Goal: Task Accomplishment & Management: Use online tool/utility

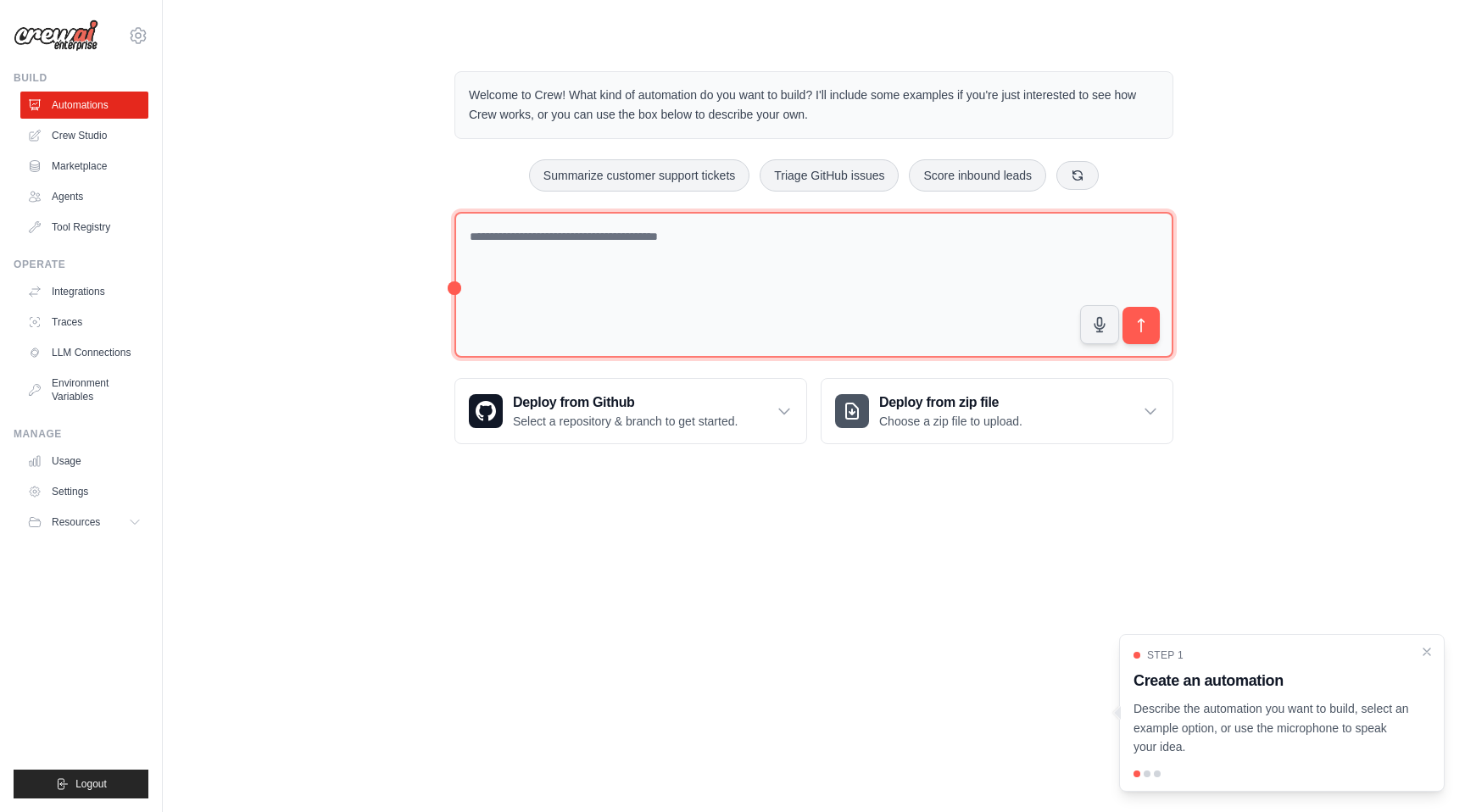
click at [621, 265] on textarea at bounding box center [814, 285] width 719 height 146
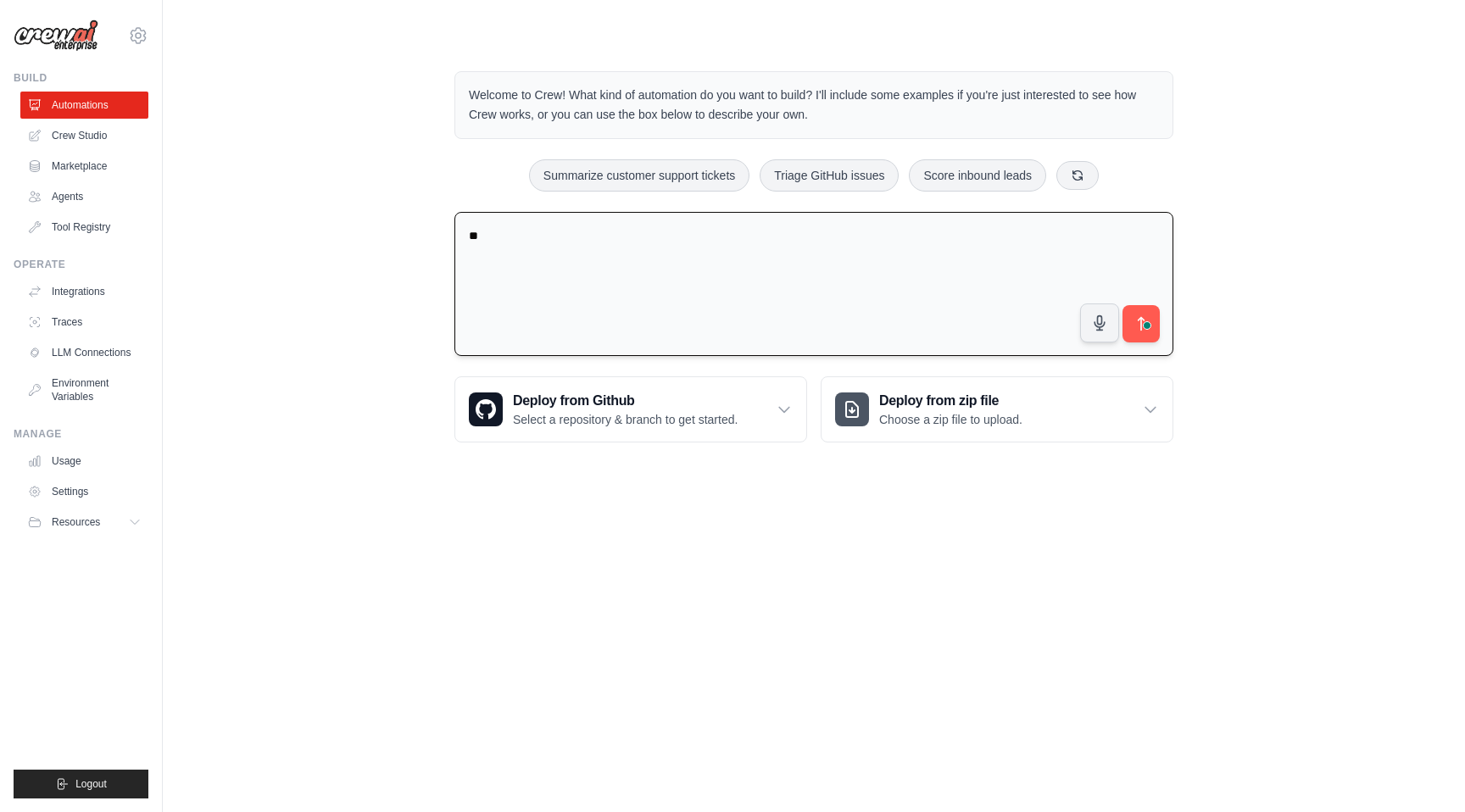
type textarea "*"
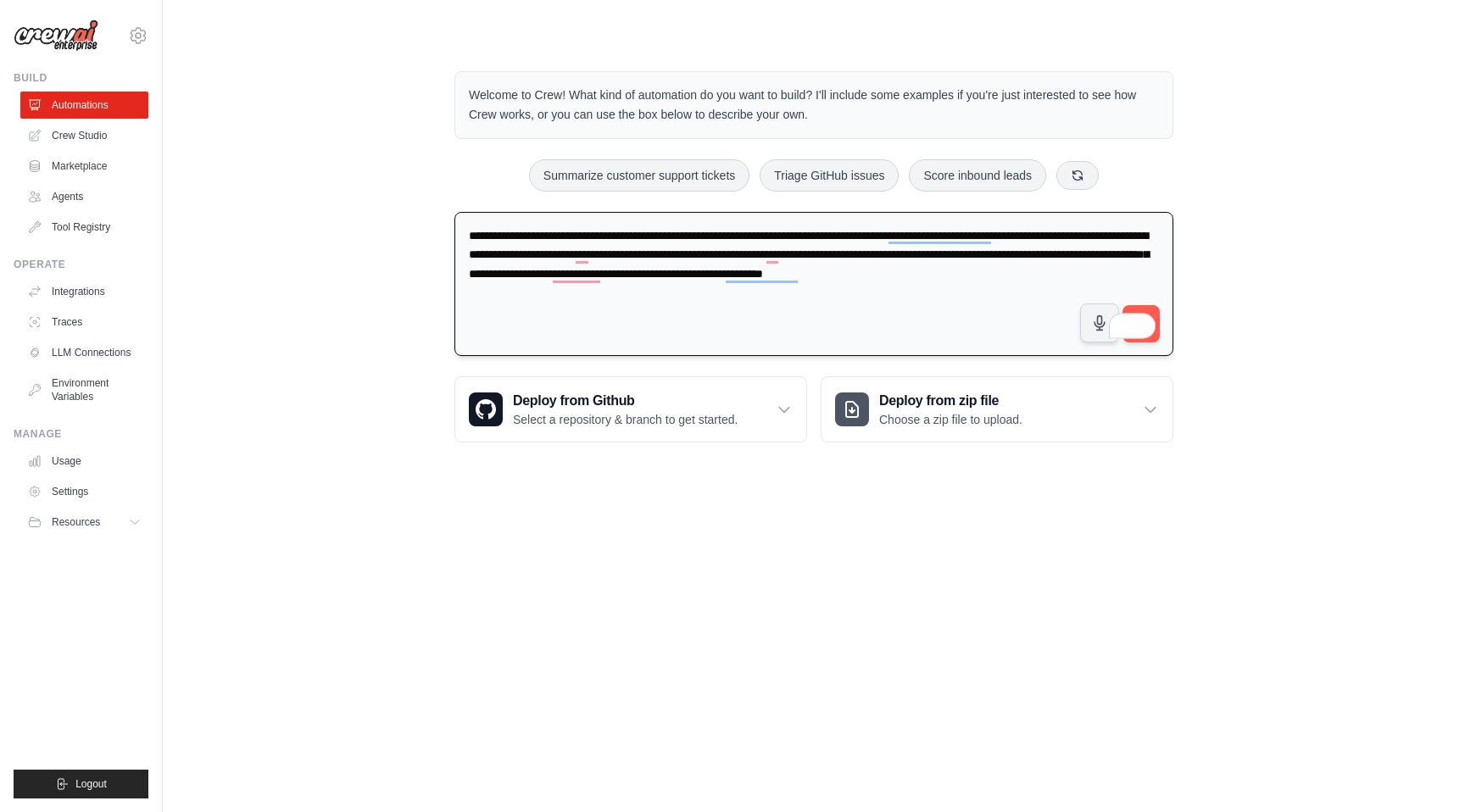
click at [644, 294] on textarea "**********" at bounding box center [814, 284] width 719 height 145
click at [641, 321] on textarea "**********" at bounding box center [814, 284] width 719 height 145
paste textarea "**********"
type textarea "**********"
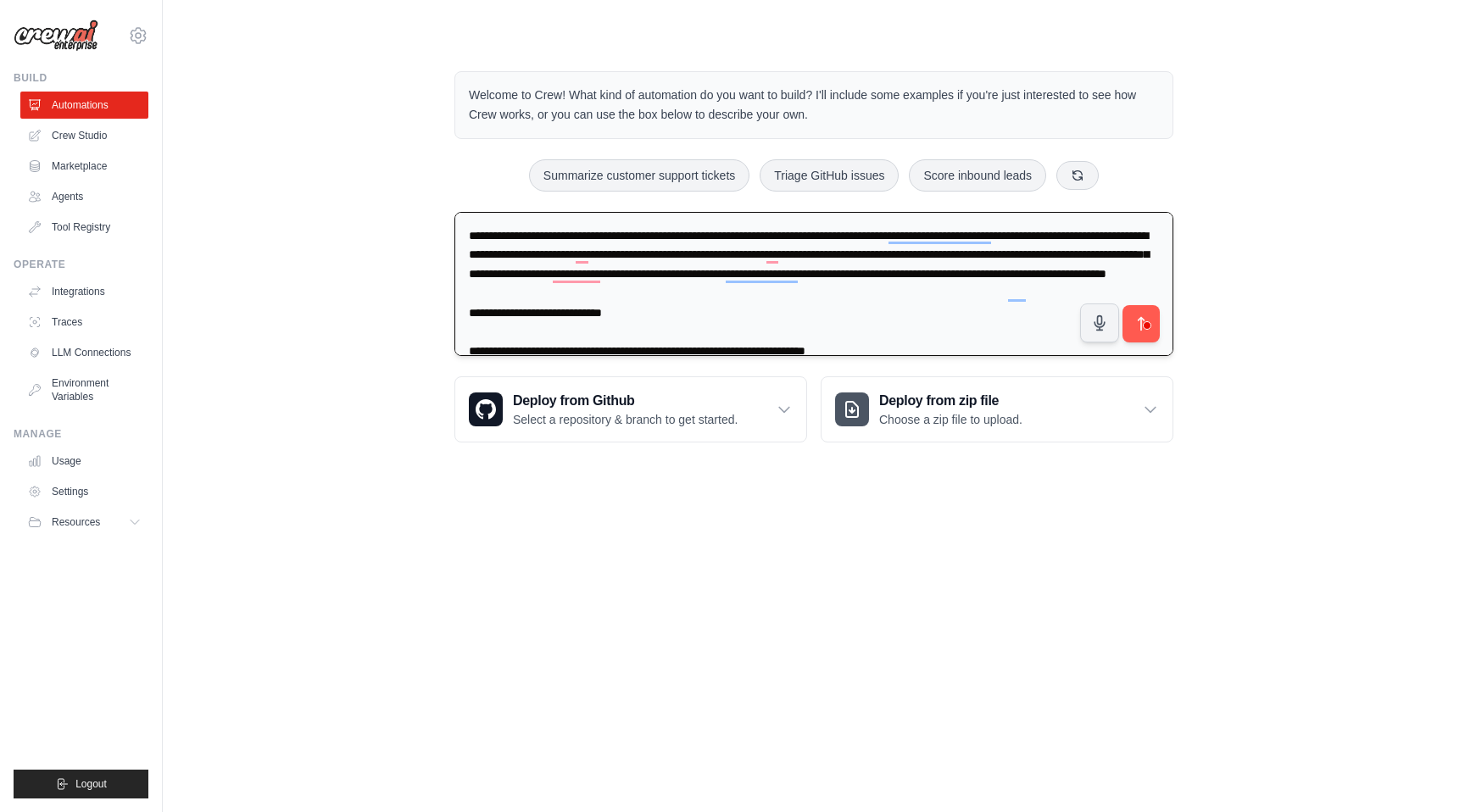
scroll to position [967, 0]
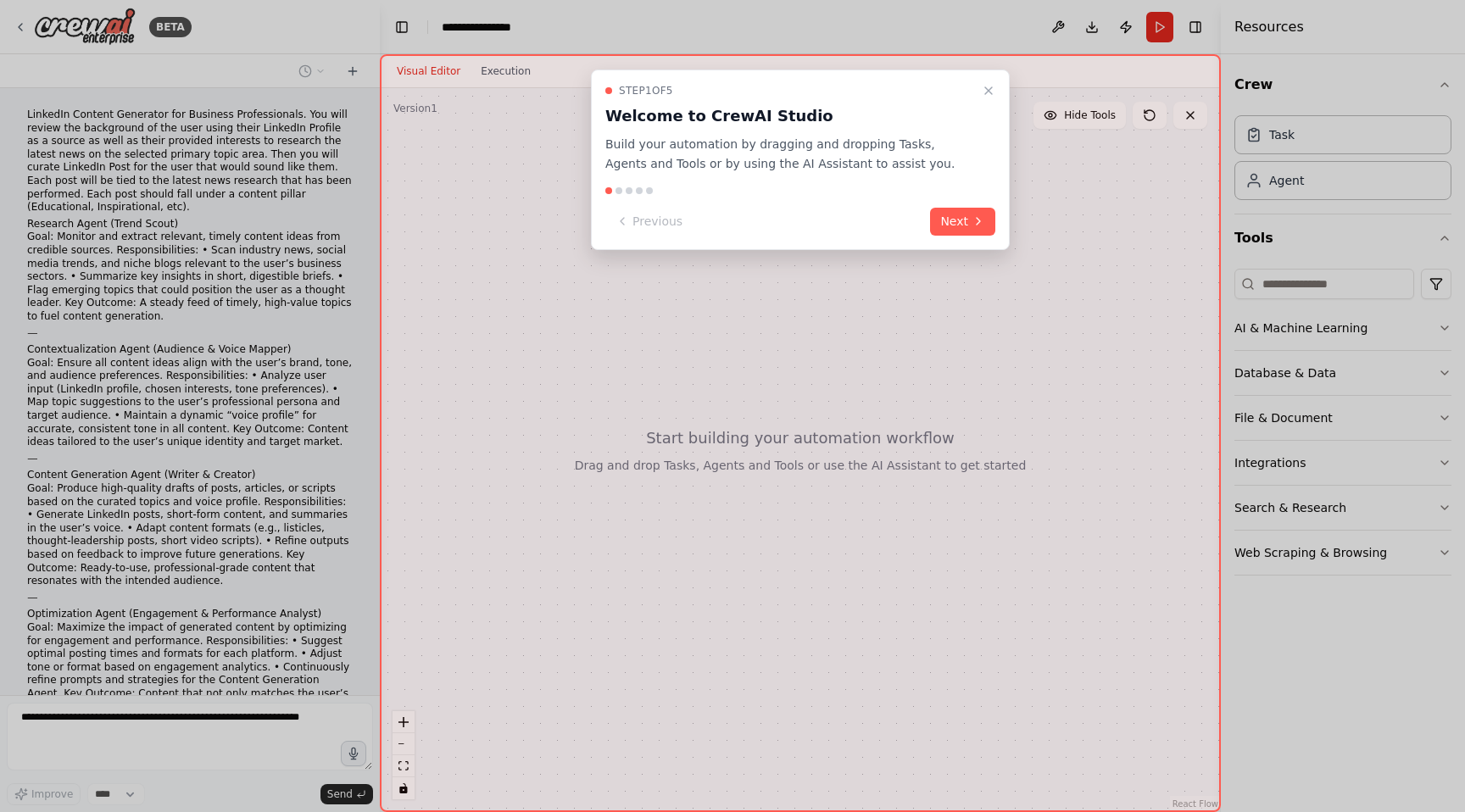
scroll to position [224, 0]
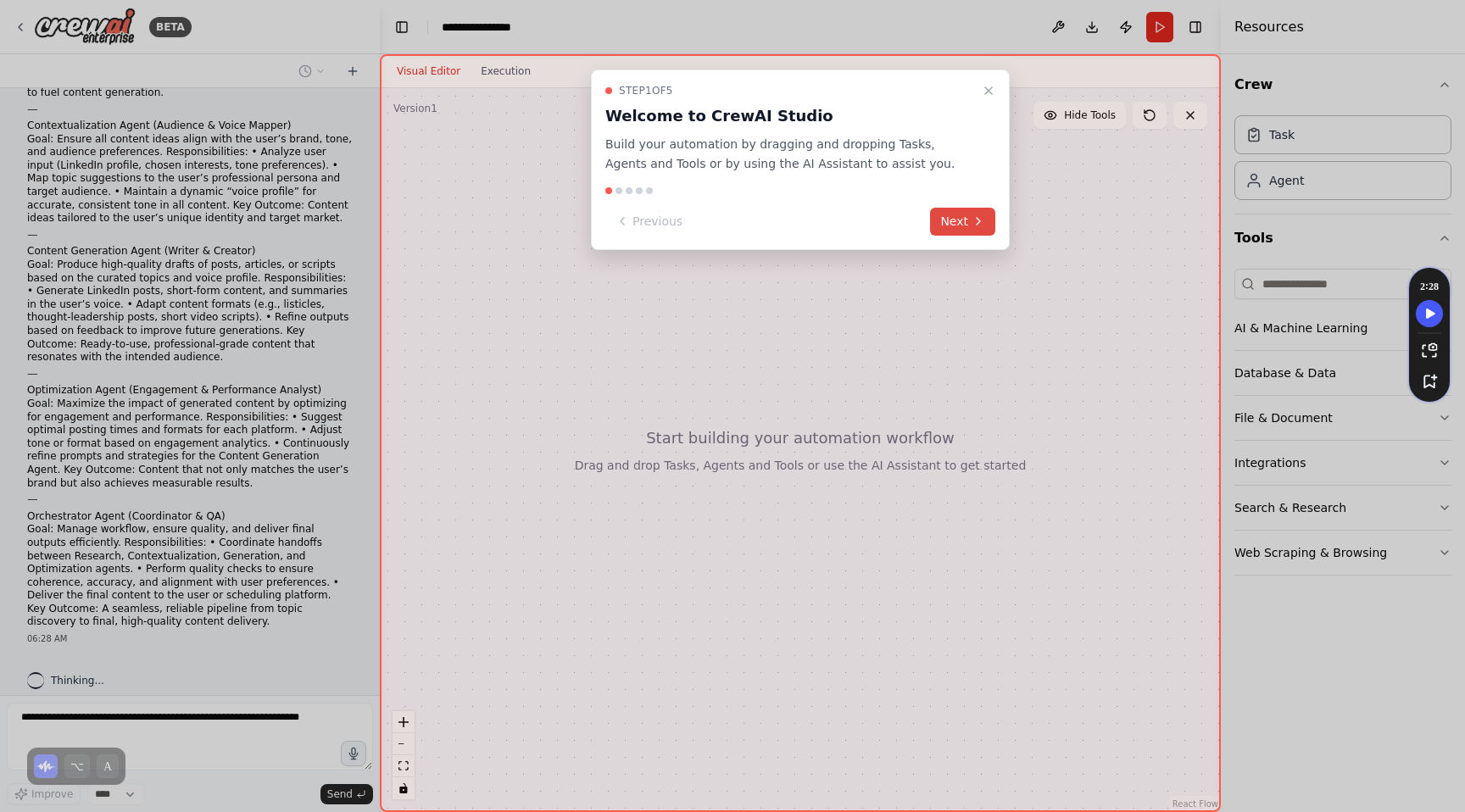
click at [966, 229] on button "Next" at bounding box center [963, 221] width 65 height 28
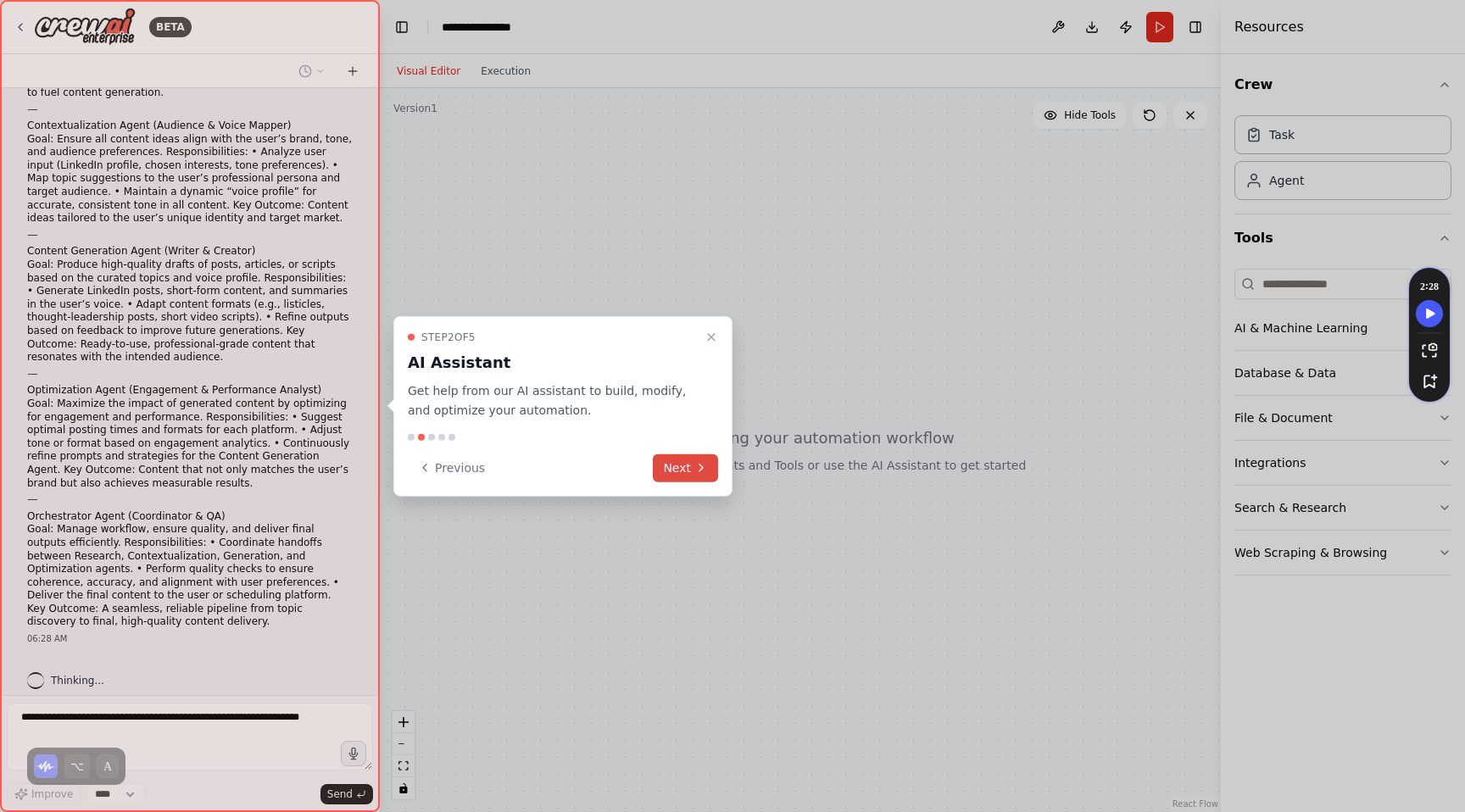
click at [703, 469] on icon at bounding box center [701, 468] width 14 height 14
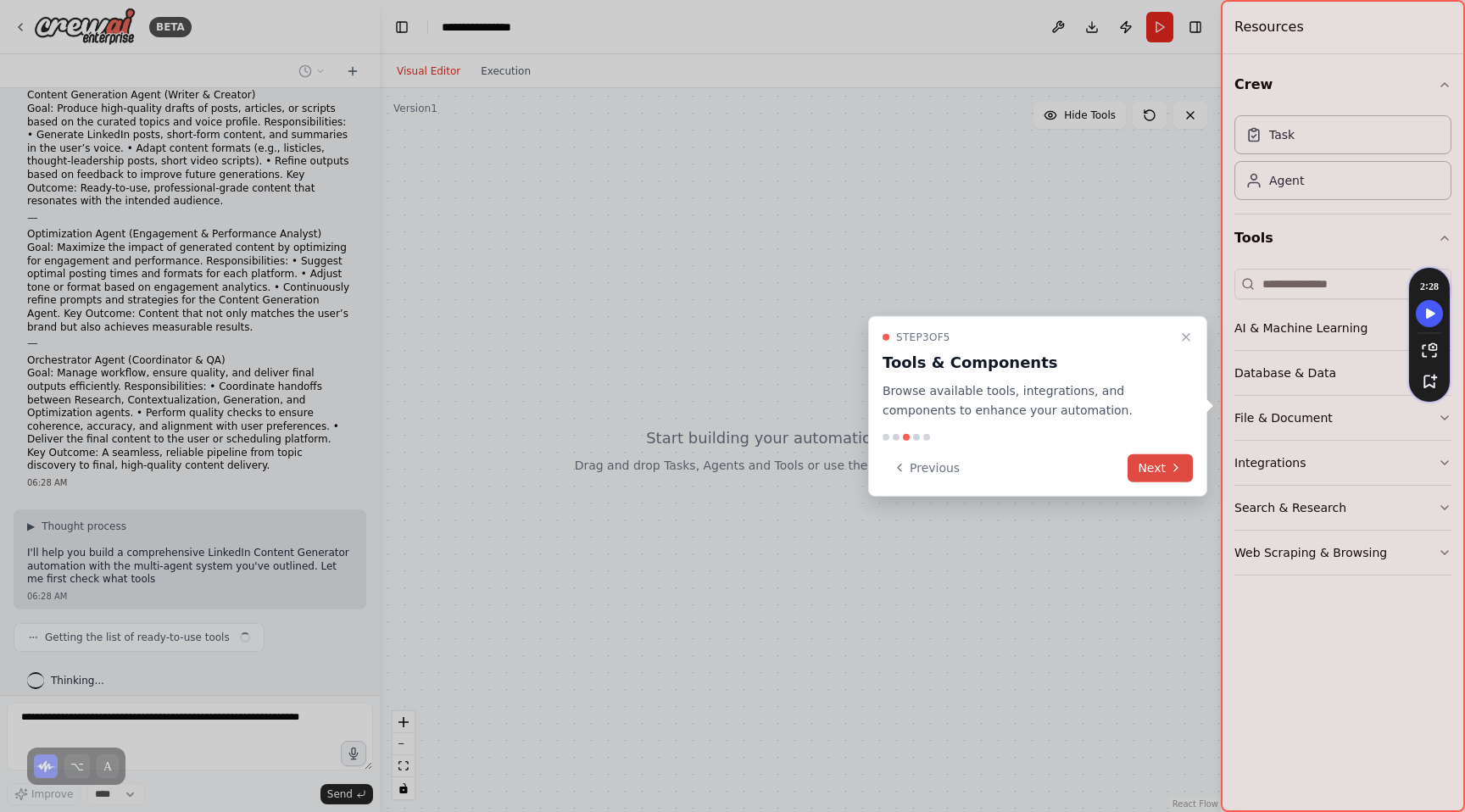
scroll to position [394, 0]
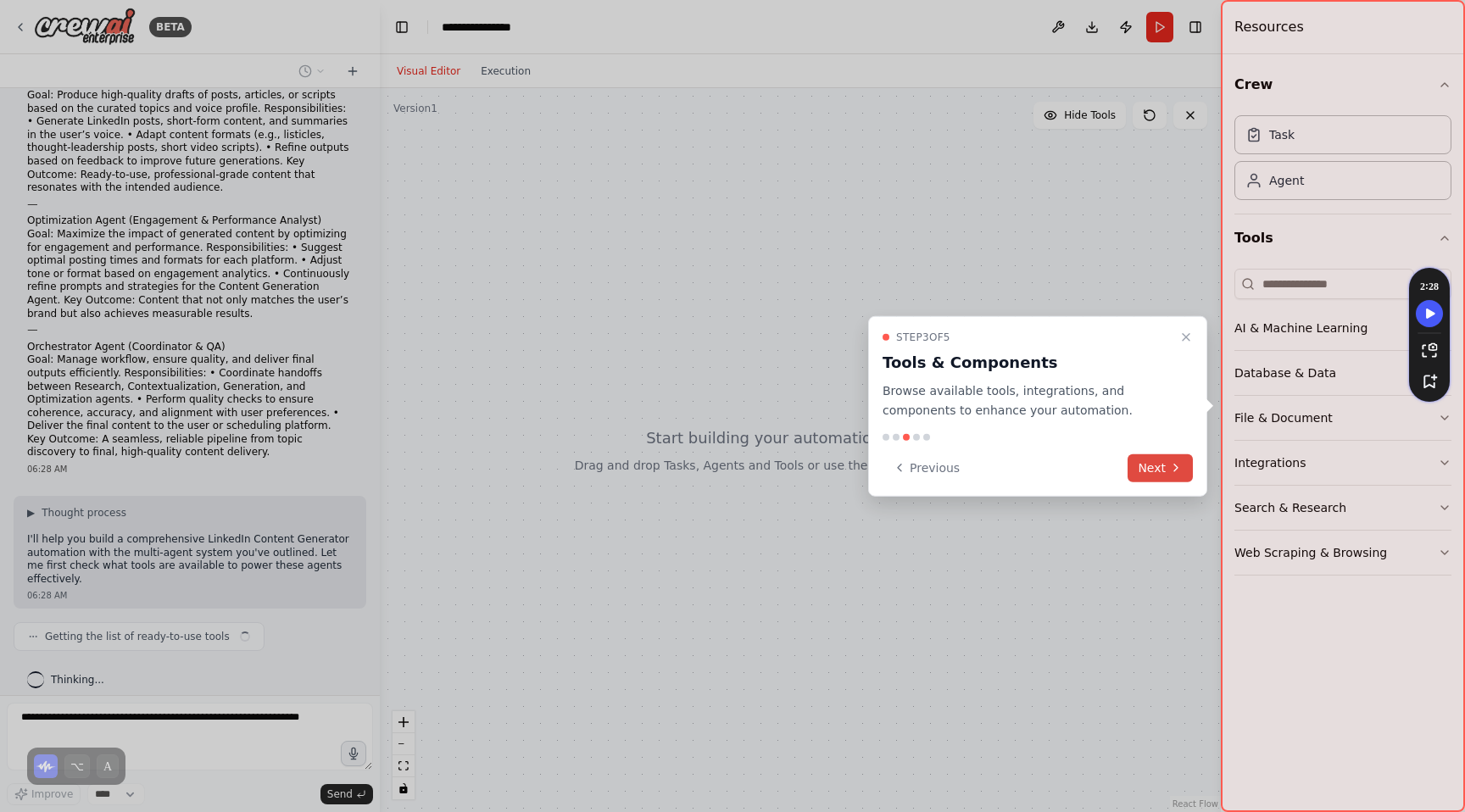
click at [1145, 469] on button "Next" at bounding box center [1160, 468] width 65 height 28
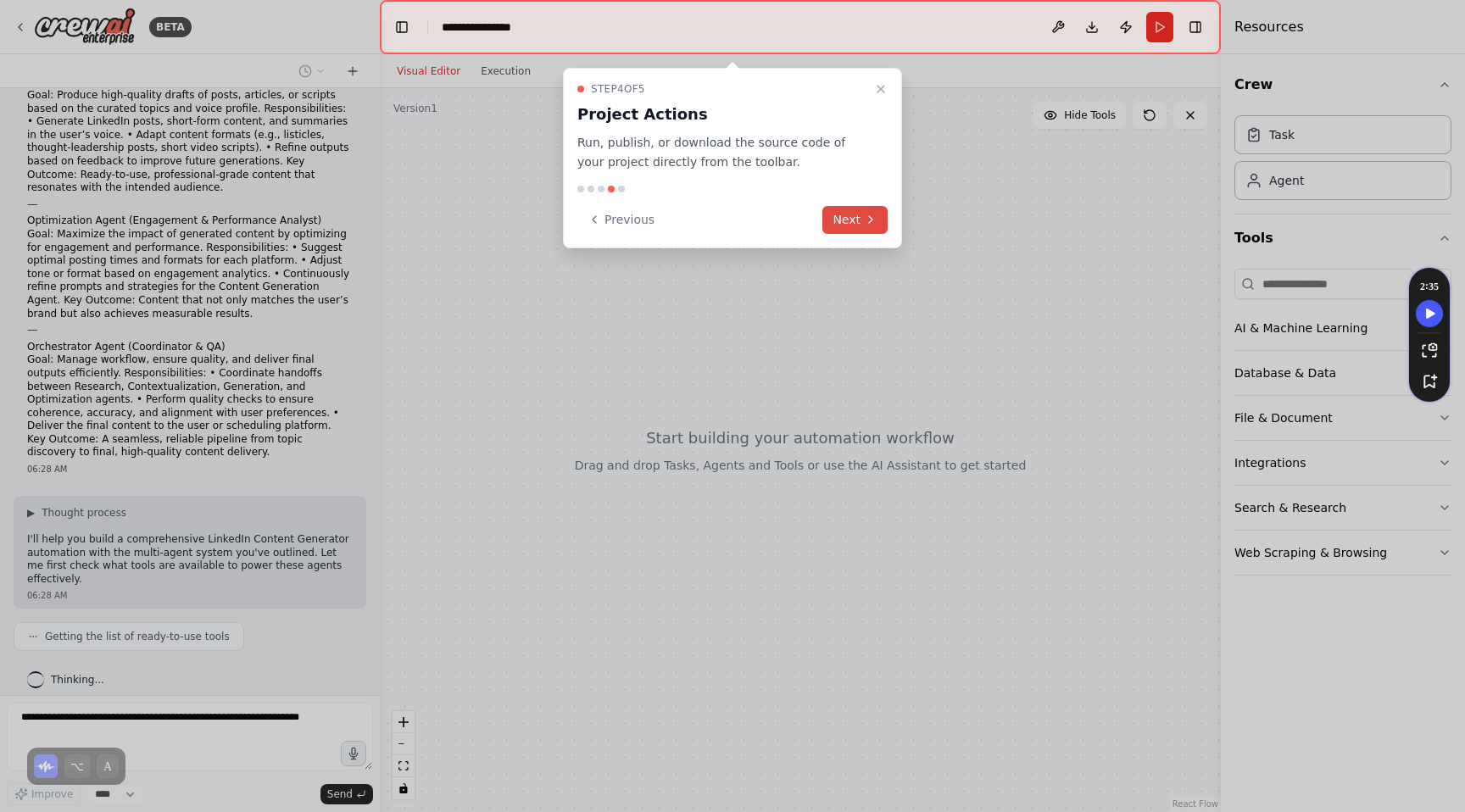
click at [851, 230] on button "Next" at bounding box center [855, 220] width 65 height 28
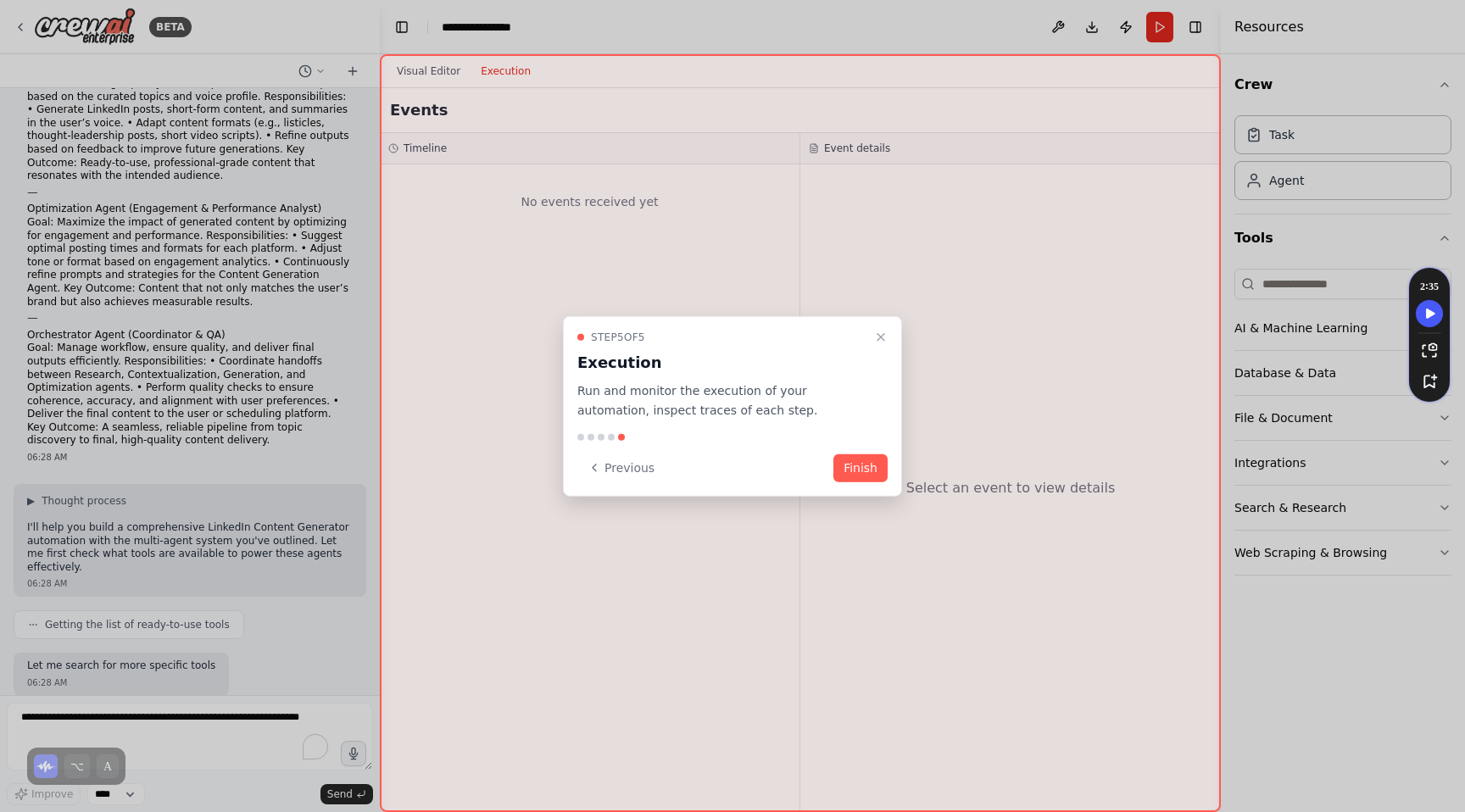
scroll to position [505, 0]
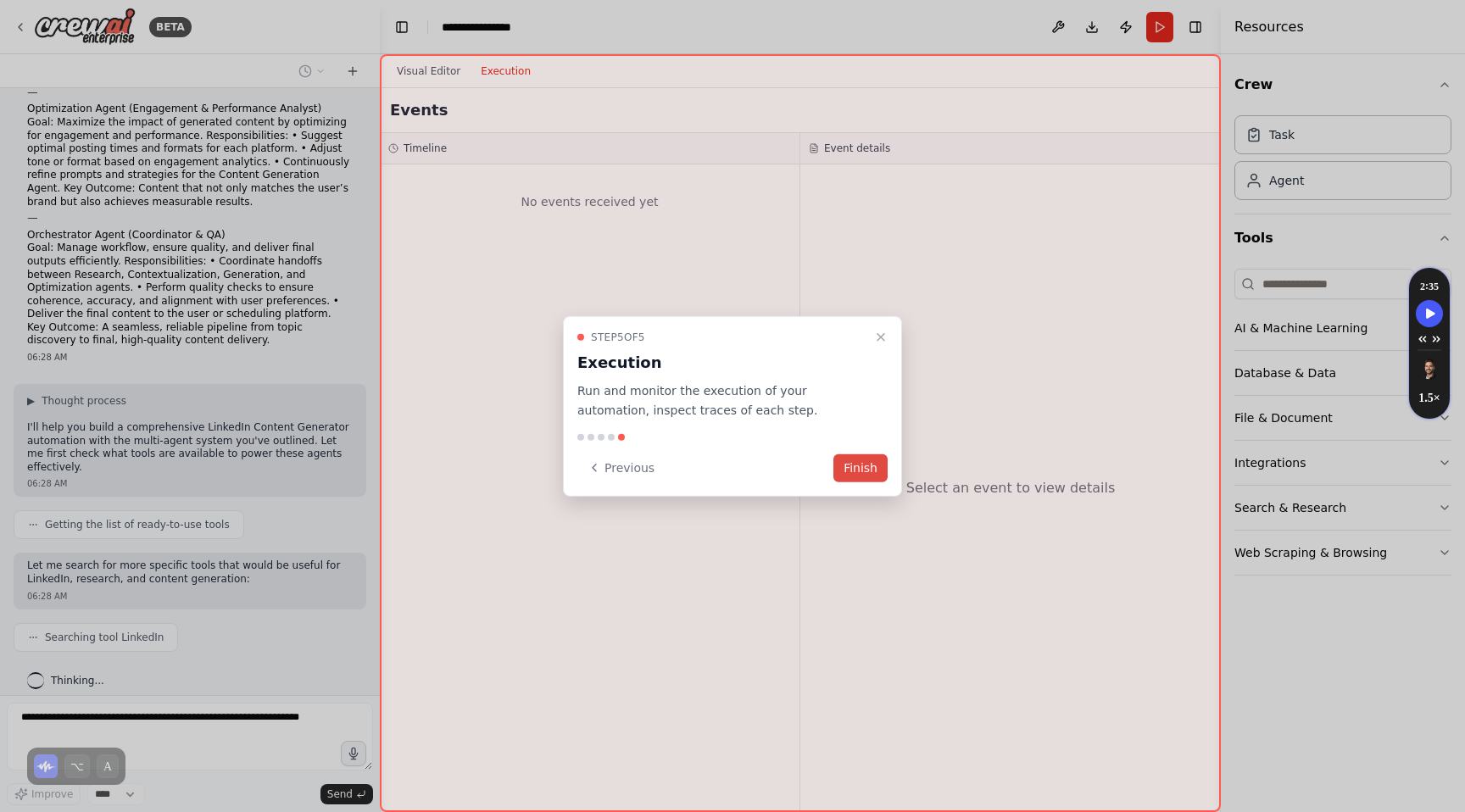
click at [866, 462] on button "Finish" at bounding box center [860, 468] width 54 height 28
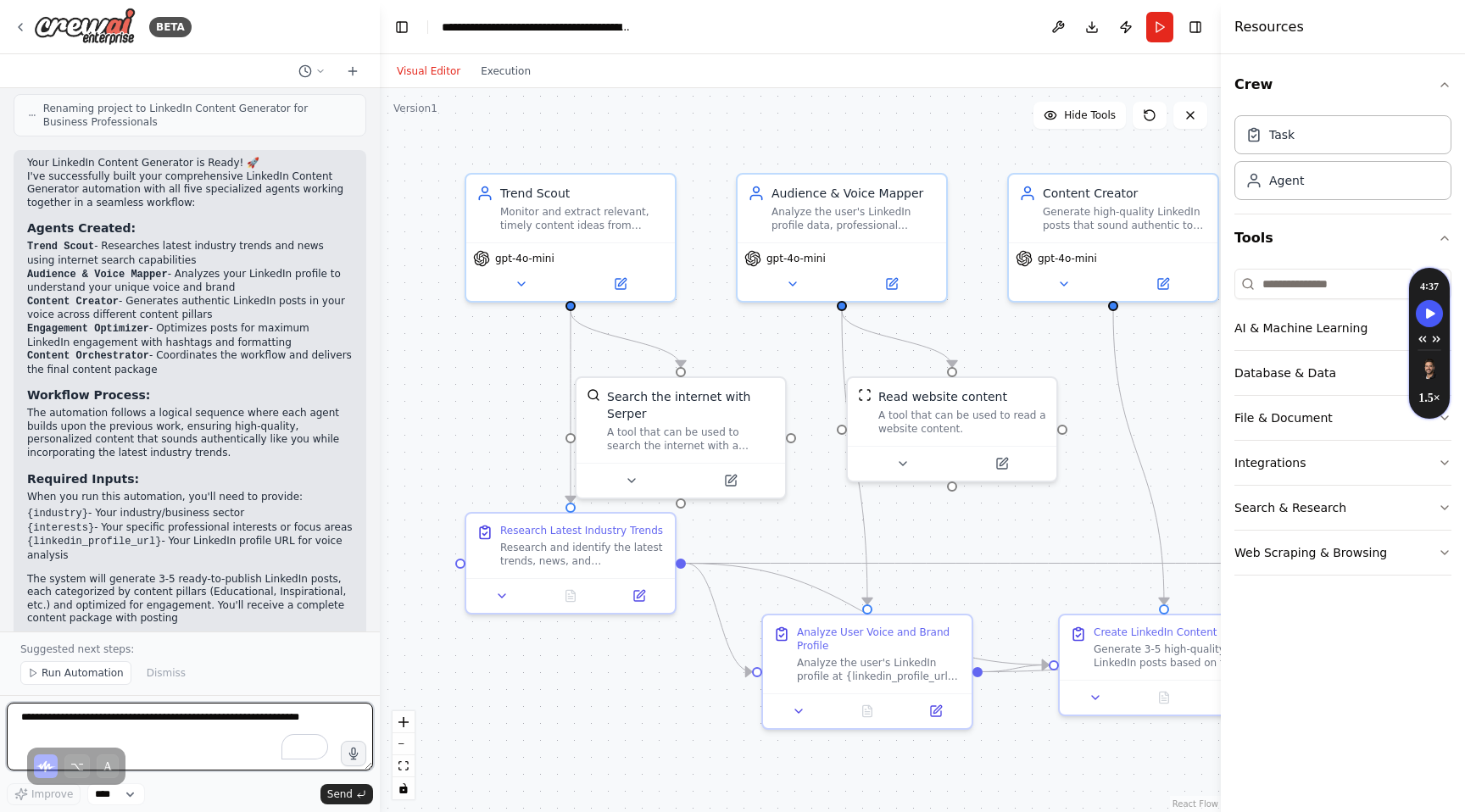
scroll to position [1975, 0]
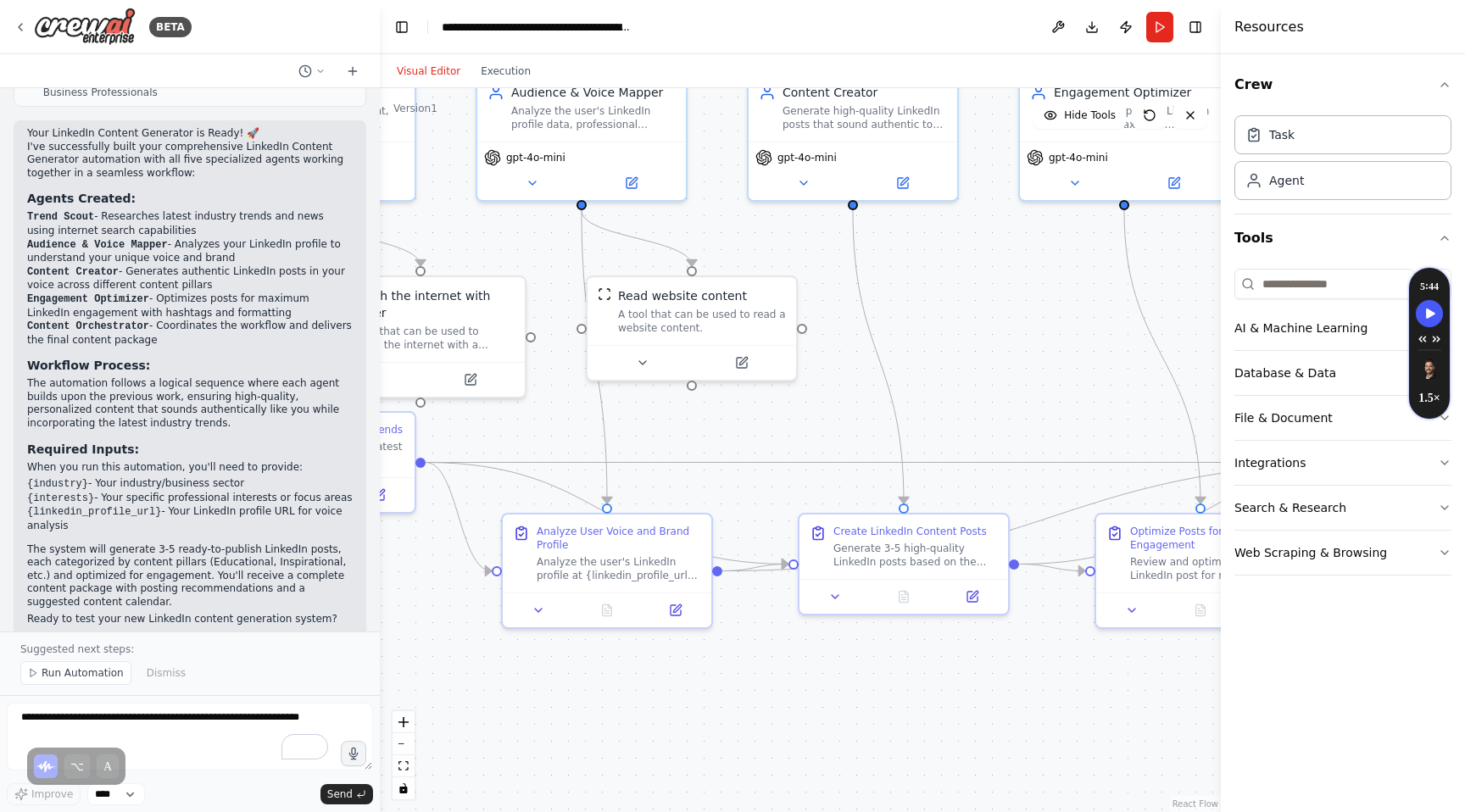
drag, startPoint x: 549, startPoint y: 661, endPoint x: 287, endPoint y: 562, distance: 280.1
click at [287, 561] on div "BETA LinkedIn Content Generator for Business Professionals. You will review the…" at bounding box center [732, 406] width 1465 height 812
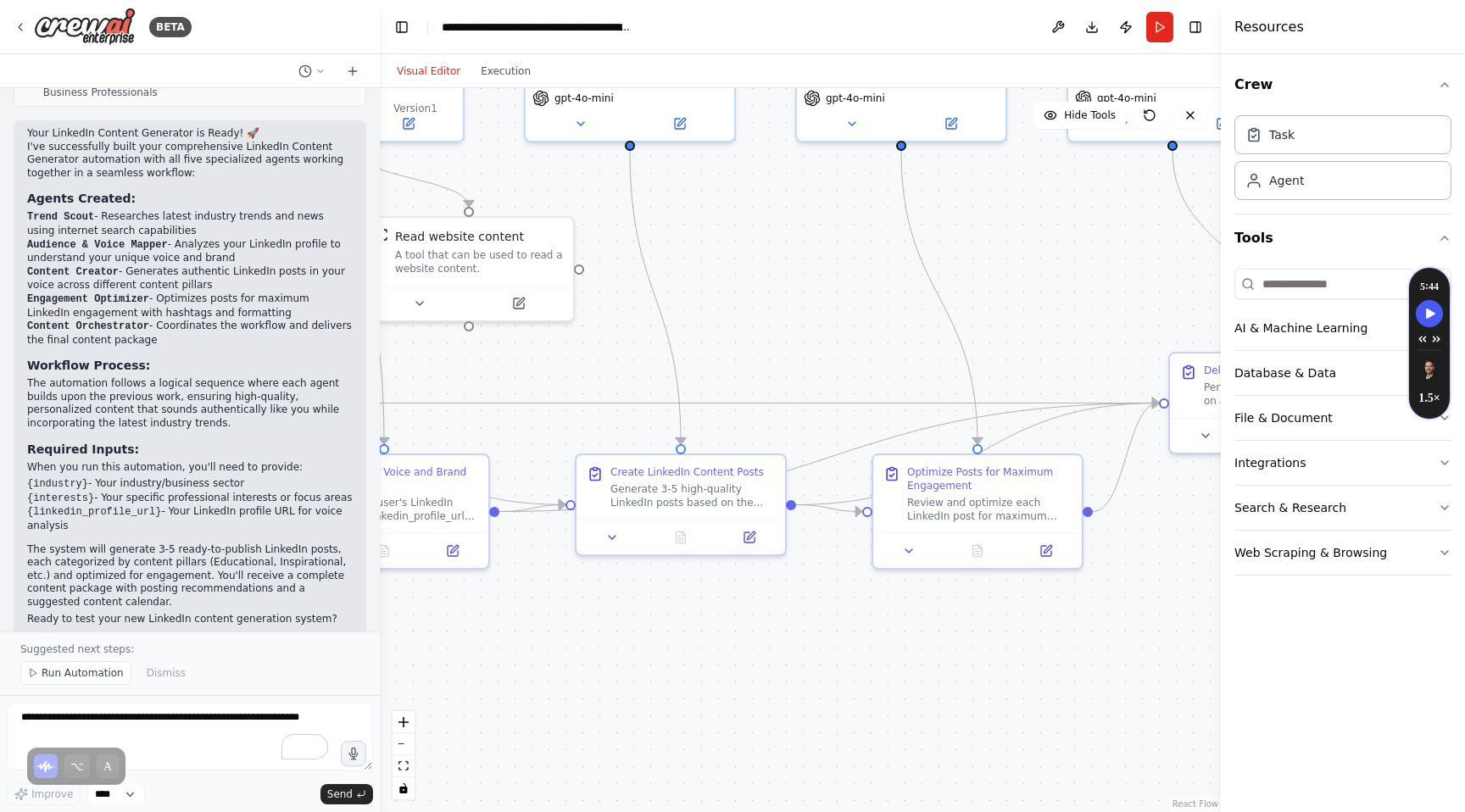
drag, startPoint x: 831, startPoint y: 704, endPoint x: 583, endPoint y: 635, distance: 257.4
click at [585, 635] on div ".deletable-edge-delete-btn { width: 20px; height: 20px; border: 0px solid #ffff…" at bounding box center [800, 449] width 841 height 724
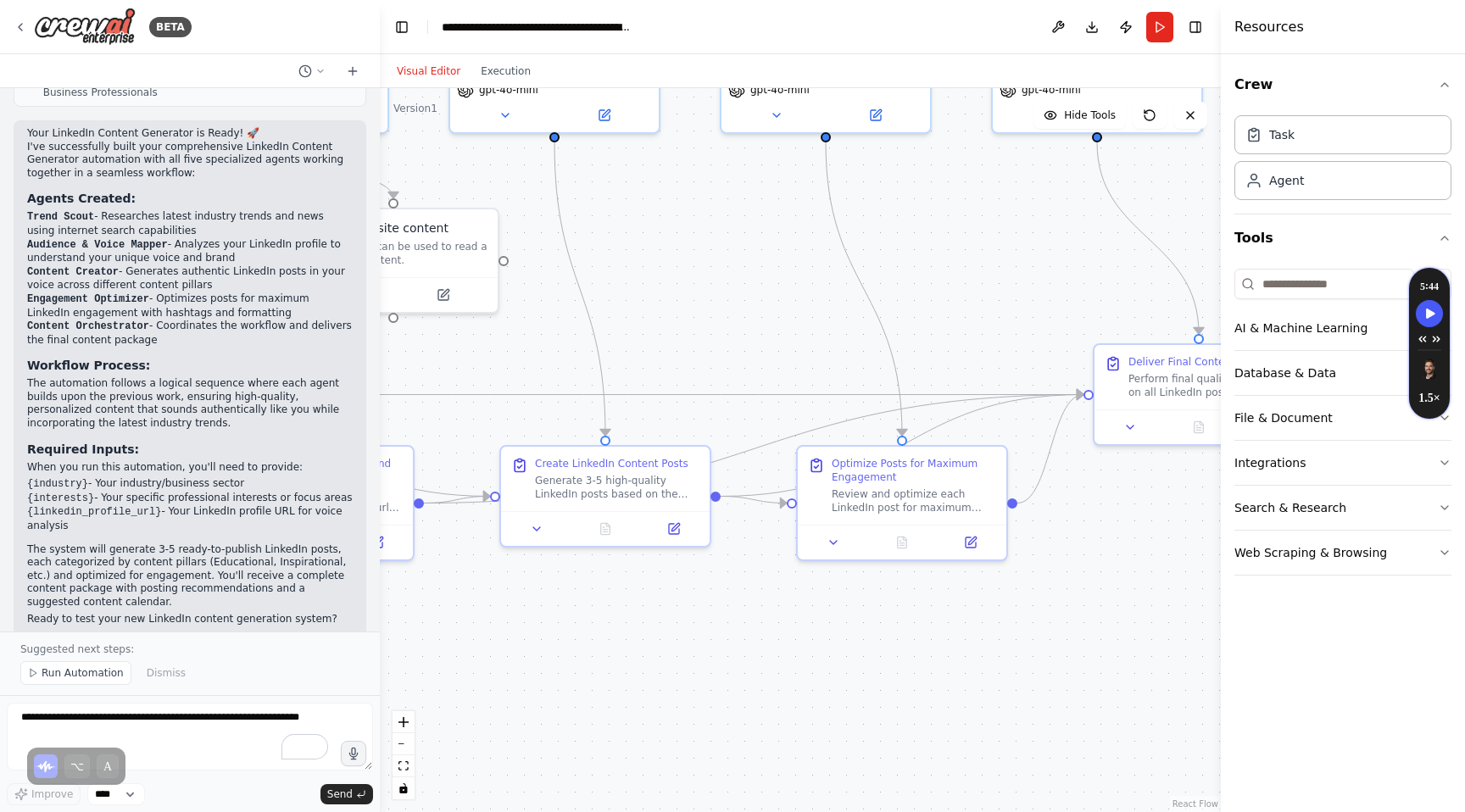
drag, startPoint x: 920, startPoint y: 684, endPoint x: 673, endPoint y: 658, distance: 248.4
click at [684, 658] on div ".deletable-edge-delete-btn { width: 20px; height: 20px; border: 0px solid #ffff…" at bounding box center [800, 449] width 841 height 724
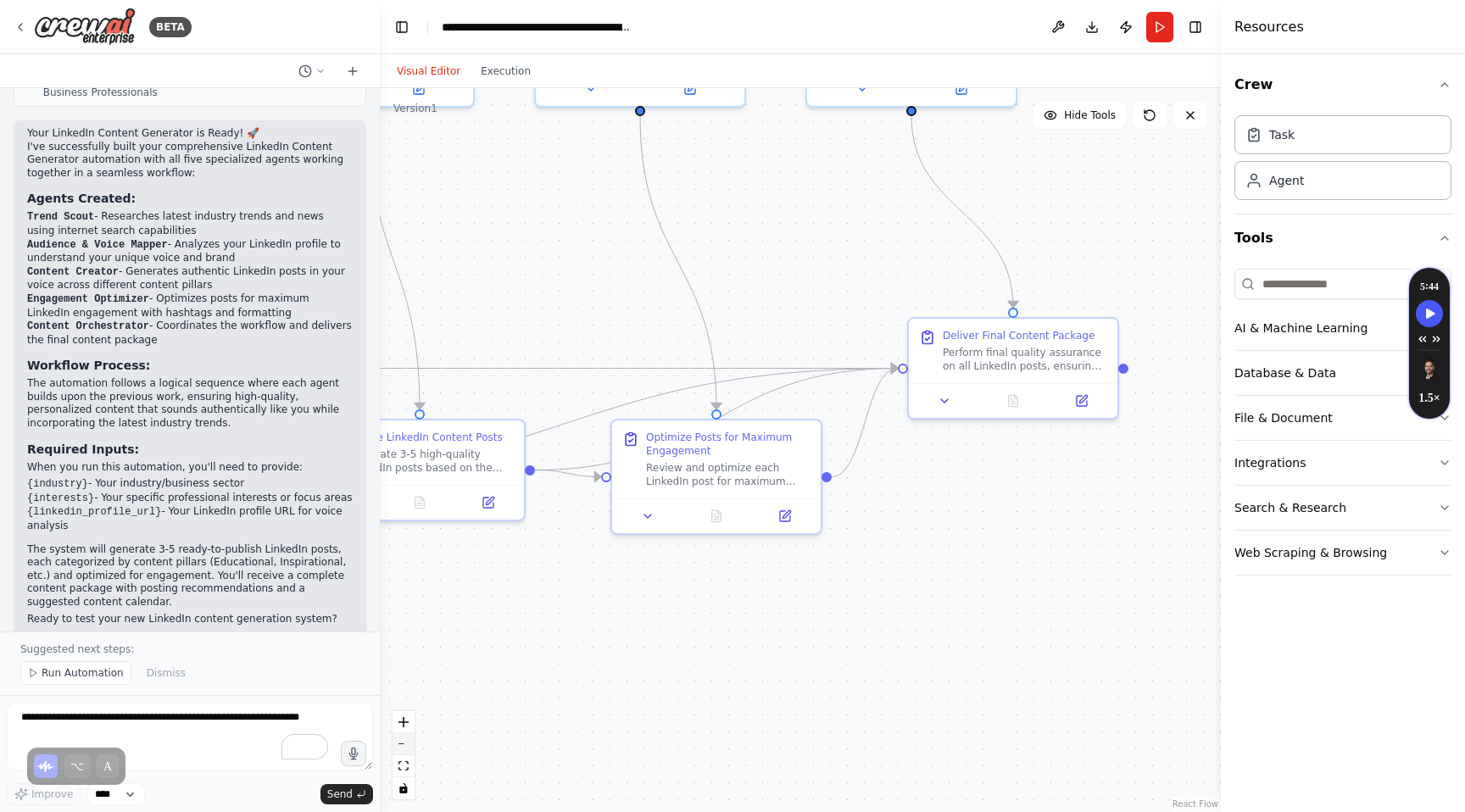
click at [407, 740] on button "zoom out" at bounding box center [404, 744] width 22 height 22
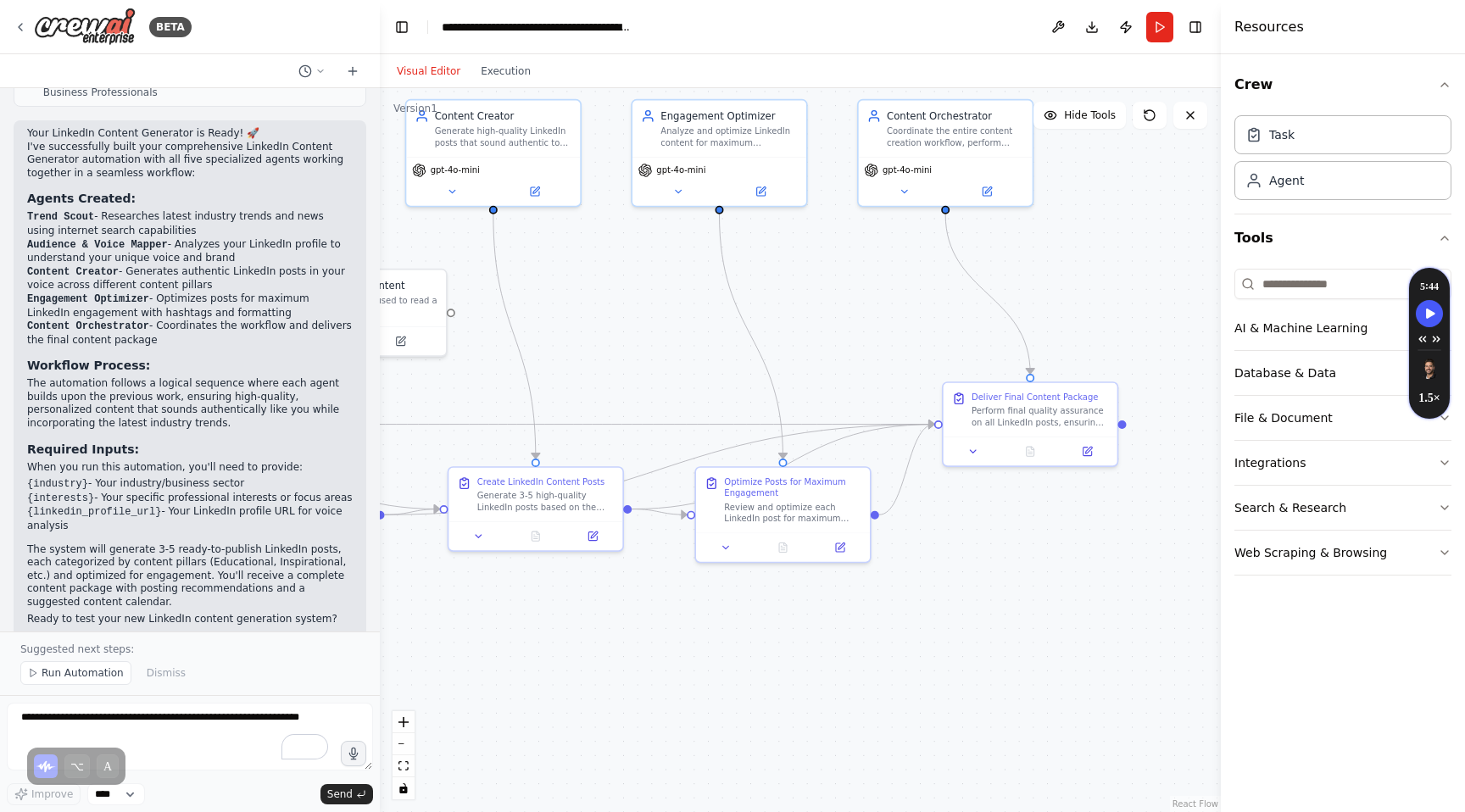
drag, startPoint x: 500, startPoint y: 622, endPoint x: 731, endPoint y: 790, distance: 285.6
click at [729, 787] on div ".deletable-edge-delete-btn { width: 20px; height: 20px; border: 0px solid #ffff…" at bounding box center [800, 449] width 841 height 724
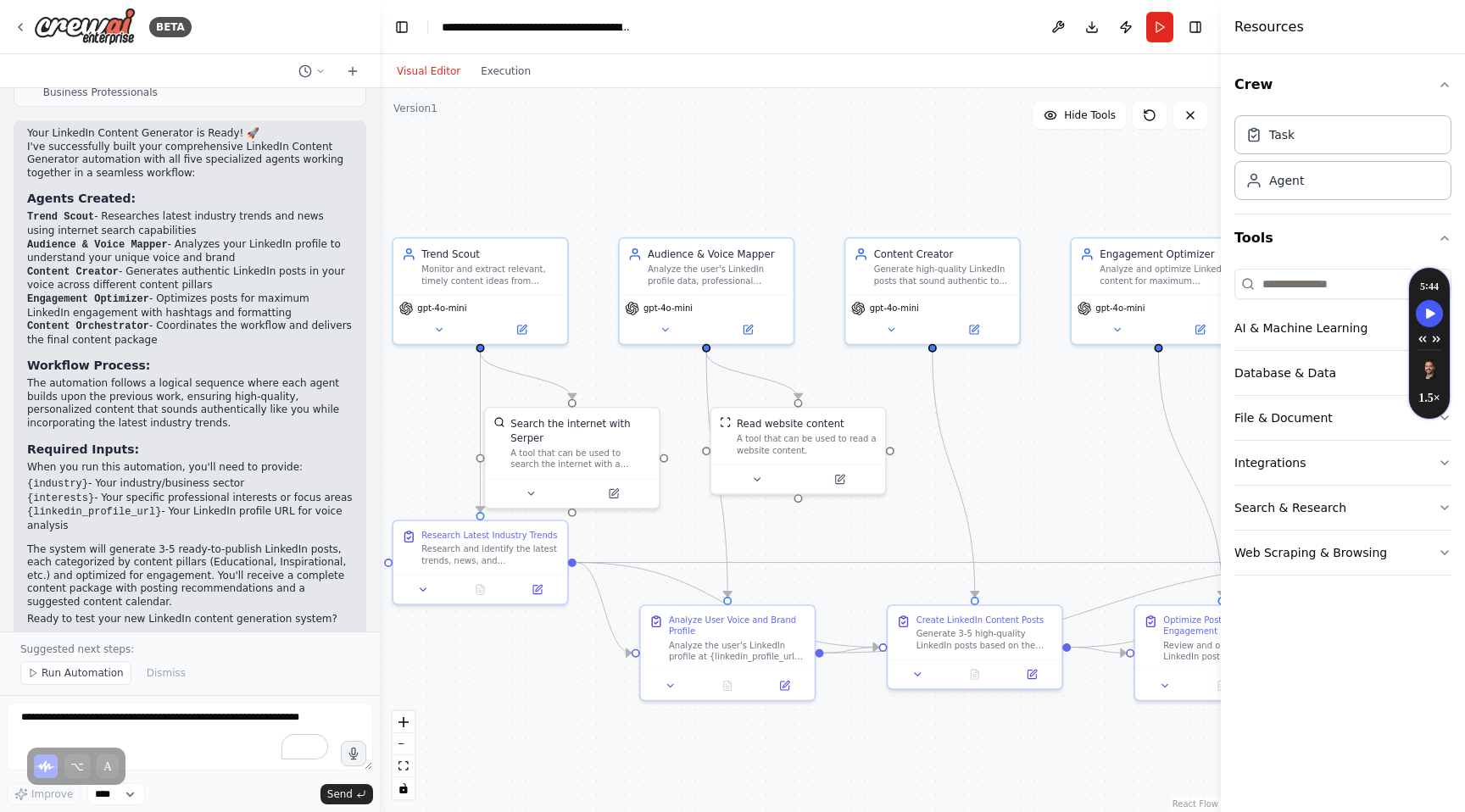
drag, startPoint x: 636, startPoint y: 763, endPoint x: 953, endPoint y: 775, distance: 317.2
click at [951, 775] on div ".deletable-edge-delete-btn { width: 20px; height: 20px; border: 0px solid #ffff…" at bounding box center [800, 449] width 841 height 724
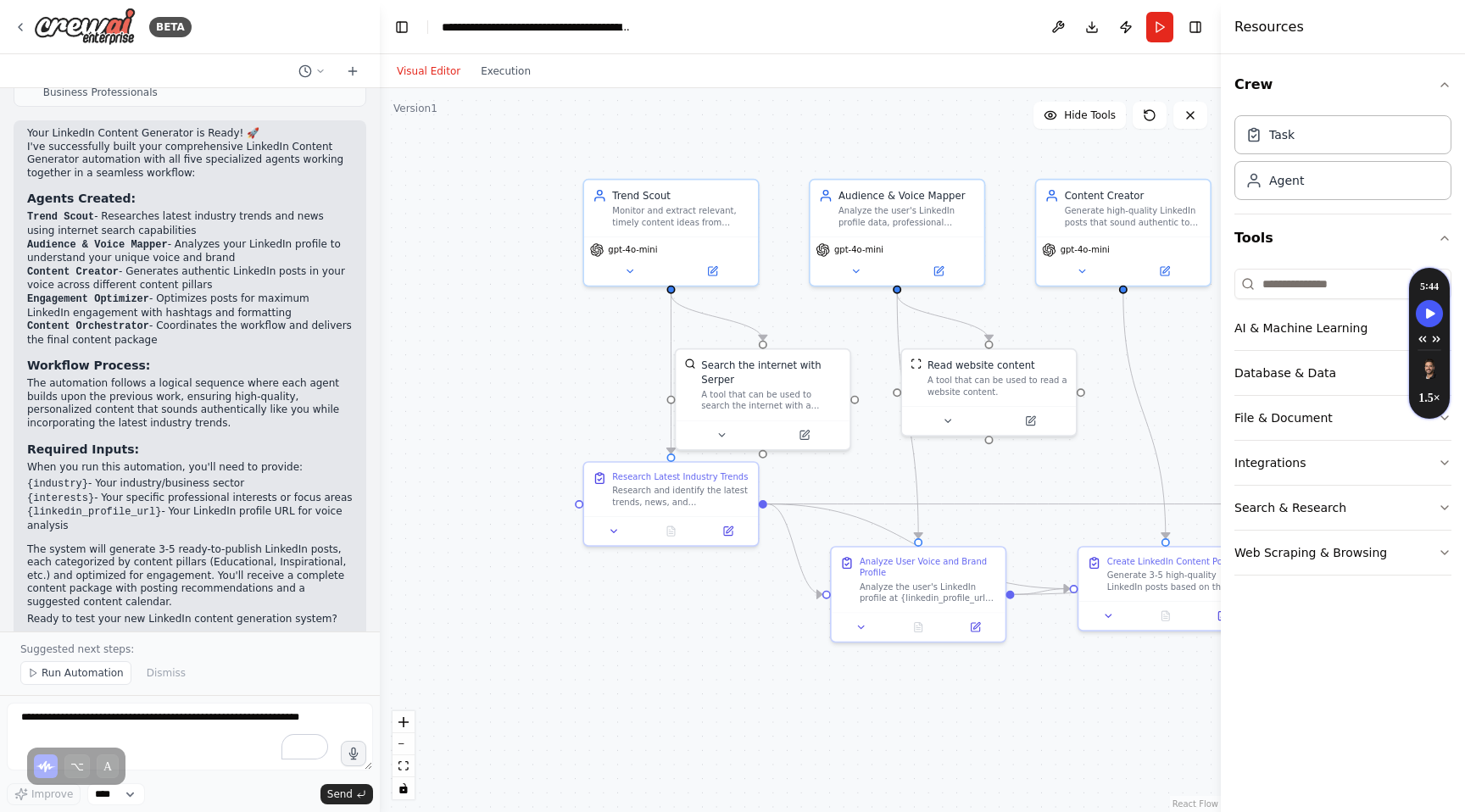
drag, startPoint x: 614, startPoint y: 723, endPoint x: 752, endPoint y: 667, distance: 148.9
click at [752, 667] on div ".deletable-edge-delete-btn { width: 20px; height: 20px; border: 0px solid #ffff…" at bounding box center [800, 449] width 841 height 724
drag, startPoint x: 670, startPoint y: 497, endPoint x: 534, endPoint y: 536, distance: 141.5
click at [534, 536] on div "Research and identify the latest trends, news, and developments in {industry} a…" at bounding box center [539, 536] width 137 height 23
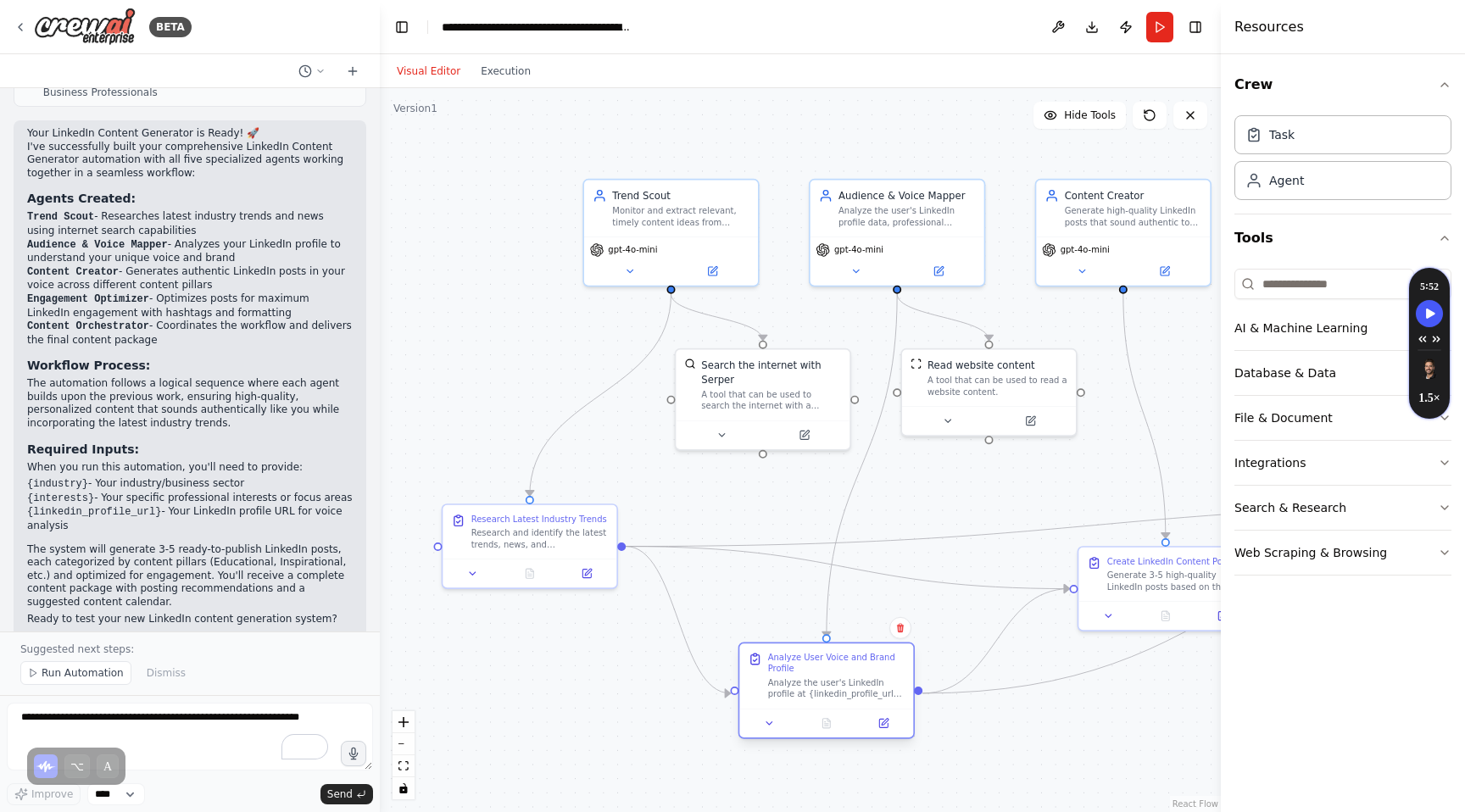
drag, startPoint x: 944, startPoint y: 590, endPoint x: 847, endPoint y: 684, distance: 135.1
click at [847, 684] on div "Analyze the user's LinkedIn profile at {linkedin_profile_url} to understand the…" at bounding box center [836, 688] width 137 height 23
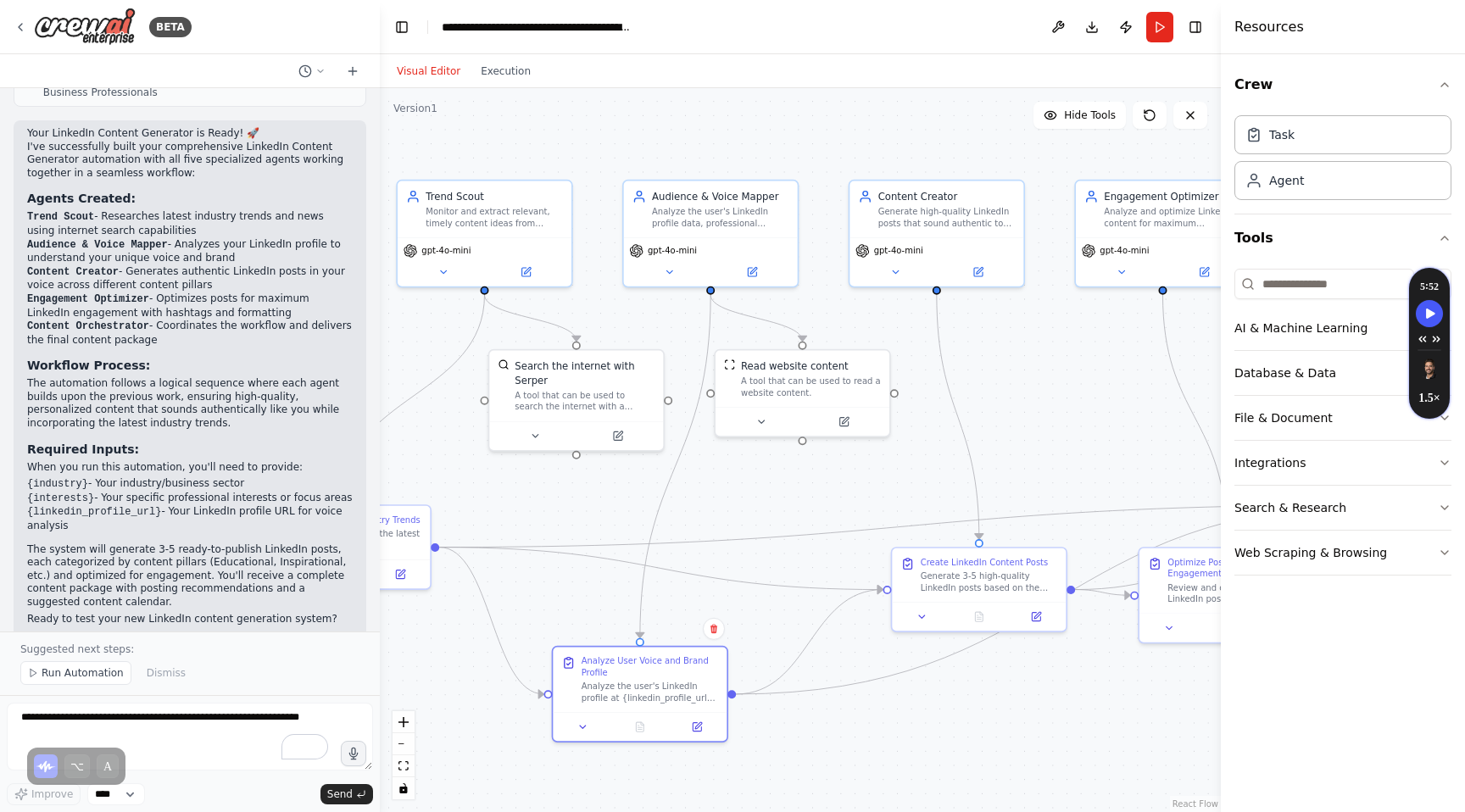
drag, startPoint x: 1010, startPoint y: 491, endPoint x: 824, endPoint y: 492, distance: 186.0
click at [824, 492] on div ".deletable-edge-delete-btn { width: 20px; height: 20px; border: 0px solid #ffff…" at bounding box center [800, 449] width 841 height 724
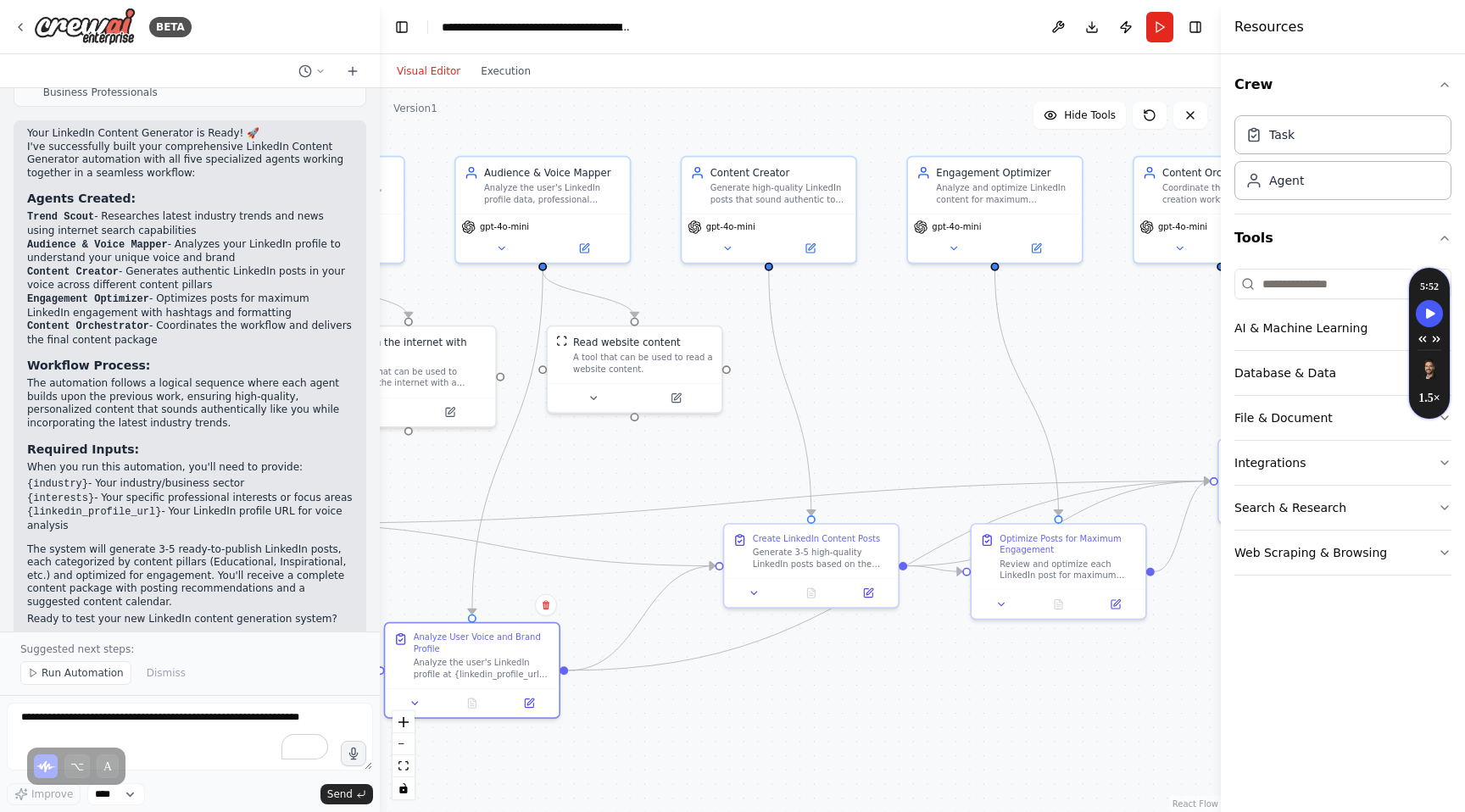
drag, startPoint x: 1086, startPoint y: 434, endPoint x: 918, endPoint y: 410, distance: 169.7
click at [918, 410] on div ".deletable-edge-delete-btn { width: 20px; height: 20px; border: 0px solid #ffff…" at bounding box center [800, 449] width 841 height 724
drag, startPoint x: 768, startPoint y: 560, endPoint x: 785, endPoint y: 655, distance: 96.5
click at [785, 655] on div "Generate 3-5 high-quality LinkedIn posts based on the researched topics and use…" at bounding box center [835, 654] width 137 height 23
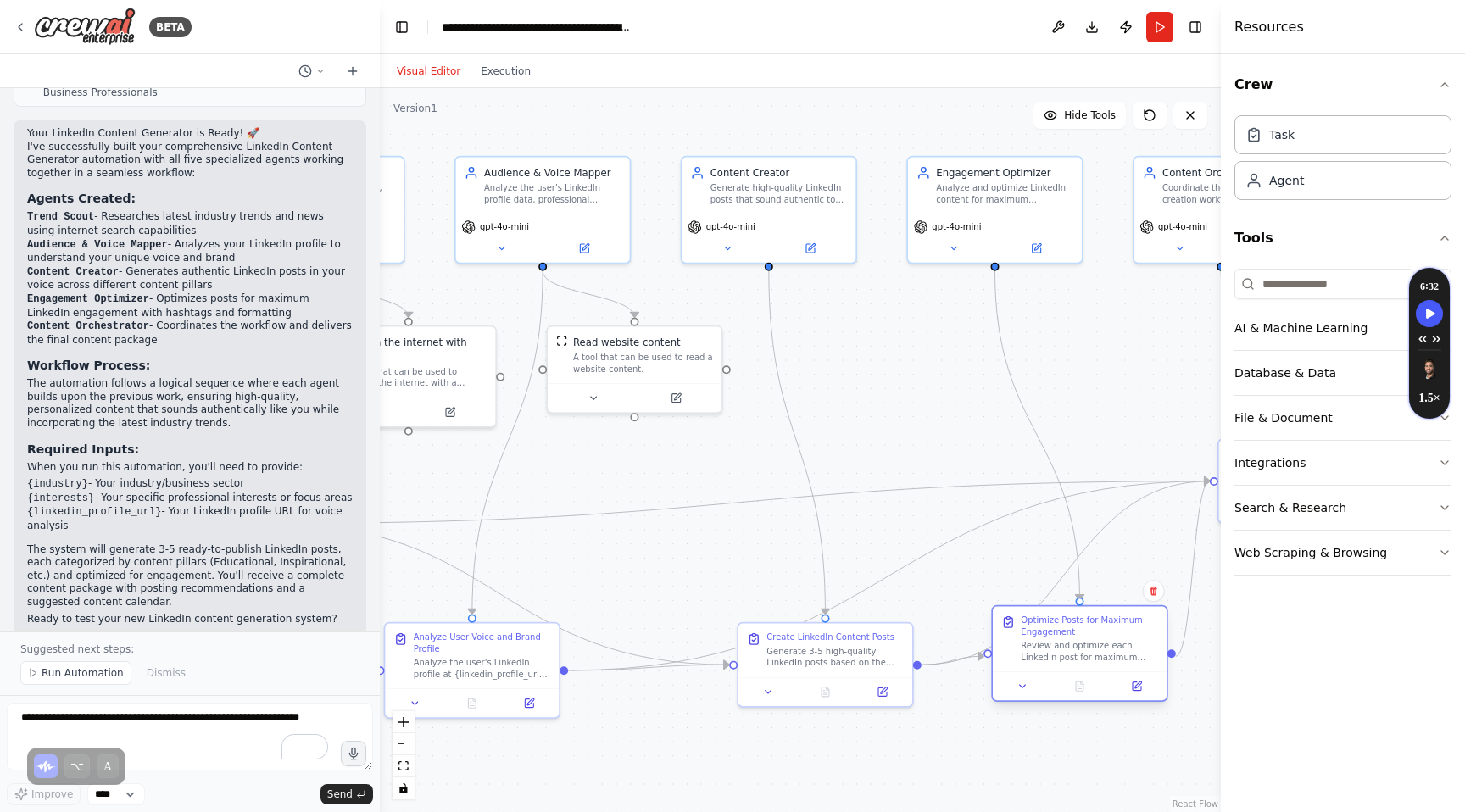
drag, startPoint x: 1014, startPoint y: 557, endPoint x: 1042, endPoint y: 642, distance: 89.5
click at [1042, 642] on div "Review and optimize each LinkedIn post for maximum engagement potential. Add st…" at bounding box center [1089, 651] width 137 height 23
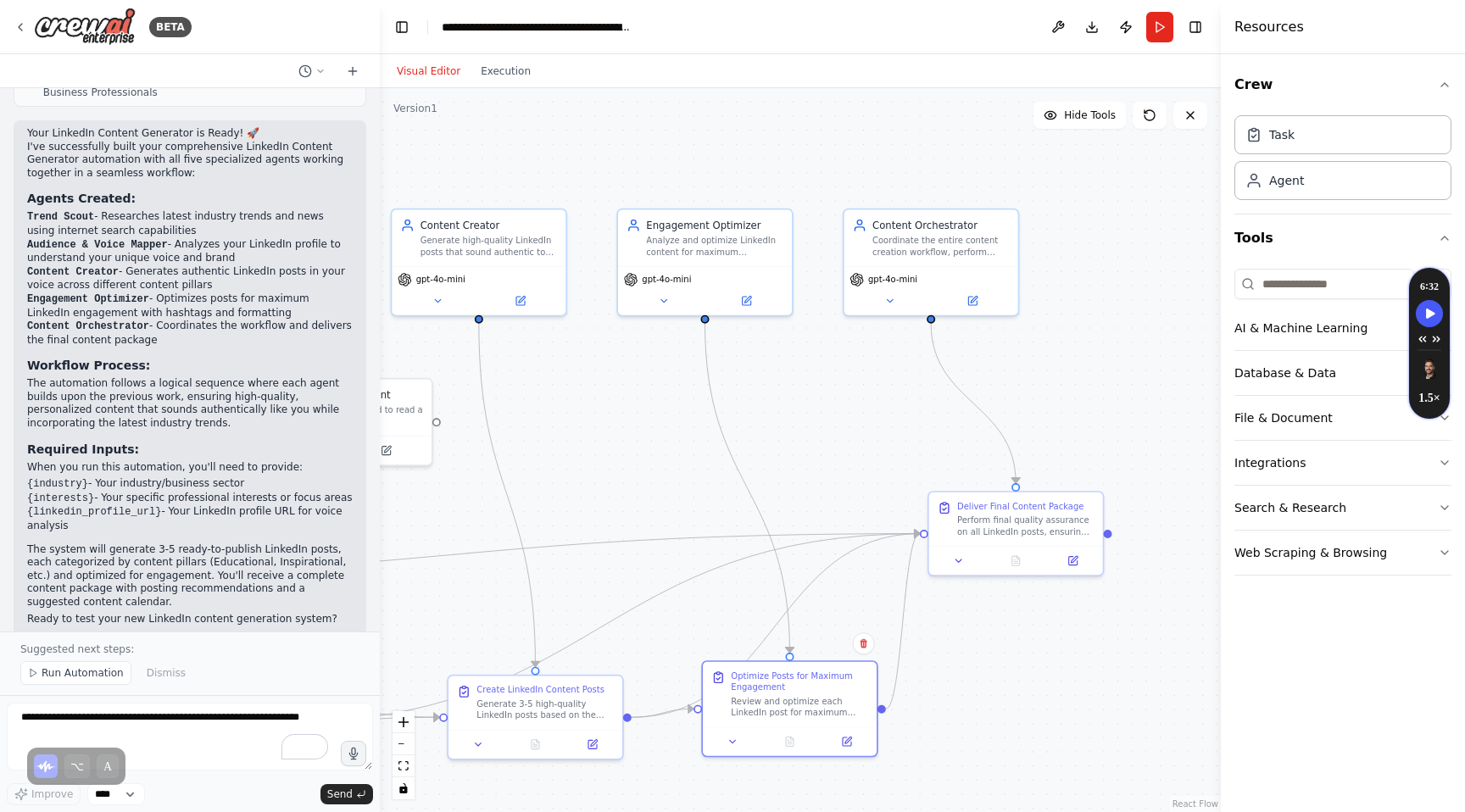
drag, startPoint x: 1086, startPoint y: 346, endPoint x: 785, endPoint y: 396, distance: 305.1
click at [785, 396] on div ".deletable-edge-delete-btn { width: 20px; height: 20px; border: 0px solid #ffff…" at bounding box center [800, 449] width 841 height 724
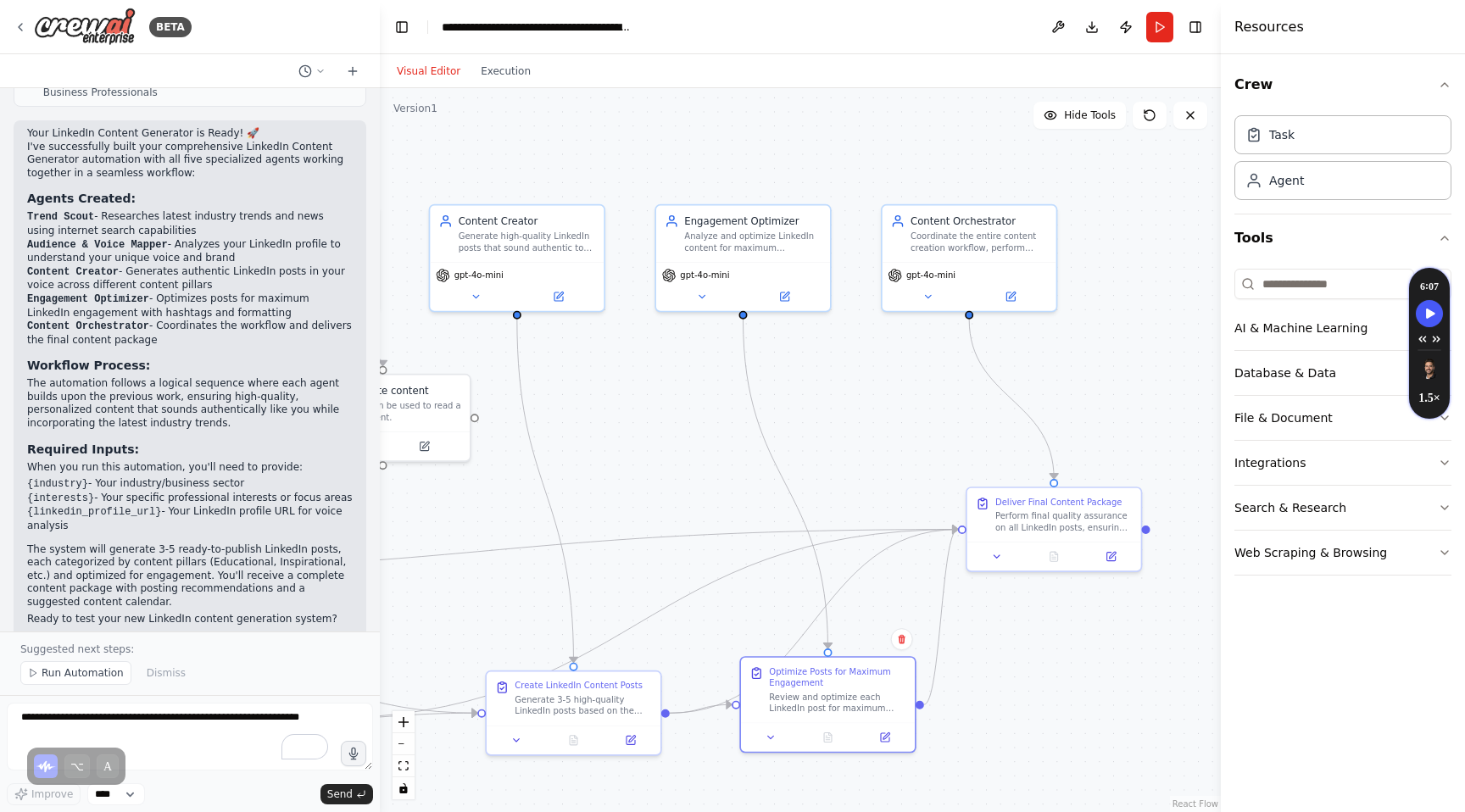
drag, startPoint x: 785, startPoint y: 430, endPoint x: 857, endPoint y: 427, distance: 72.1
click at [857, 428] on div ".deletable-edge-delete-btn { width: 20px; height: 20px; border: 0px solid #ffff…" at bounding box center [800, 449] width 841 height 724
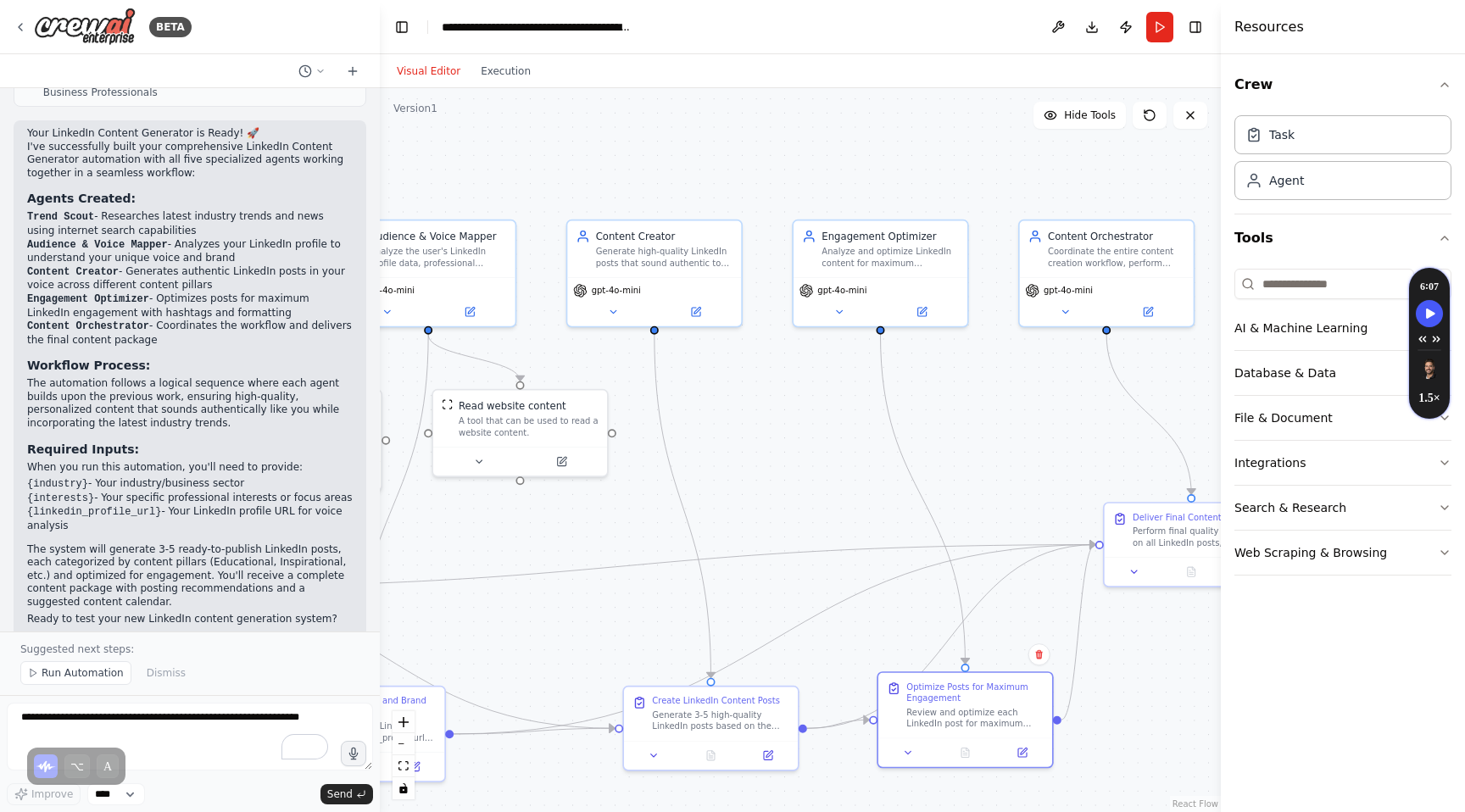
drag, startPoint x: 692, startPoint y: 437, endPoint x: 809, endPoint y: 453, distance: 118.1
click at [810, 453] on div ".deletable-edge-delete-btn { width: 20px; height: 20px; border: 0px solid #ffff…" at bounding box center [800, 449] width 841 height 724
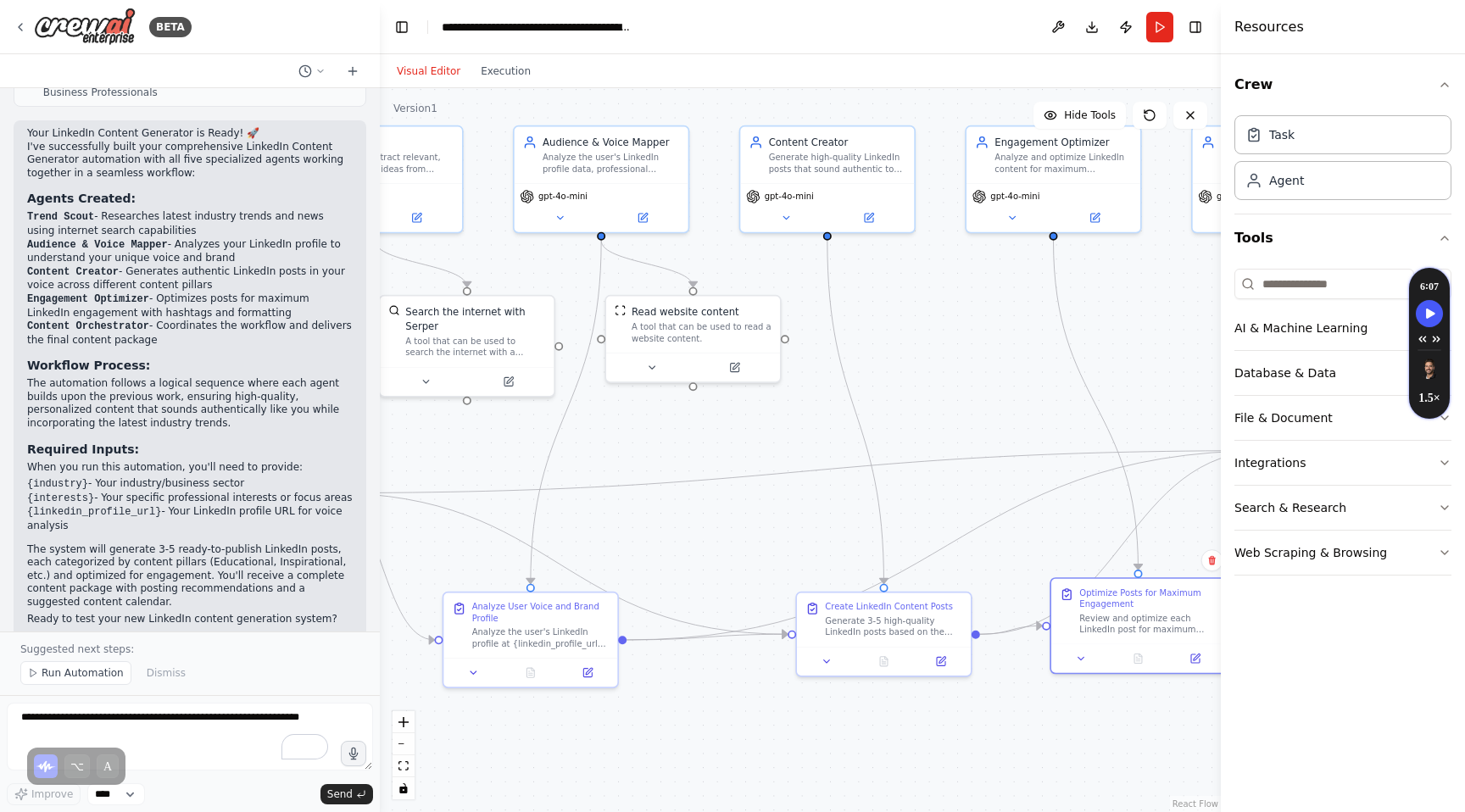
drag, startPoint x: 725, startPoint y: 460, endPoint x: 894, endPoint y: 365, distance: 193.9
click at [894, 365] on div ".deletable-edge-delete-btn { width: 20px; height: 20px; border: 0px solid #ffff…" at bounding box center [800, 449] width 841 height 724
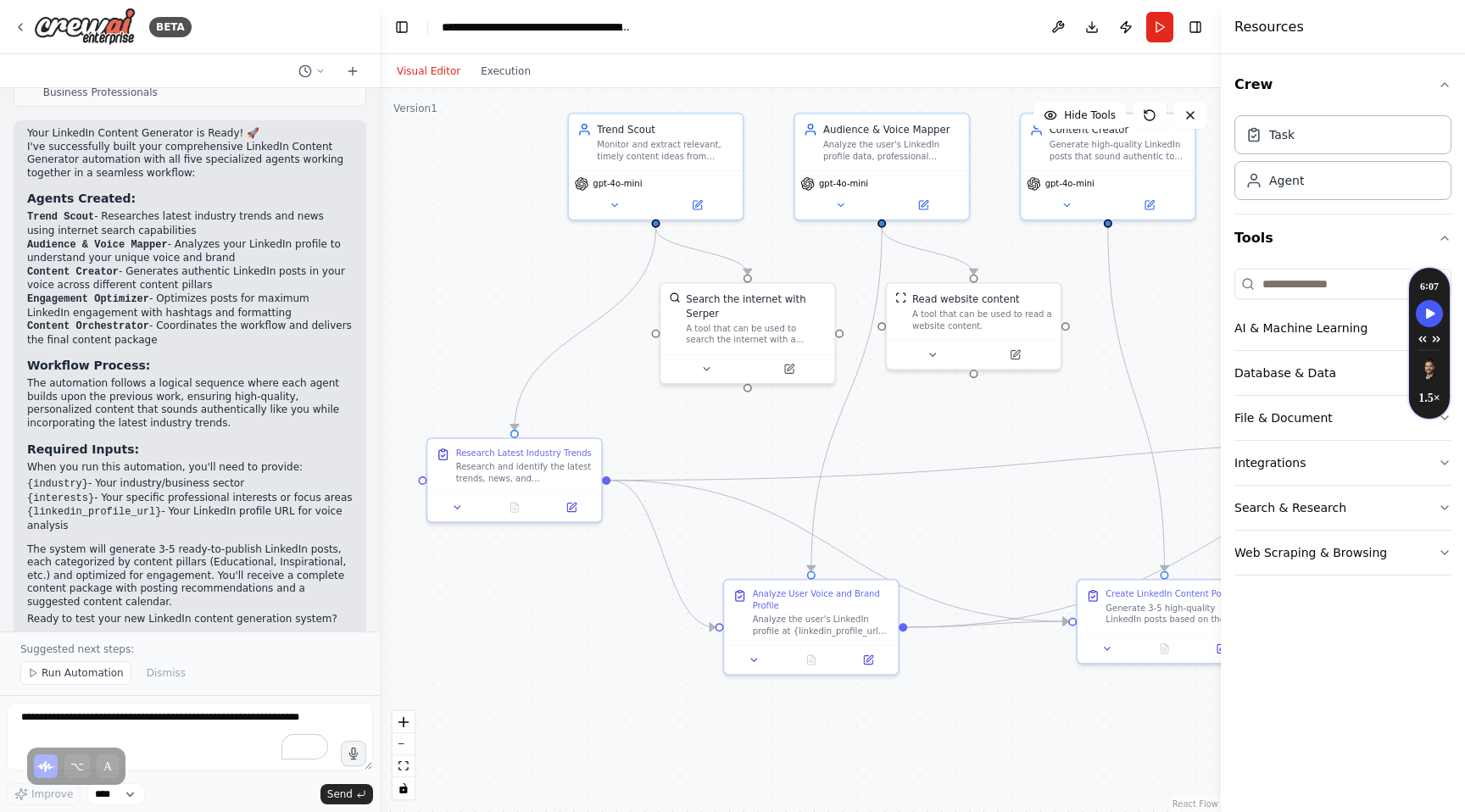
drag, startPoint x: 655, startPoint y: 442, endPoint x: 936, endPoint y: 428, distance: 281.3
click at [936, 428] on div ".deletable-edge-delete-btn { width: 20px; height: 20px; border: 0px solid #ffff…" at bounding box center [800, 449] width 841 height 724
drag, startPoint x: 644, startPoint y: 165, endPoint x: 505, endPoint y: 180, distance: 139.8
click at [505, 180] on div "Trend Scout Monitor and extract relevant, timely content ideas from credible so…" at bounding box center [514, 153] width 174 height 57
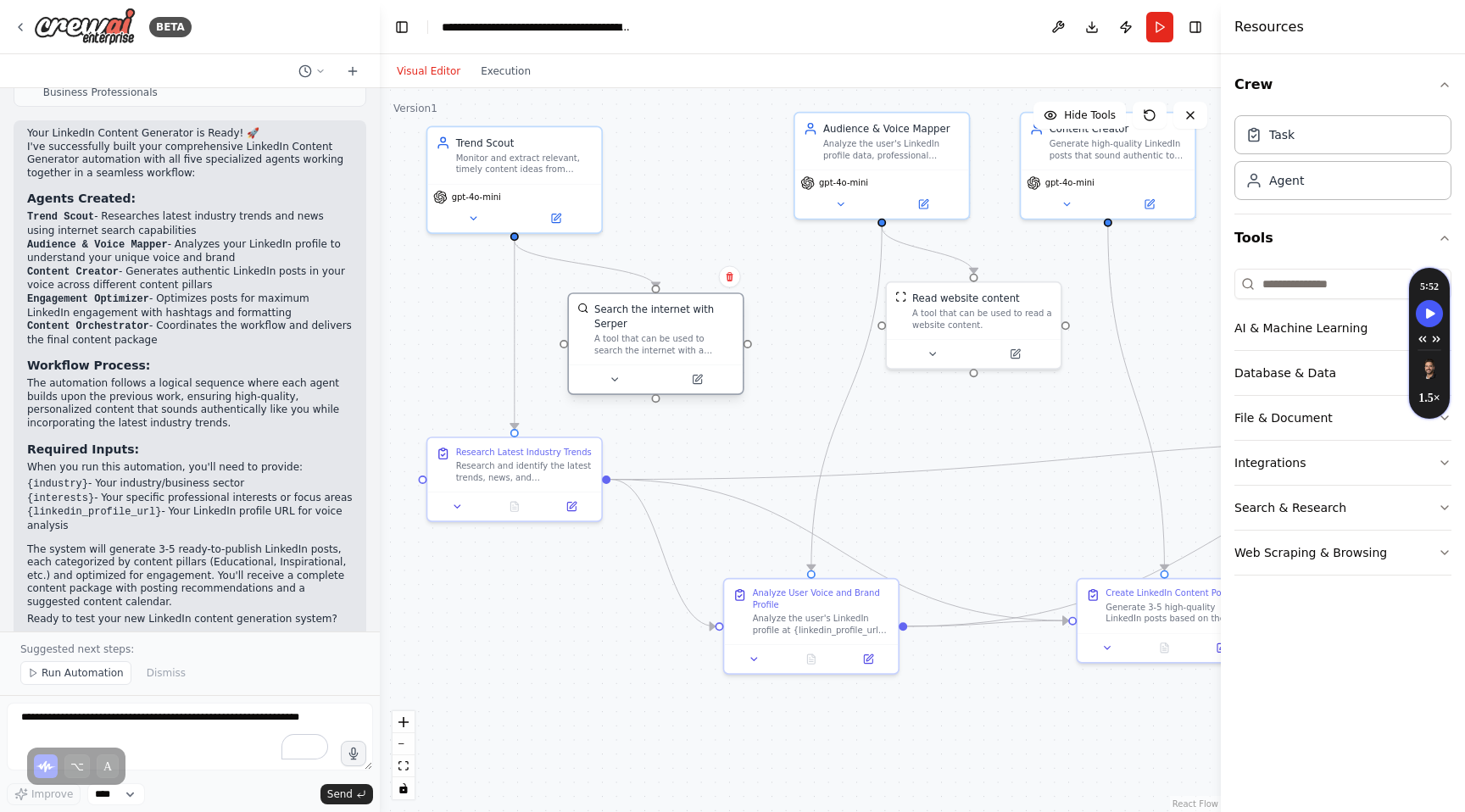
drag, startPoint x: 759, startPoint y: 325, endPoint x: 674, endPoint y: 337, distance: 85.8
click at [674, 337] on div "A tool that can be used to search the internet with a search_query. Supports di…" at bounding box center [664, 344] width 140 height 23
click at [537, 160] on div "Monitor and extract relevant, timely content ideas from credible sources about …" at bounding box center [525, 161] width 137 height 23
click at [464, 213] on button at bounding box center [473, 215] width 80 height 17
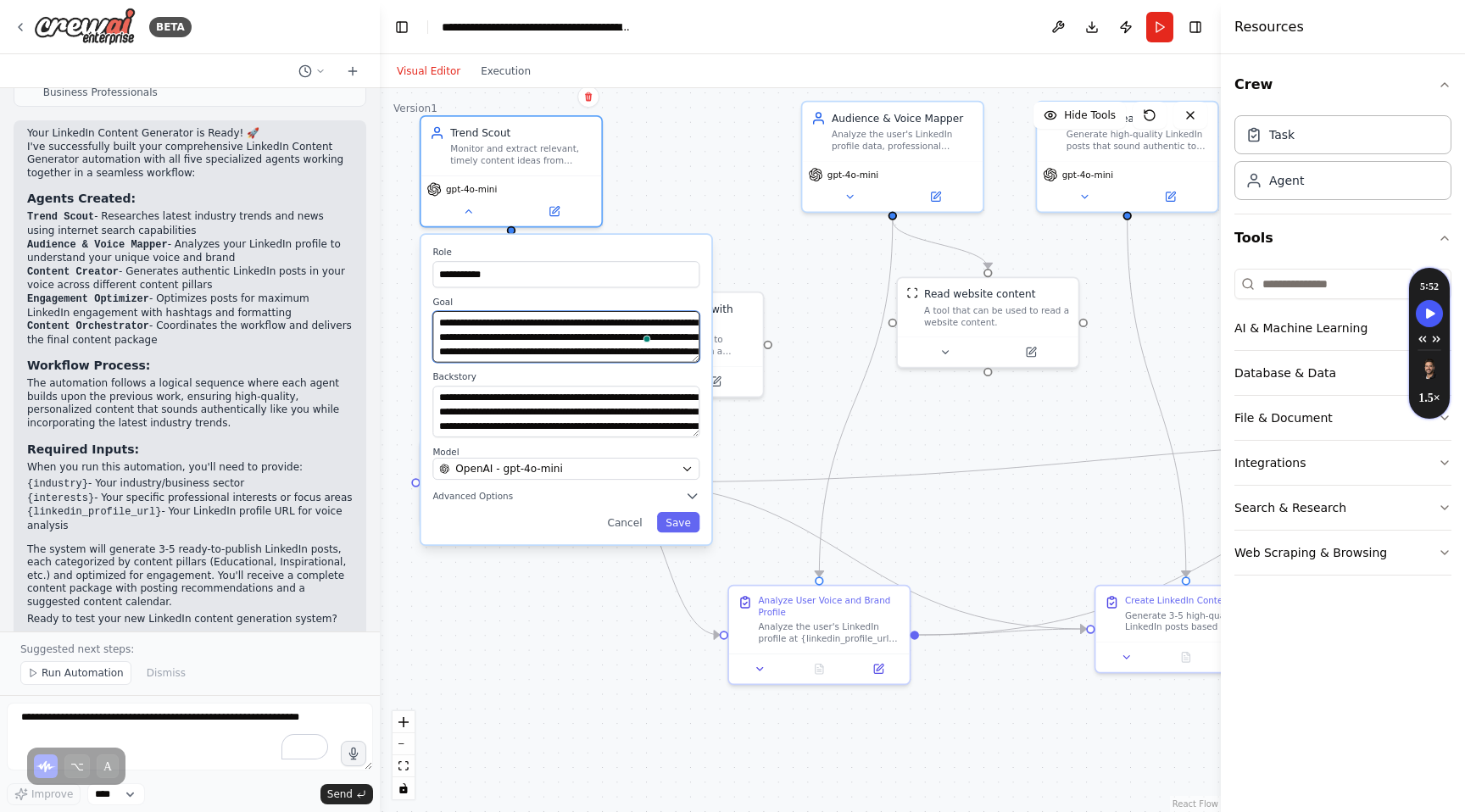
drag, startPoint x: 564, startPoint y: 347, endPoint x: 636, endPoint y: 368, distance: 75.0
click at [639, 369] on div "**********" at bounding box center [567, 389] width 291 height 309
click at [514, 338] on textarea "**********" at bounding box center [566, 337] width 267 height 52
drag, startPoint x: 513, startPoint y: 337, endPoint x: 605, endPoint y: 356, distance: 93.9
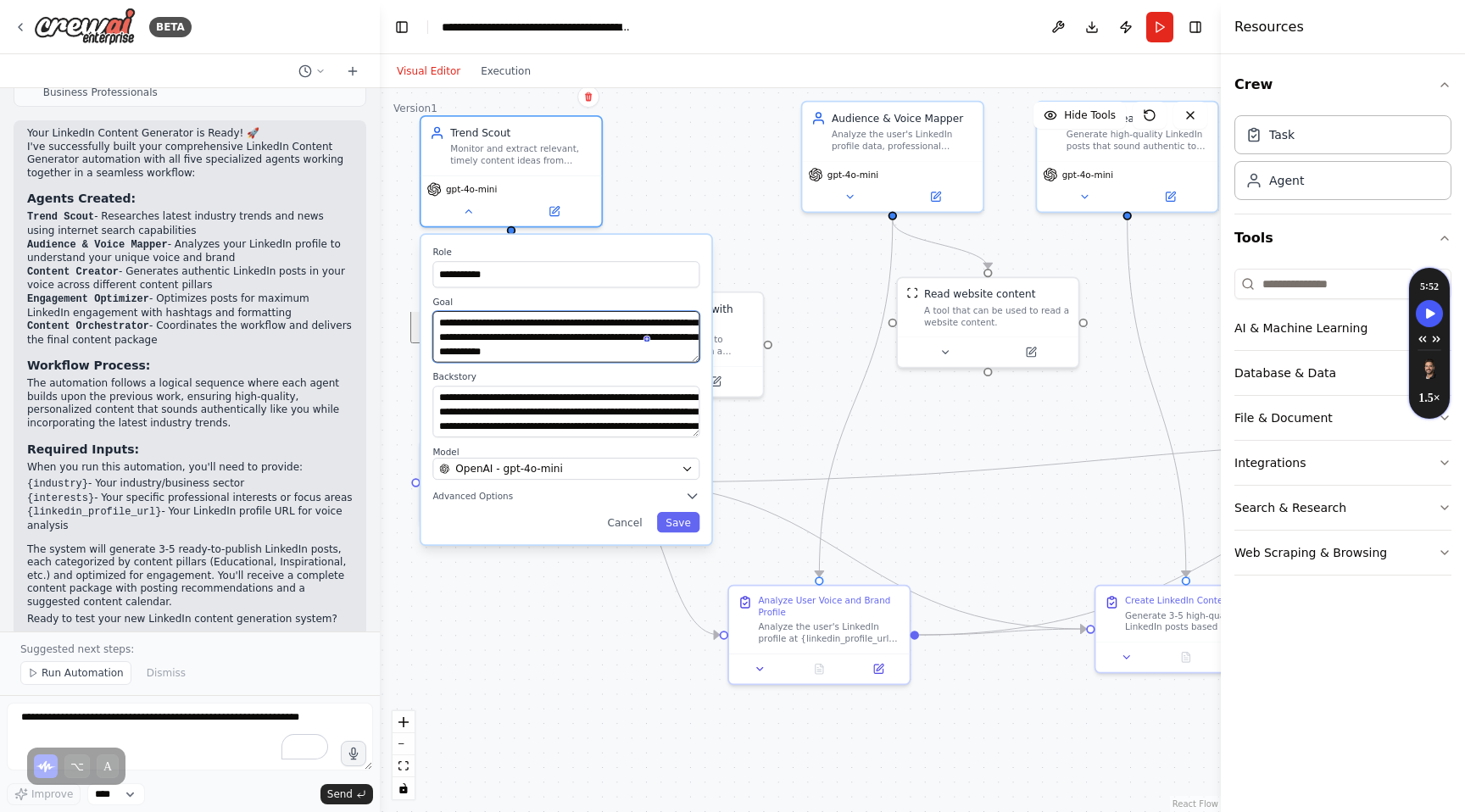
click at [605, 356] on textarea "**********" at bounding box center [566, 337] width 267 height 52
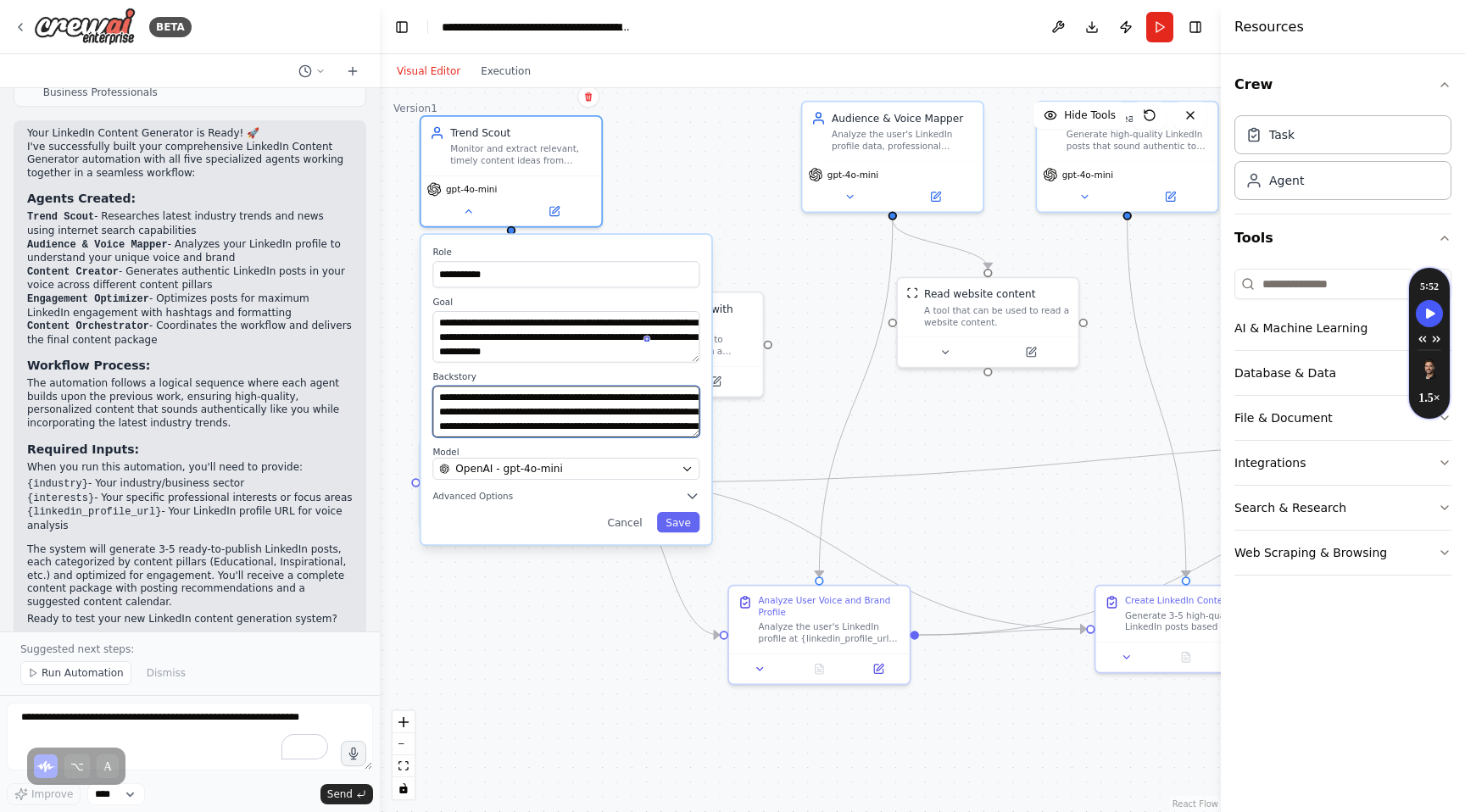
click at [534, 417] on textarea "**********" at bounding box center [566, 412] width 267 height 52
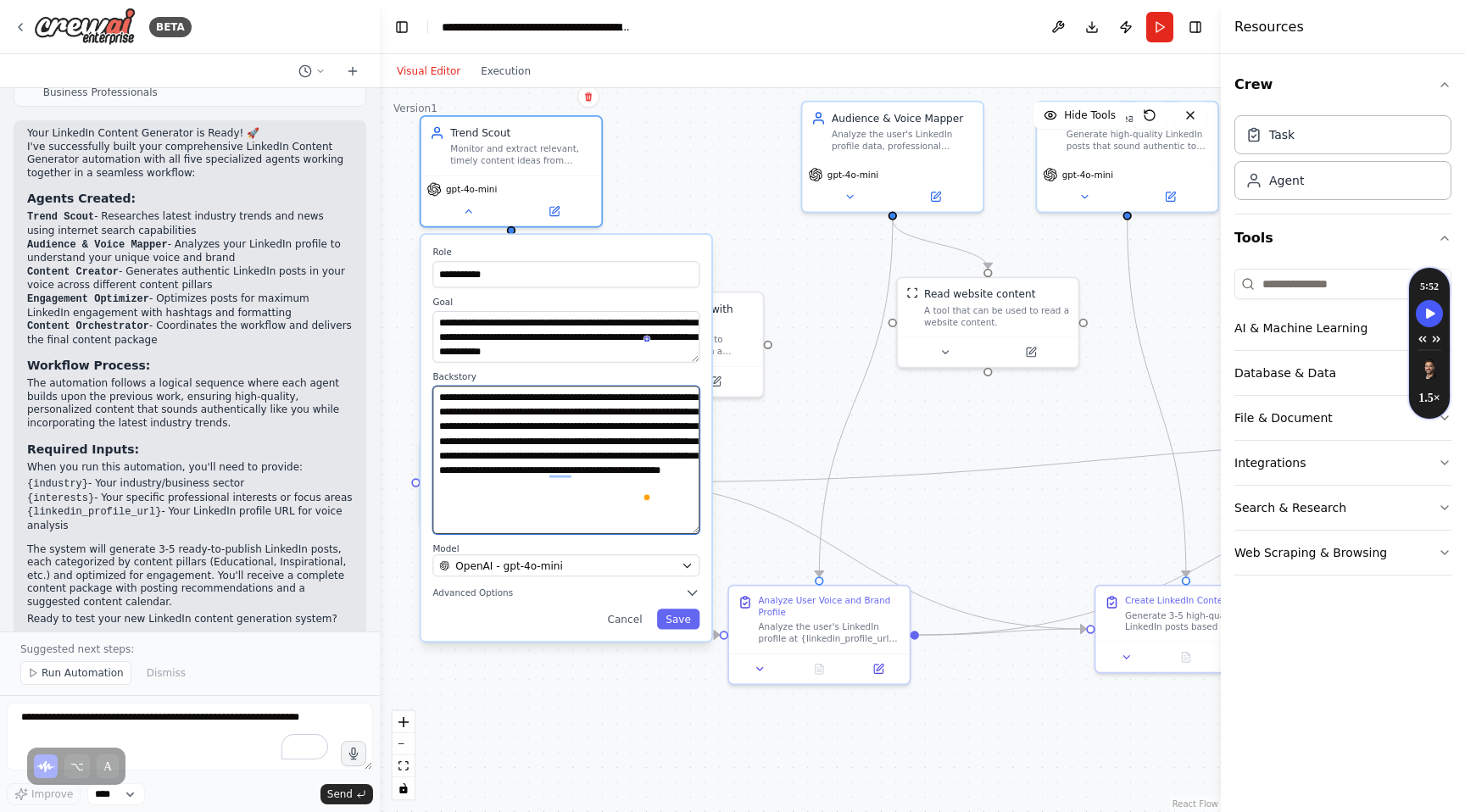
drag, startPoint x: 692, startPoint y: 434, endPoint x: 697, endPoint y: 530, distance: 96.1
click at [697, 530] on textarea "**********" at bounding box center [566, 460] width 267 height 148
click at [639, 703] on div "**********" at bounding box center [800, 449] width 841 height 724
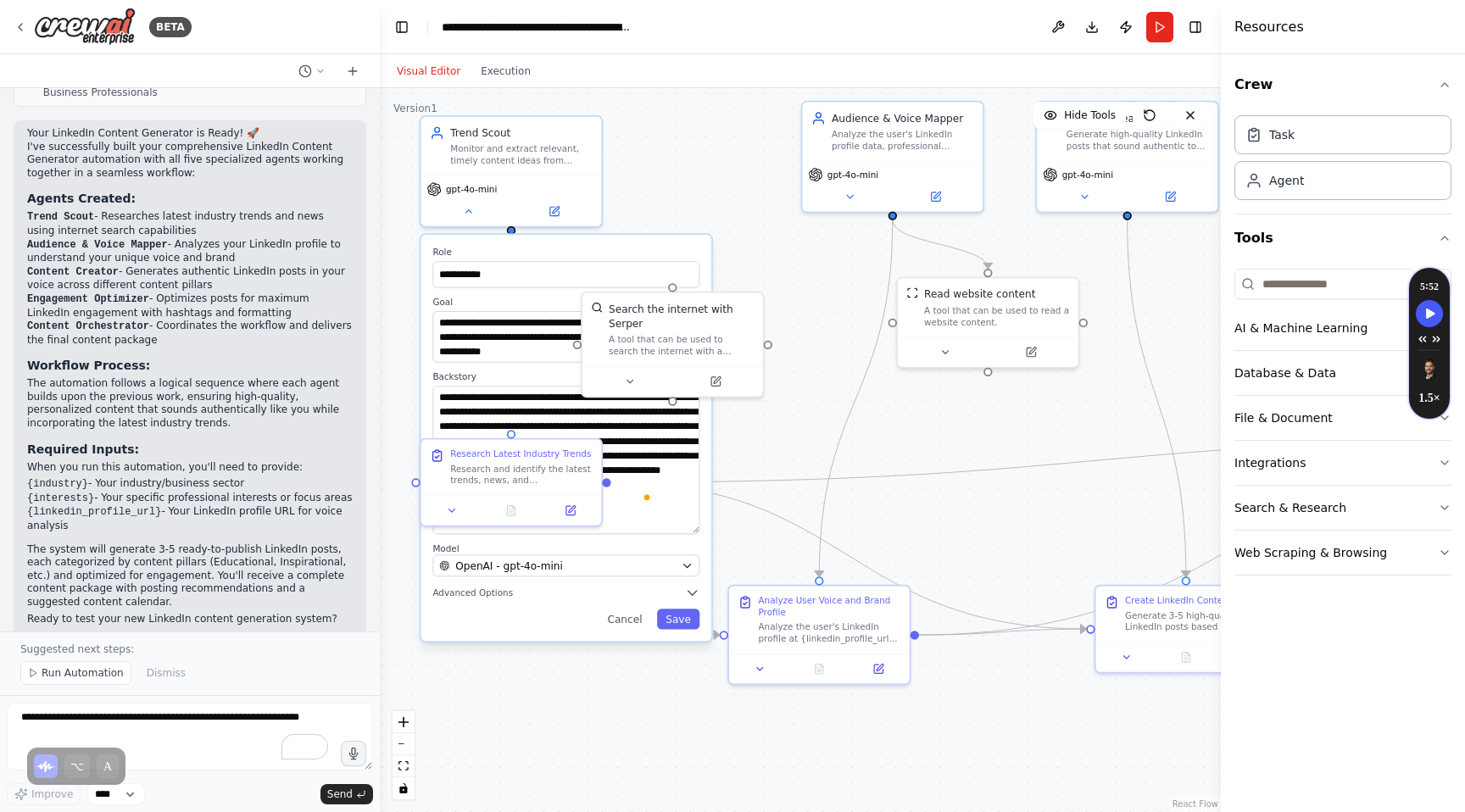
click at [639, 703] on div "**********" at bounding box center [800, 449] width 841 height 724
click at [806, 327] on div "**********" at bounding box center [800, 449] width 841 height 724
click at [632, 616] on button "Cancel" at bounding box center [624, 619] width 53 height 21
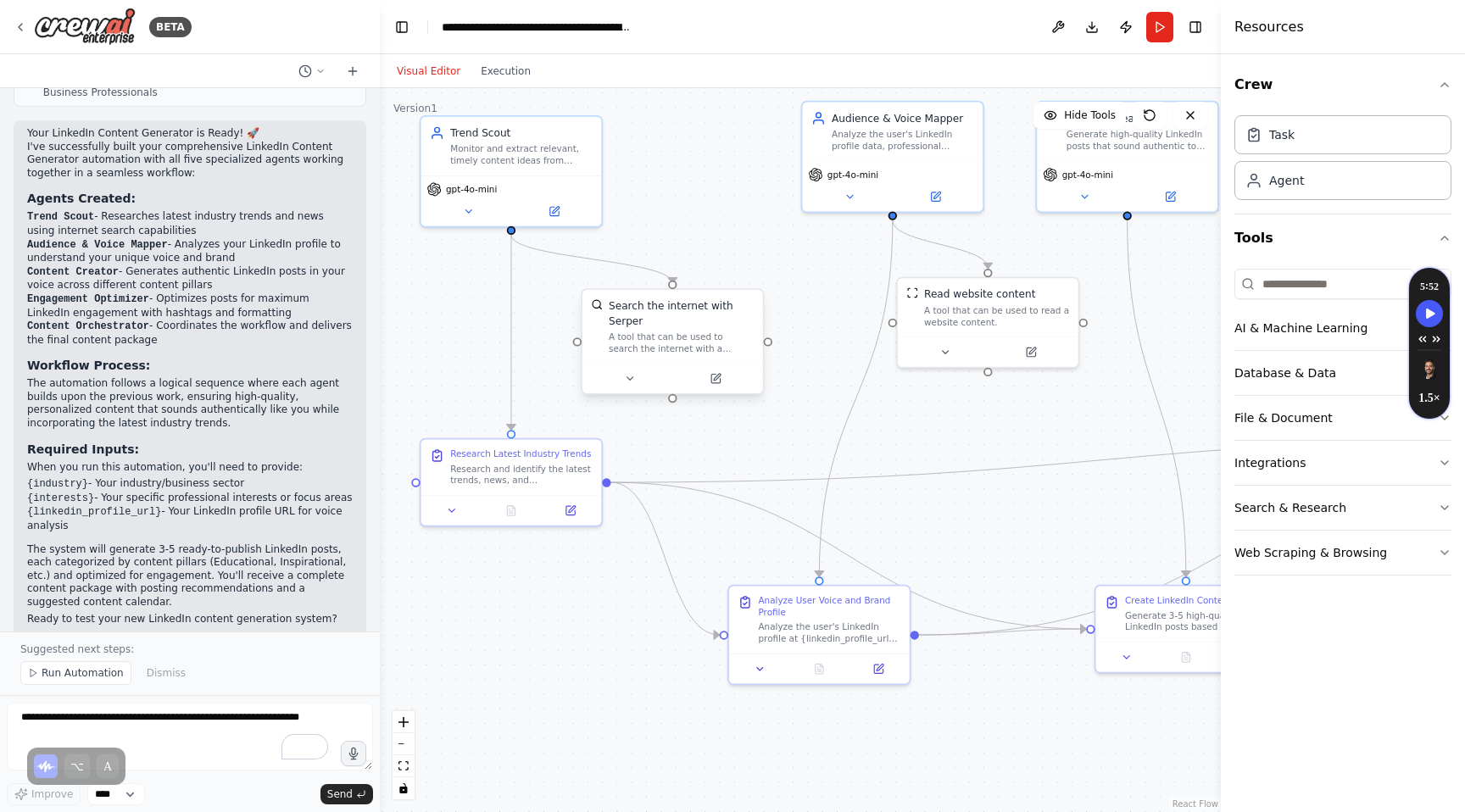
click at [671, 338] on div "A tool that can be used to search the internet with a search_query. Supports di…" at bounding box center [681, 343] width 145 height 24
click at [635, 381] on button at bounding box center [630, 378] width 83 height 18
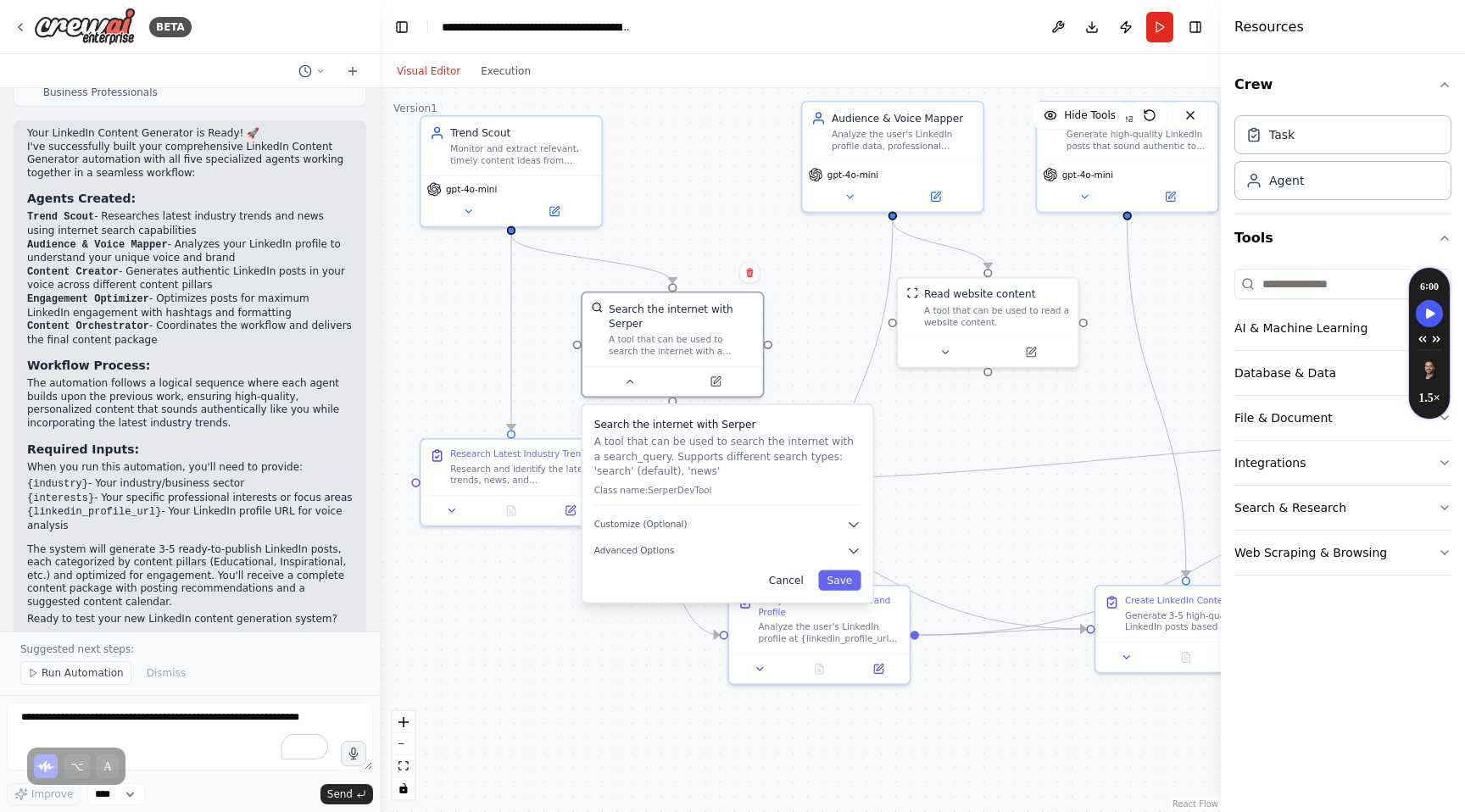
click at [797, 576] on button "Cancel" at bounding box center [785, 580] width 53 height 21
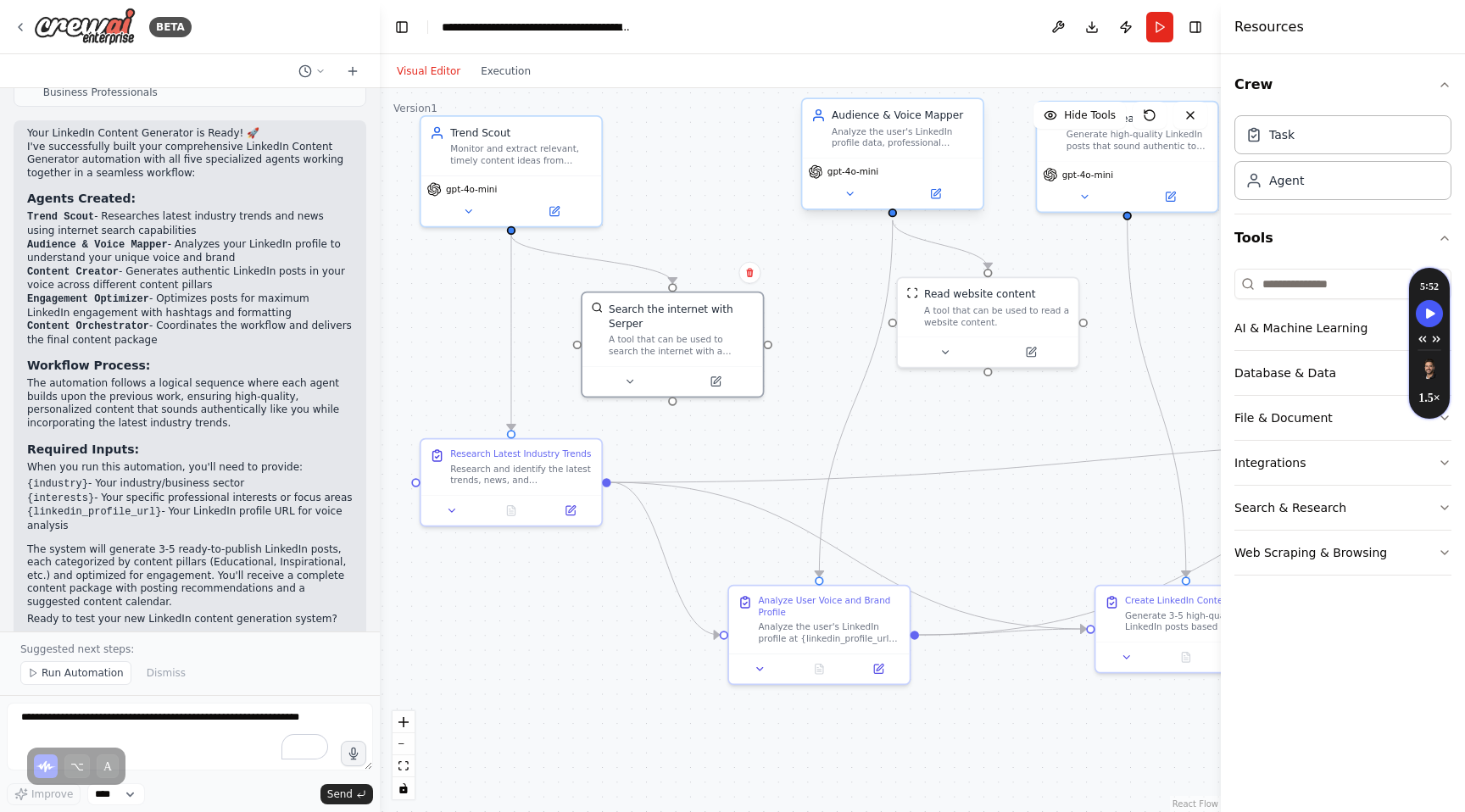
click at [905, 146] on div "Analyze the user's LinkedIn profile data, professional background, and interest…" at bounding box center [903, 138] width 142 height 24
click at [850, 197] on icon at bounding box center [849, 195] width 12 height 12
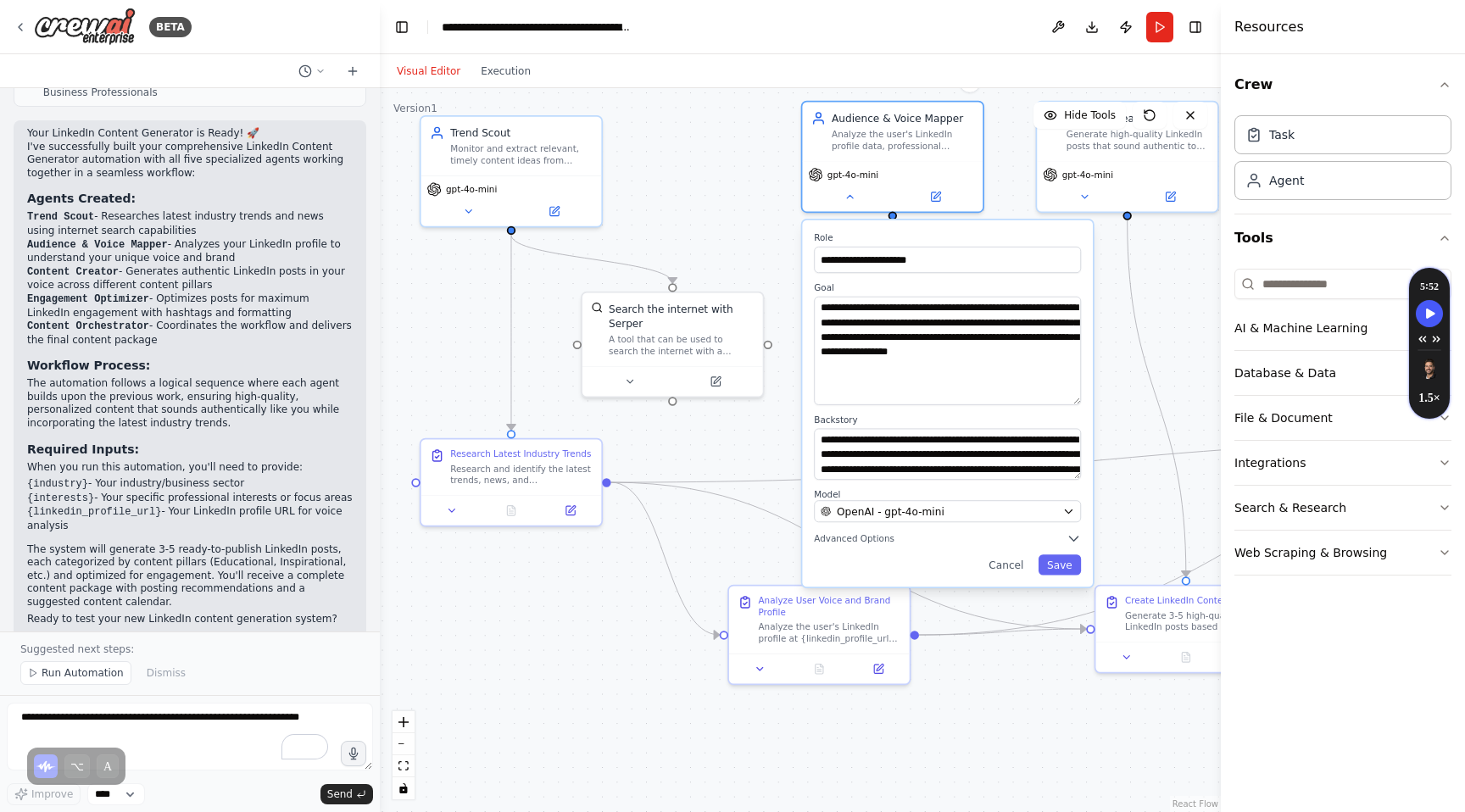
drag, startPoint x: 1077, startPoint y: 346, endPoint x: 1075, endPoint y: 404, distance: 58.0
click at [1075, 404] on textarea "**********" at bounding box center [947, 351] width 267 height 108
click at [1075, 479] on textarea "**********" at bounding box center [947, 454] width 267 height 52
drag, startPoint x: 1078, startPoint y: 475, endPoint x: 1097, endPoint y: 525, distance: 53.5
click at [1094, 517] on div "**********" at bounding box center [947, 403] width 294 height 369
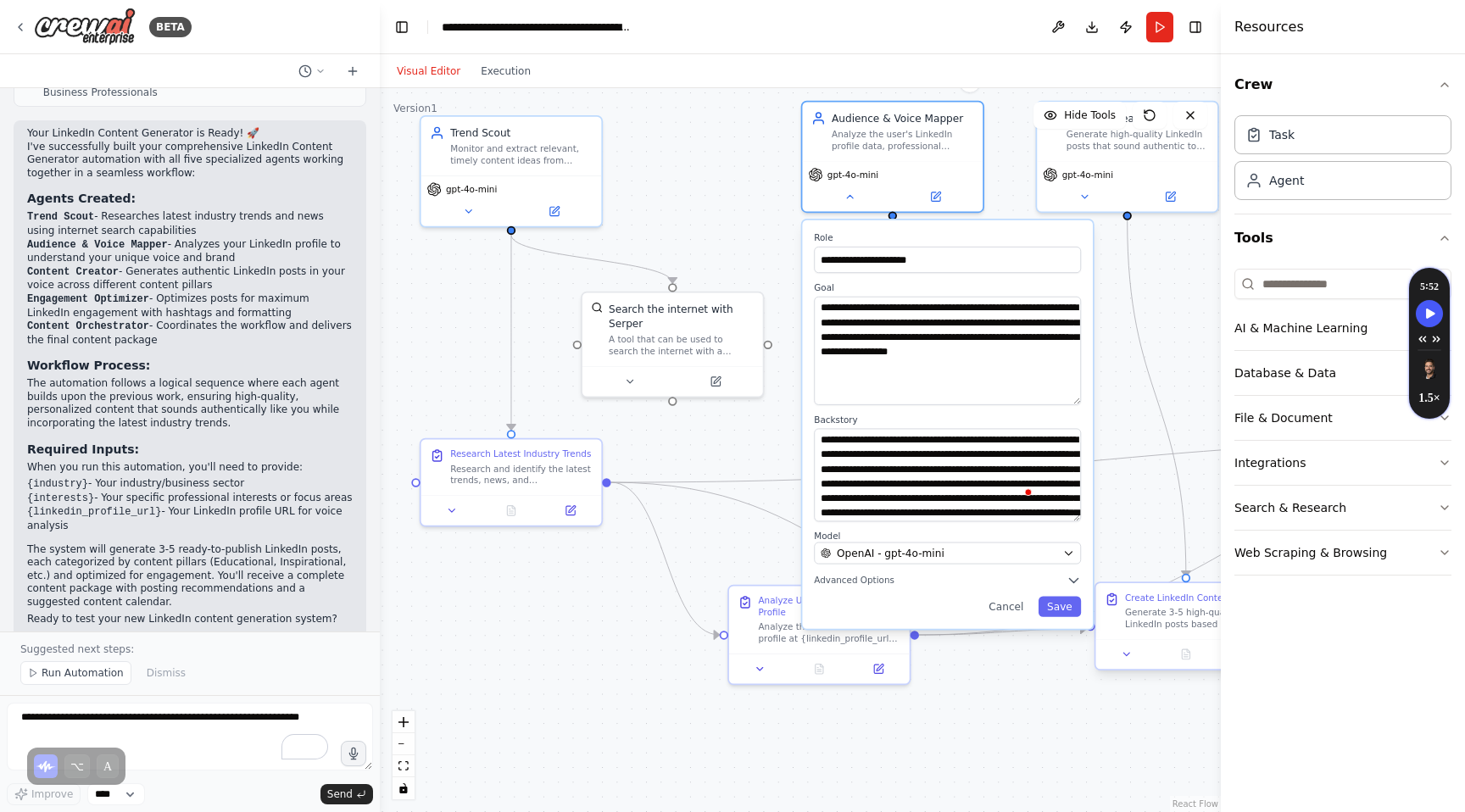
click at [1098, 586] on div "Create LinkedIn Content Posts Generate 3-5 high-quality LinkedIn posts based on…" at bounding box center [1186, 611] width 181 height 56
click at [1120, 496] on div ".deletable-edge-delete-btn { width: 20px; height: 20px; border: 0px solid #ffff…" at bounding box center [800, 449] width 841 height 724
click at [1009, 605] on button "Cancel" at bounding box center [1006, 607] width 53 height 21
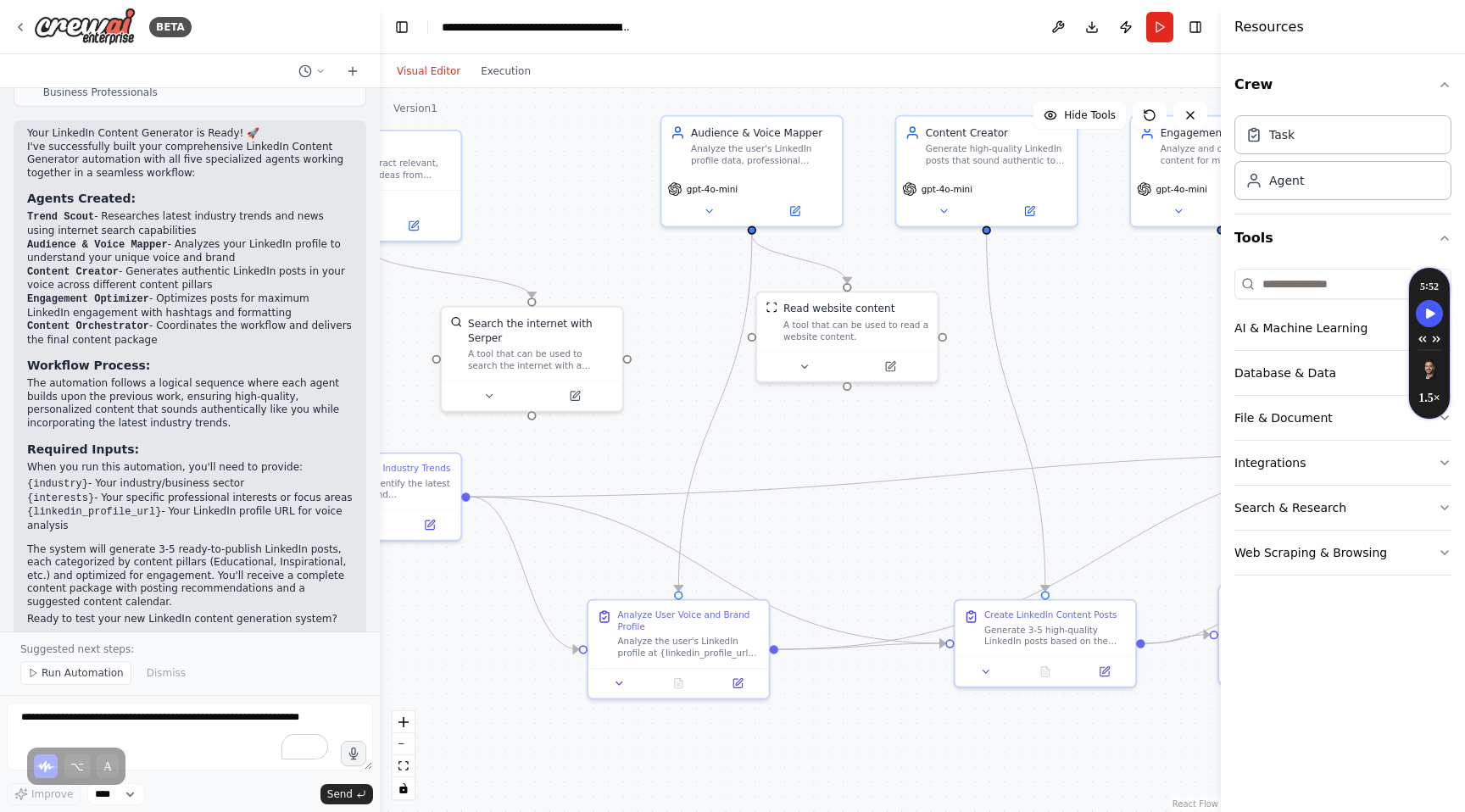
drag, startPoint x: 1051, startPoint y: 421, endPoint x: 909, endPoint y: 436, distance: 142.8
click at [909, 436] on div ".deletable-edge-delete-btn { width: 20px; height: 20px; border: 0px solid #ffff…" at bounding box center [800, 449] width 841 height 724
click at [1089, 34] on button "Download" at bounding box center [1091, 27] width 27 height 30
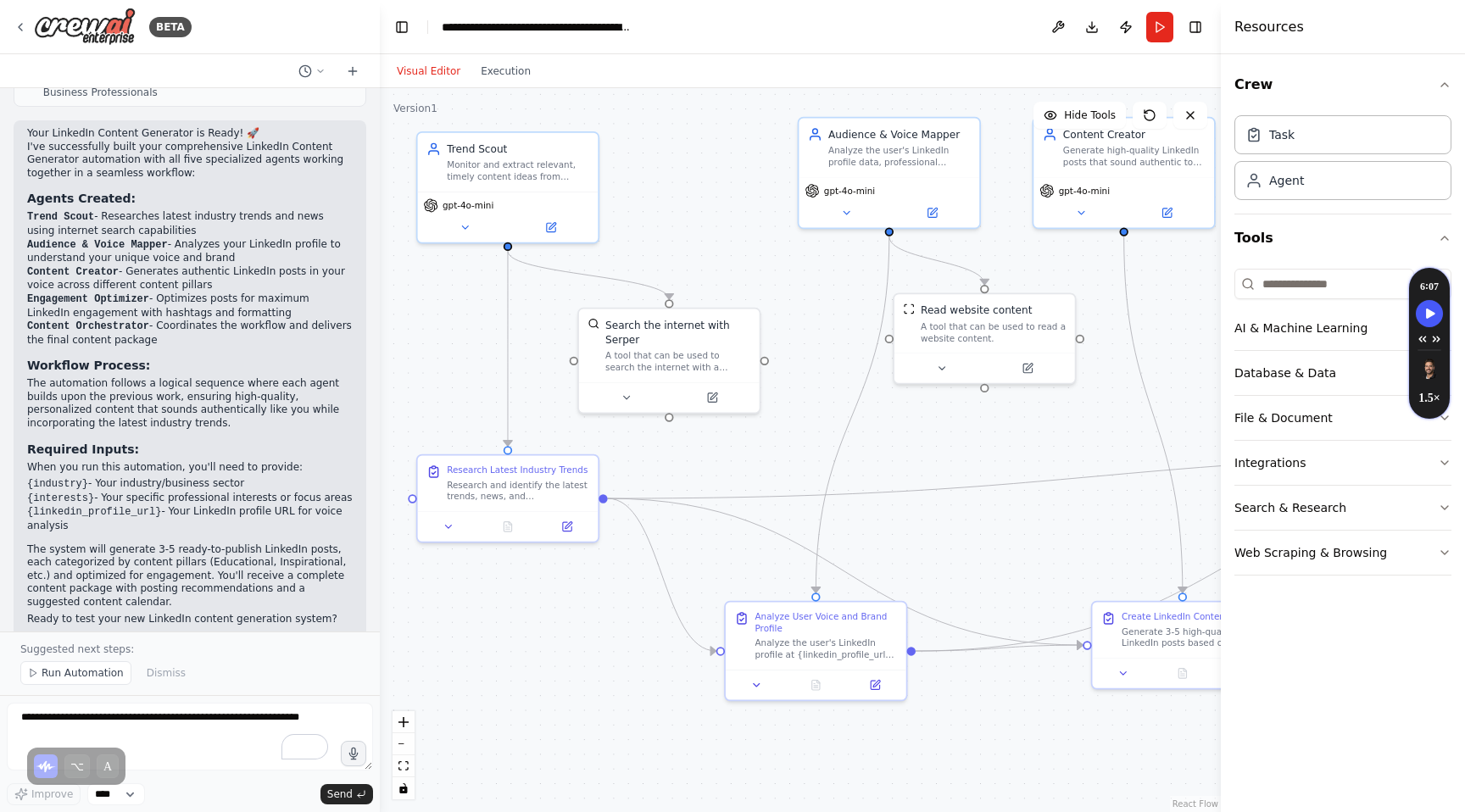
drag, startPoint x: 939, startPoint y: 438, endPoint x: 1076, endPoint y: 440, distance: 137.0
click at [1076, 440] on div ".deletable-edge-delete-btn { width: 20px; height: 20px; border: 0px solid #ffff…" at bounding box center [800, 449] width 841 height 724
click at [481, 74] on button "Execution" at bounding box center [506, 71] width 71 height 21
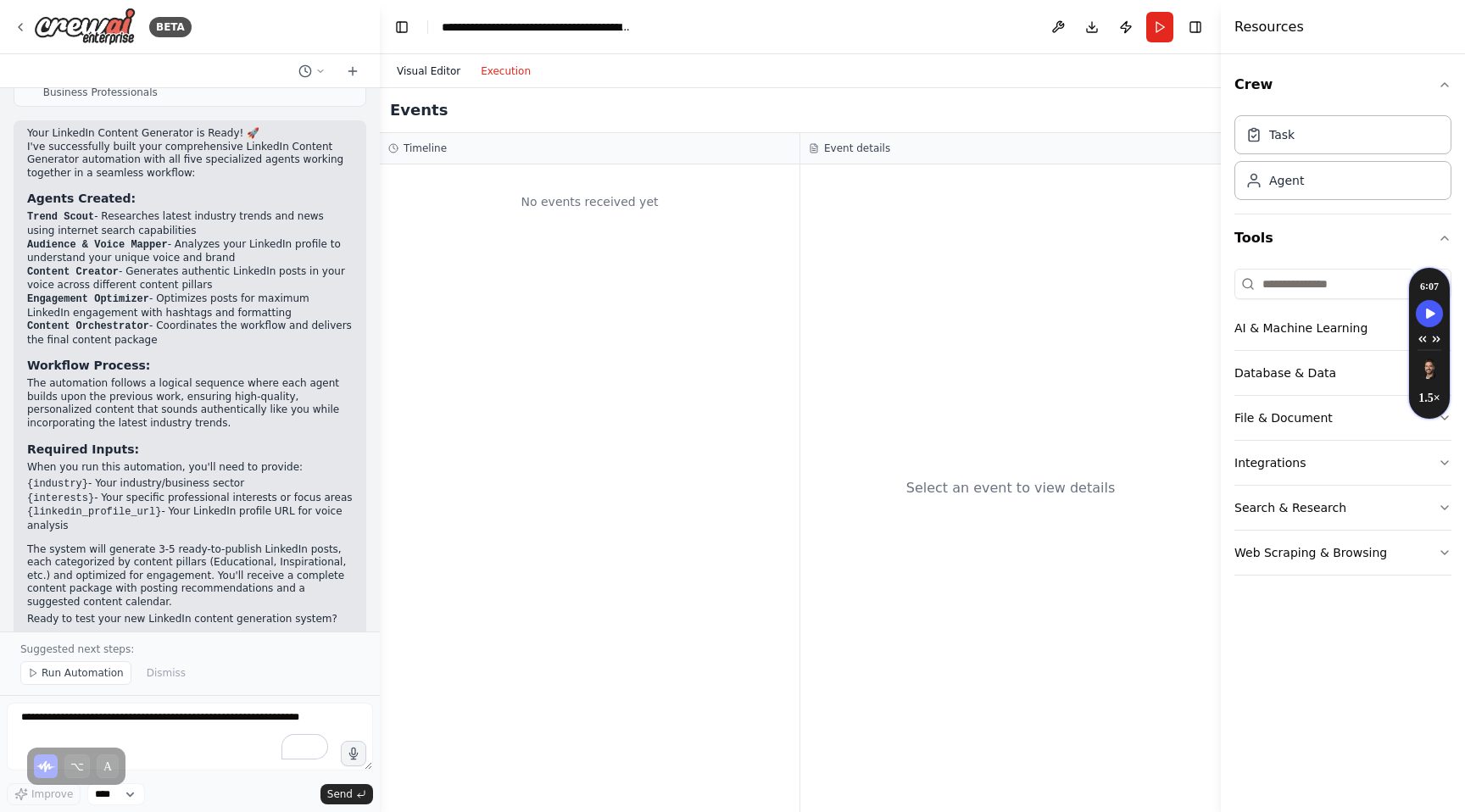
click at [409, 68] on button "Visual Editor" at bounding box center [428, 71] width 84 height 21
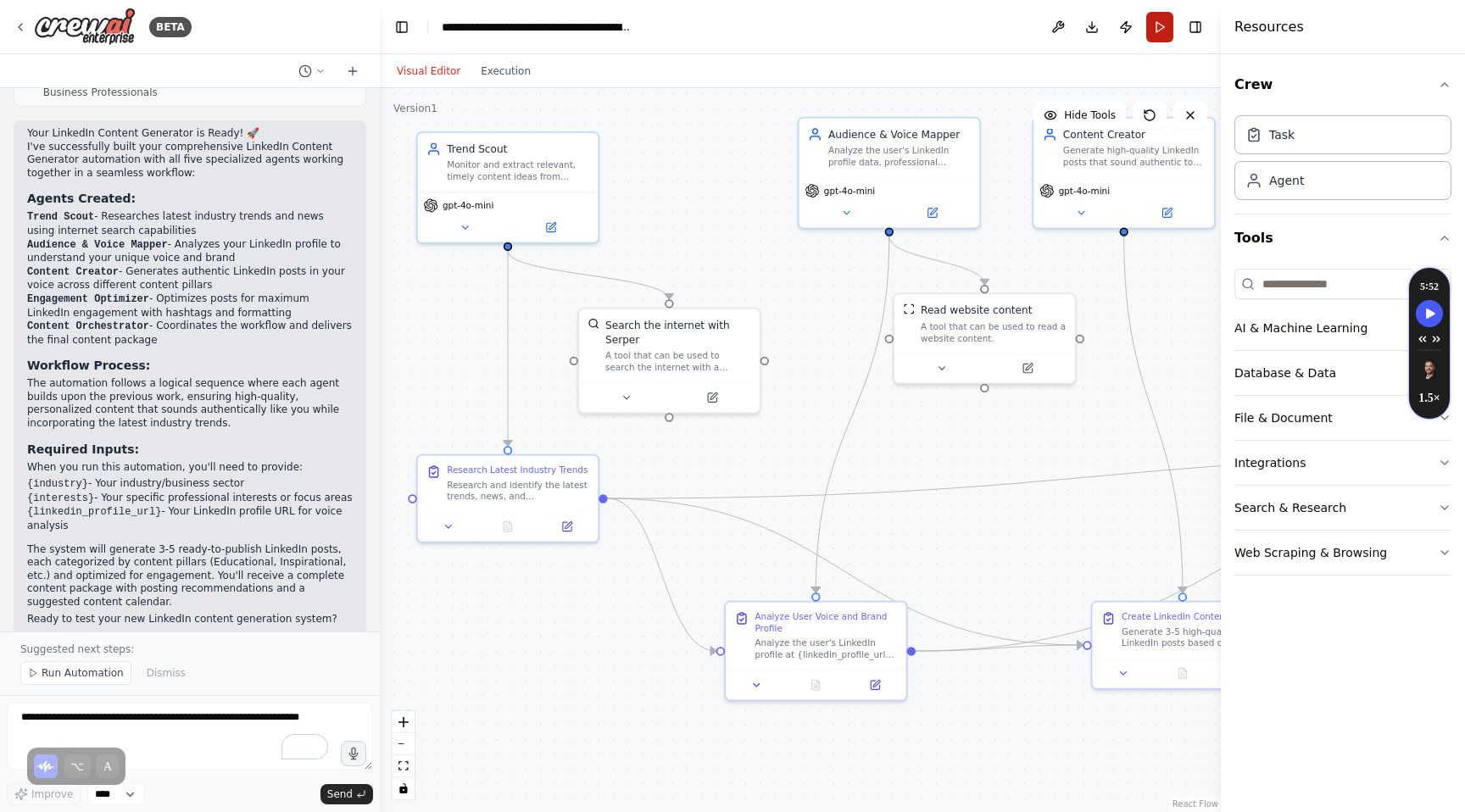
click at [1157, 21] on button "Run" at bounding box center [1159, 27] width 27 height 30
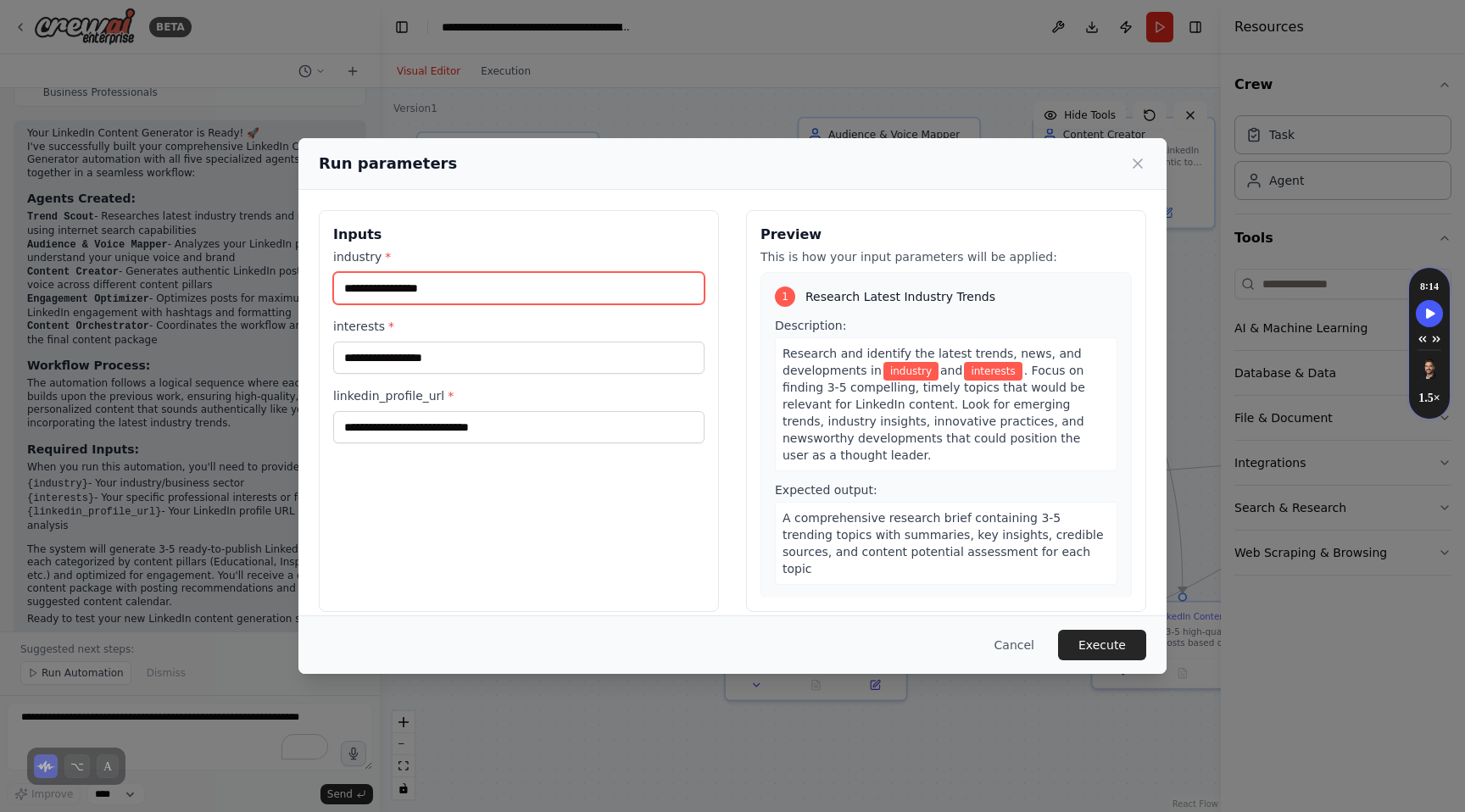
click at [363, 289] on input "industry *" at bounding box center [518, 288] width 371 height 32
type input "*"
type input "**********"
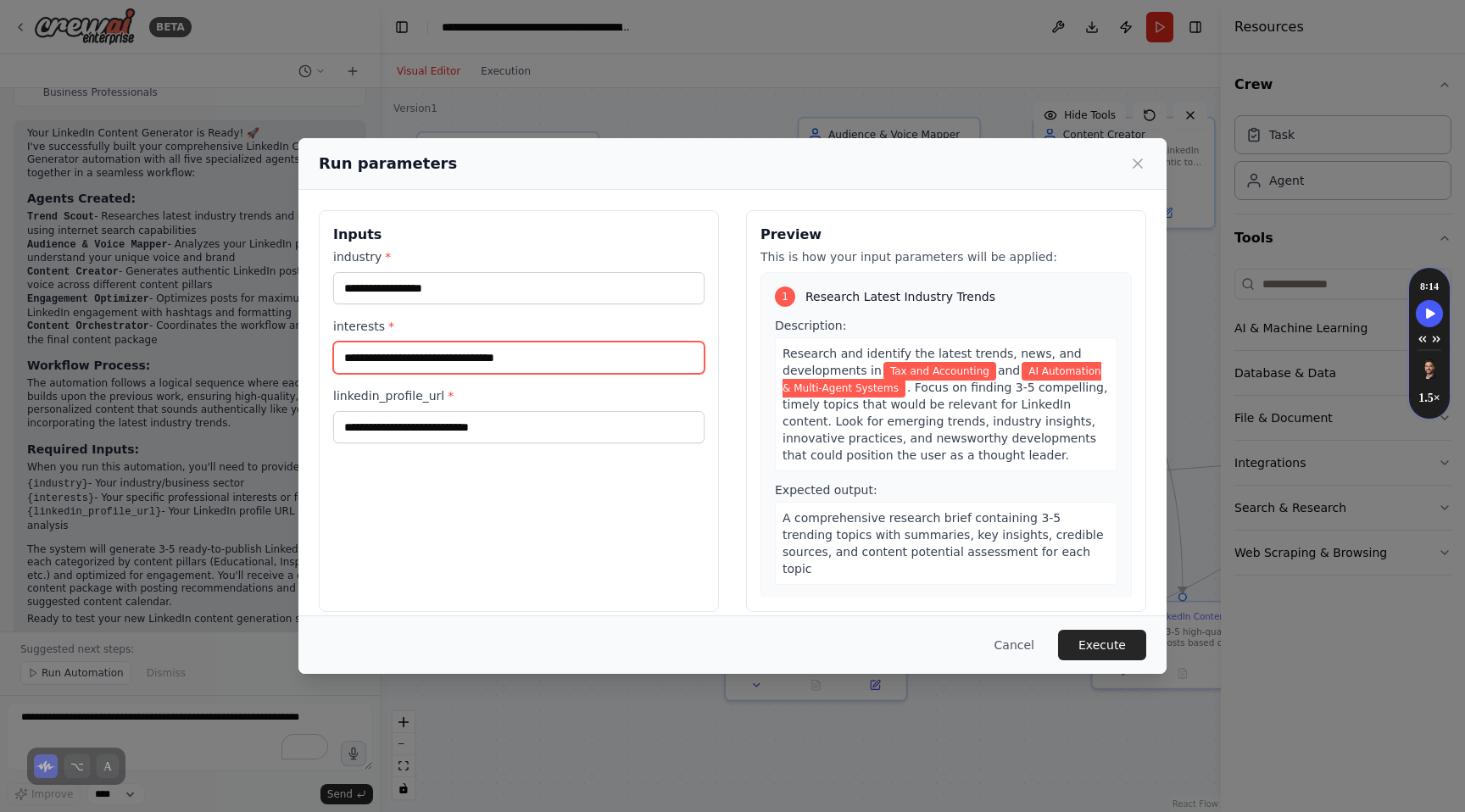
type input "**********"
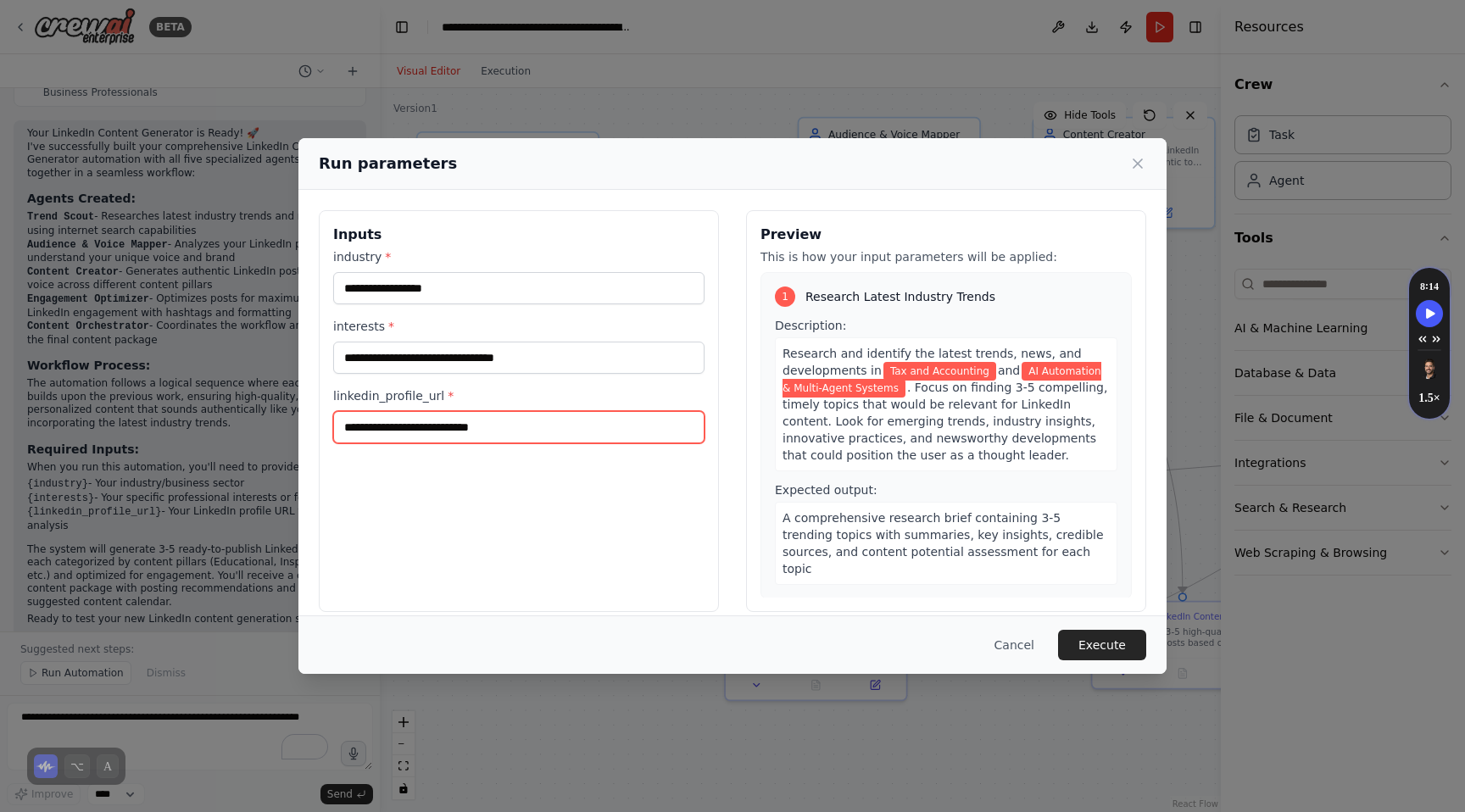
paste input "**********"
type input "**********"
click at [1103, 647] on button "Execute" at bounding box center [1102, 644] width 88 height 30
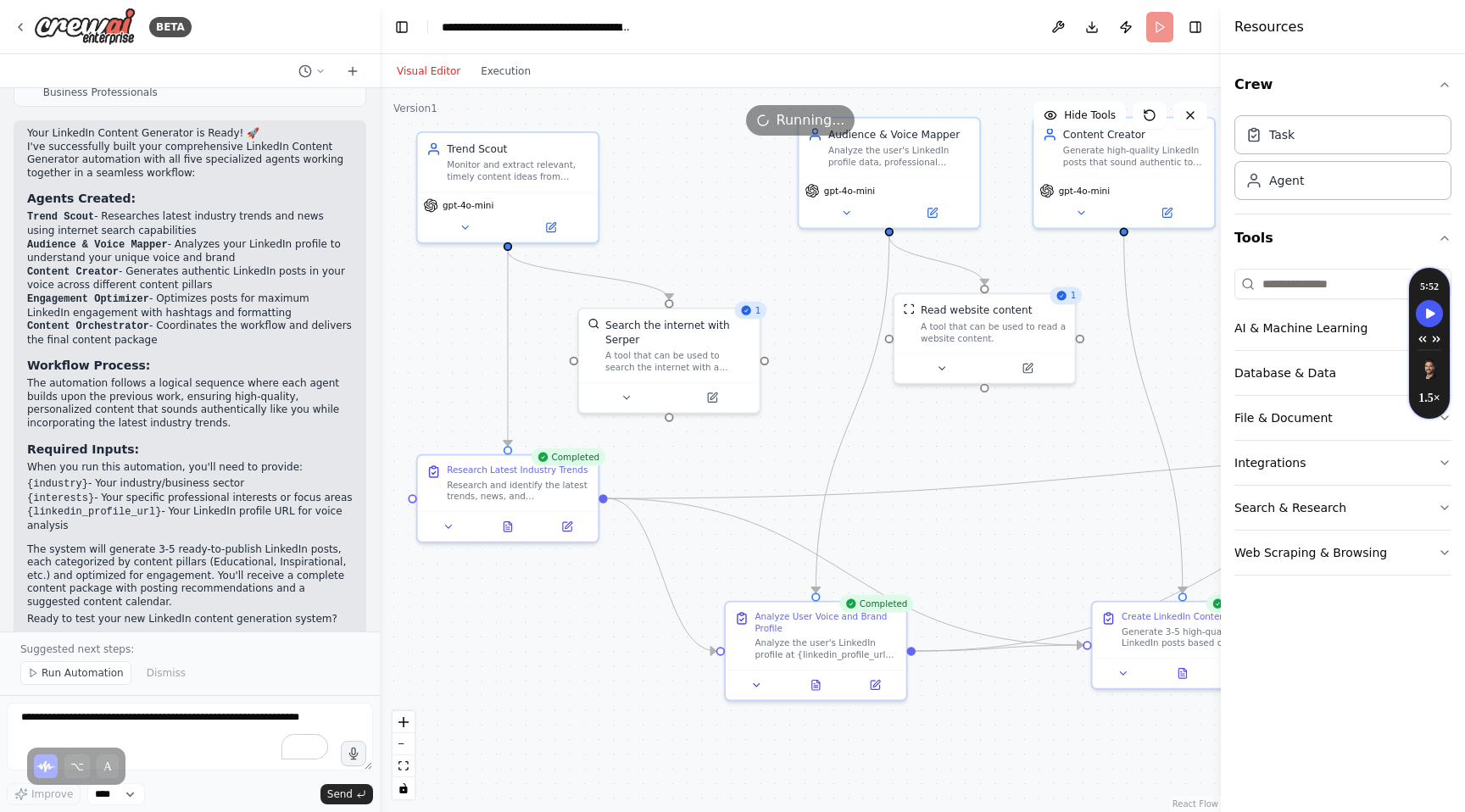
drag, startPoint x: 1109, startPoint y: 753, endPoint x: 931, endPoint y: 749, distance: 178.0
click at [931, 749] on div ".deletable-edge-delete-btn { width: 20px; height: 20px; border: 0px solid #ffff…" at bounding box center [800, 449] width 841 height 724
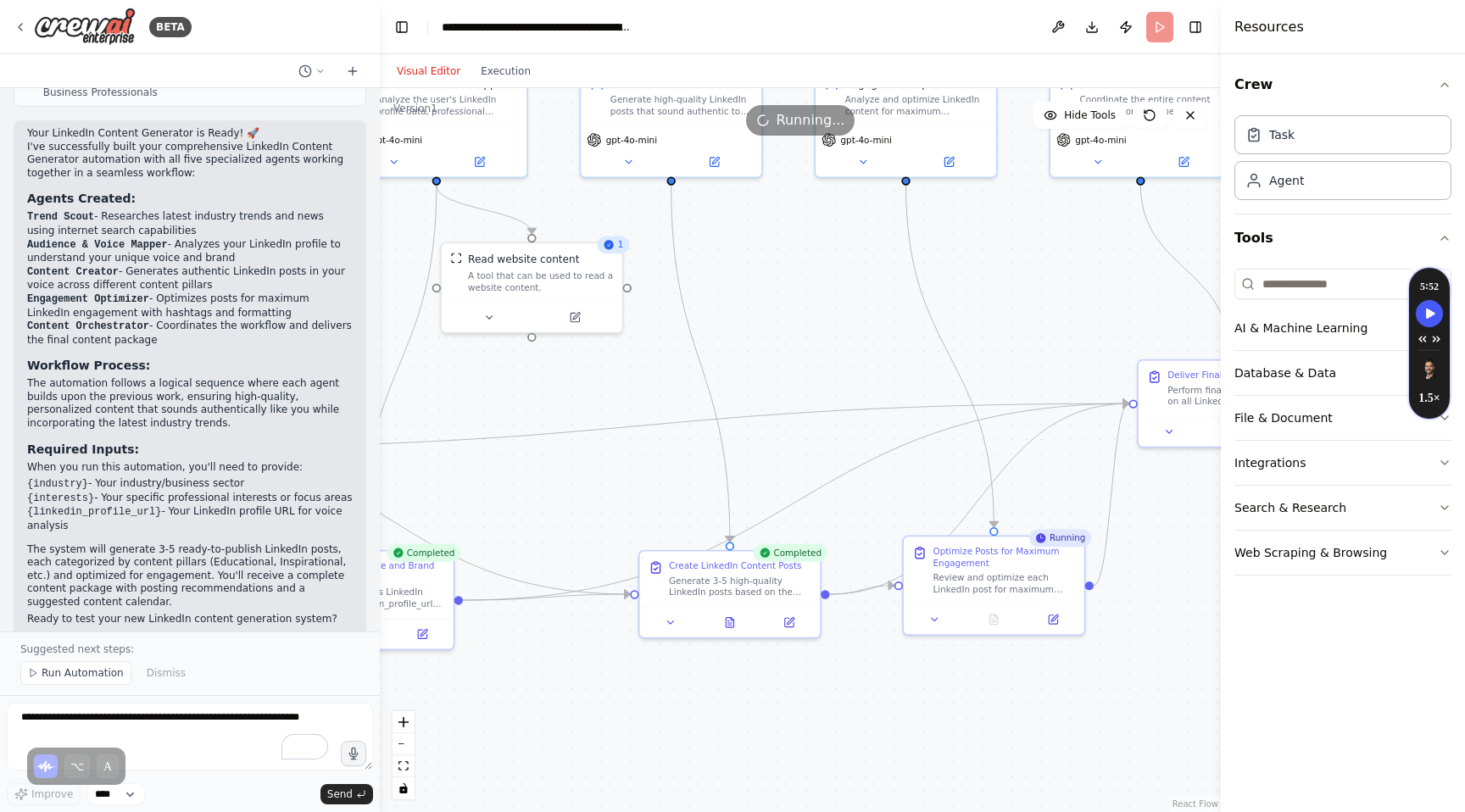
drag, startPoint x: 1140, startPoint y: 744, endPoint x: 864, endPoint y: 699, distance: 279.6
click at [863, 699] on div ".deletable-edge-delete-btn { width: 20px; height: 20px; border: 0px solid #ffff…" at bounding box center [800, 449] width 841 height 724
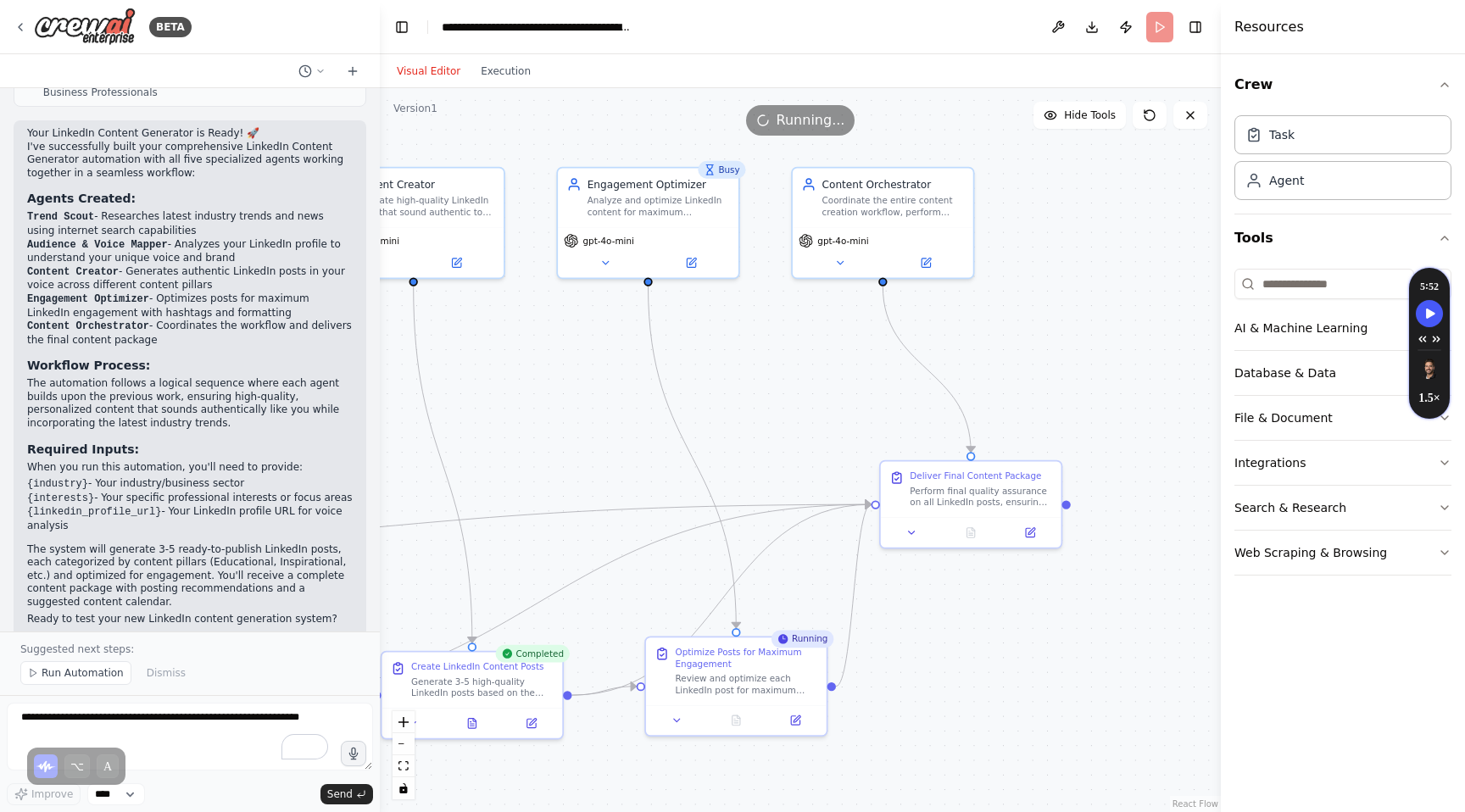
drag, startPoint x: 1170, startPoint y: 533, endPoint x: 938, endPoint y: 629, distance: 251.1
click at [938, 629] on div ".deletable-edge-delete-btn { width: 20px; height: 20px; border: 0px solid #ffff…" at bounding box center [800, 449] width 841 height 724
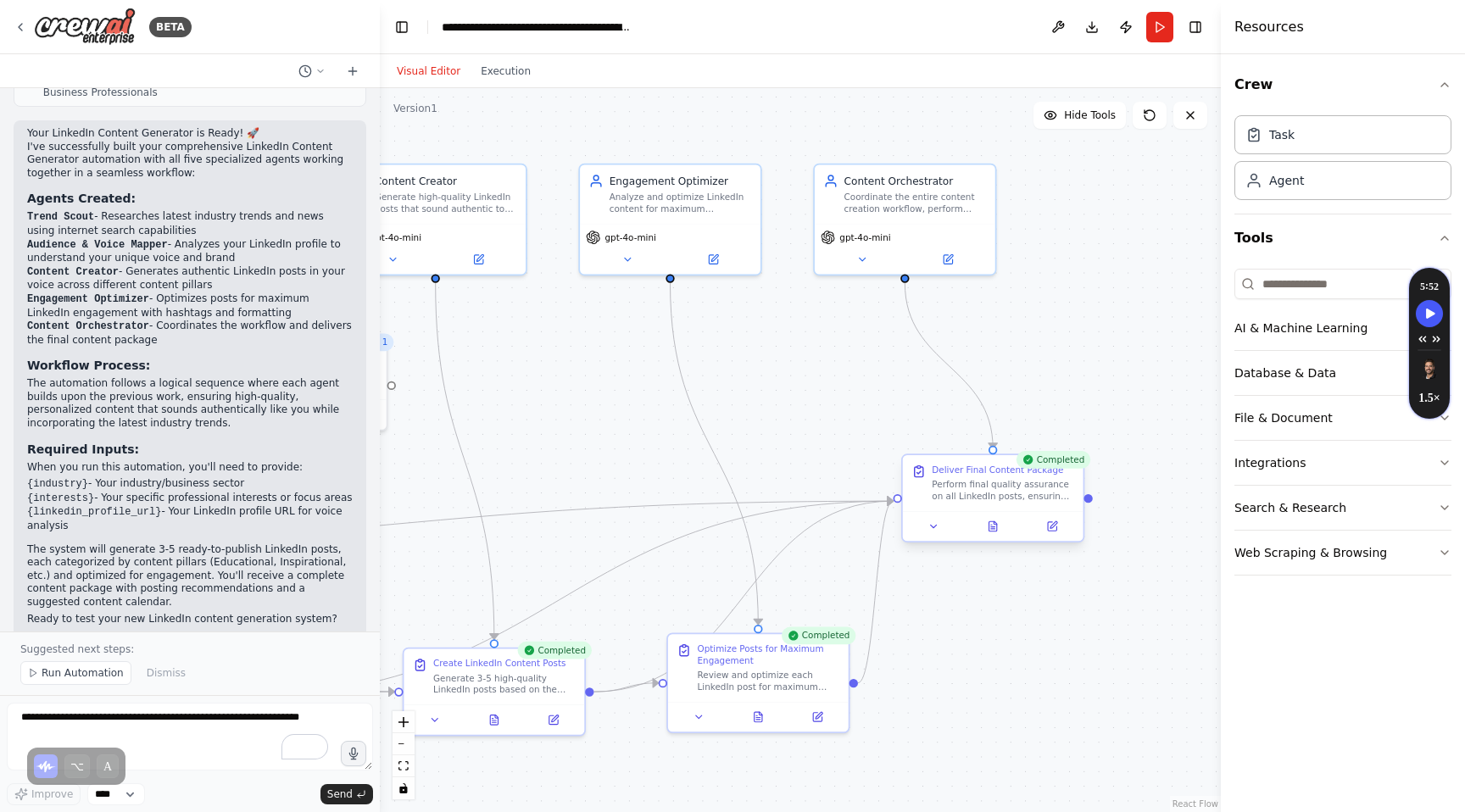
click at [1049, 494] on div "Perform final quality assurance on all LinkedIn posts, ensuring consistency, ac…" at bounding box center [1003, 491] width 142 height 24
click at [943, 522] on button at bounding box center [934, 526] width 50 height 18
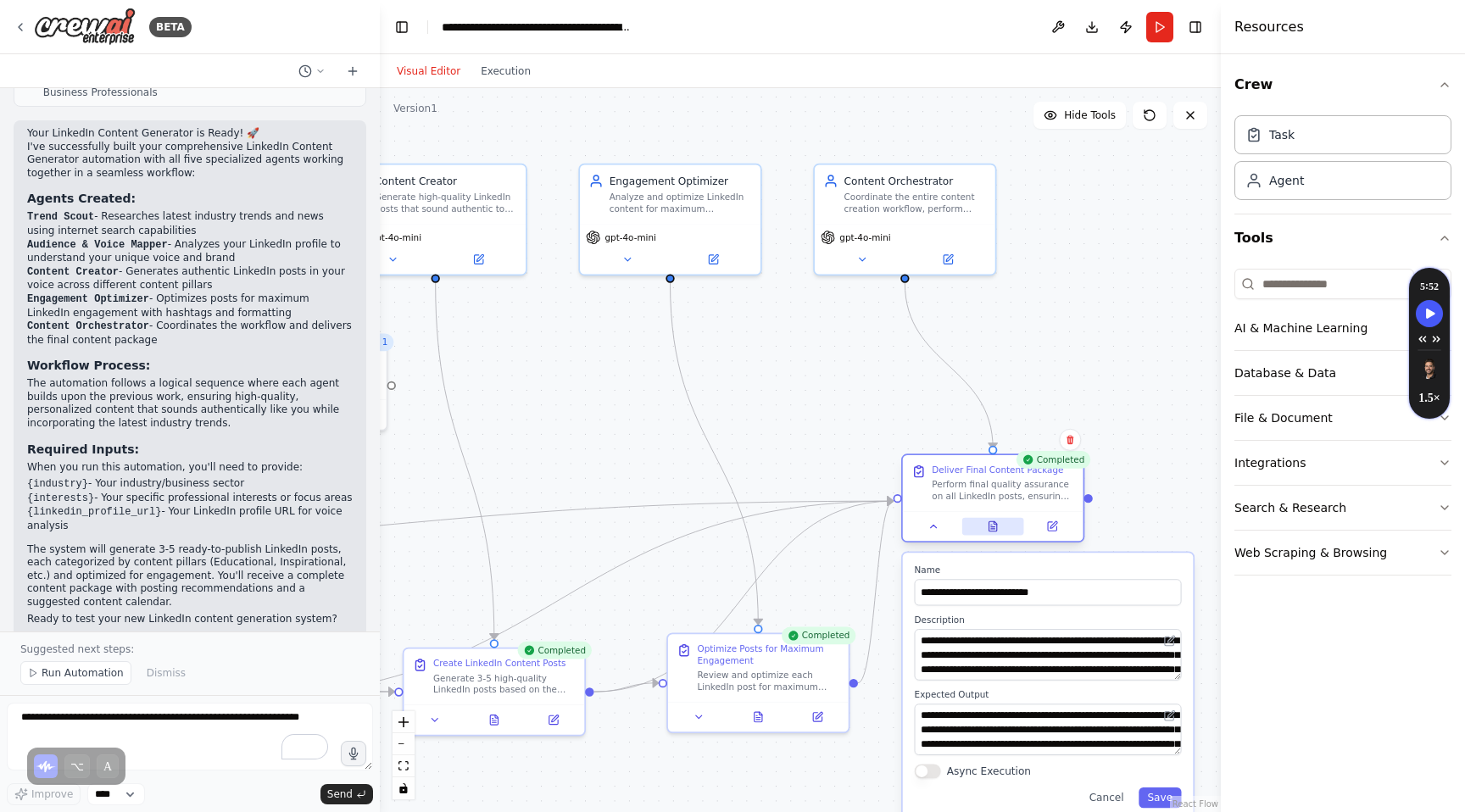
click at [996, 526] on icon at bounding box center [993, 526] width 8 height 10
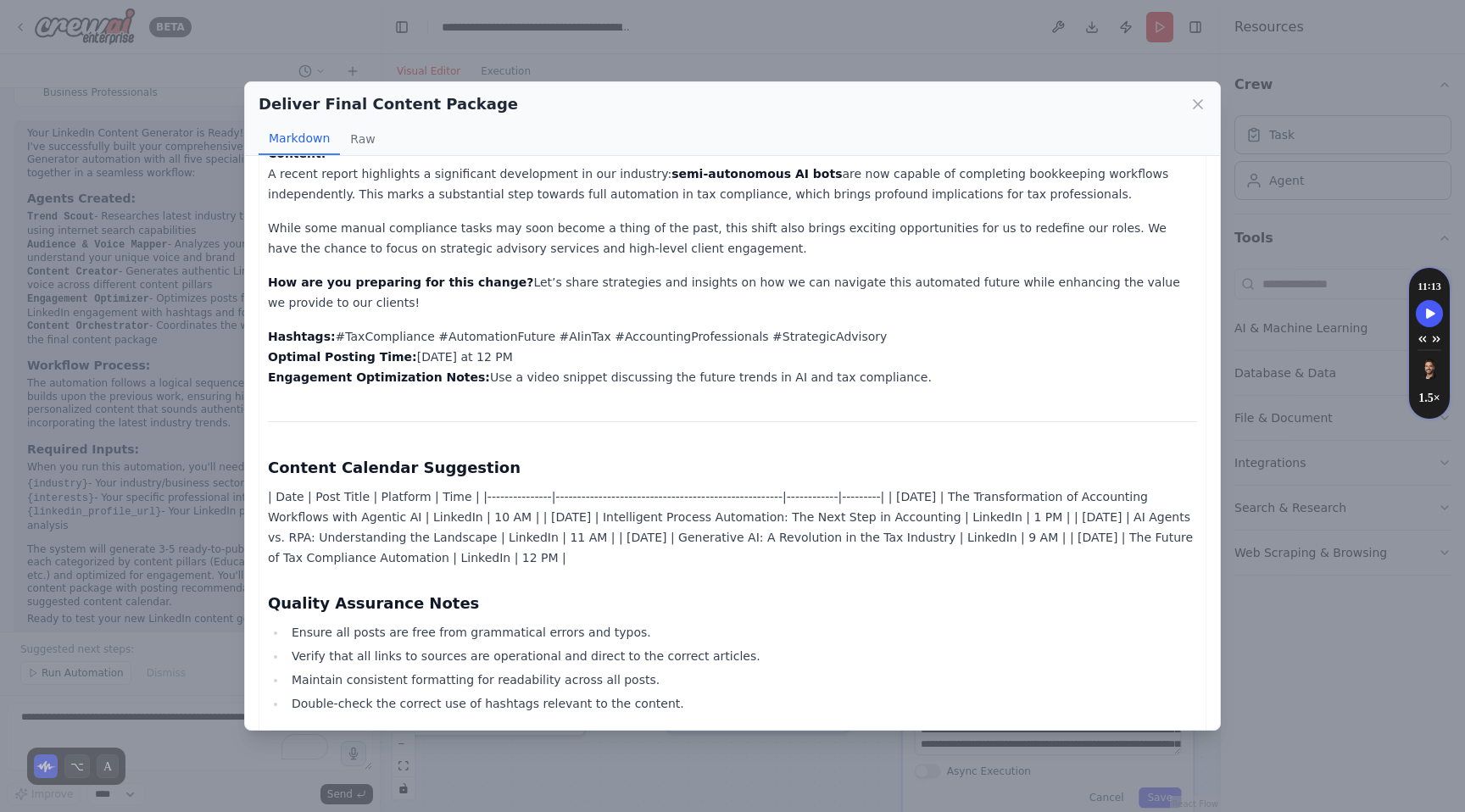
scroll to position [1755, 0]
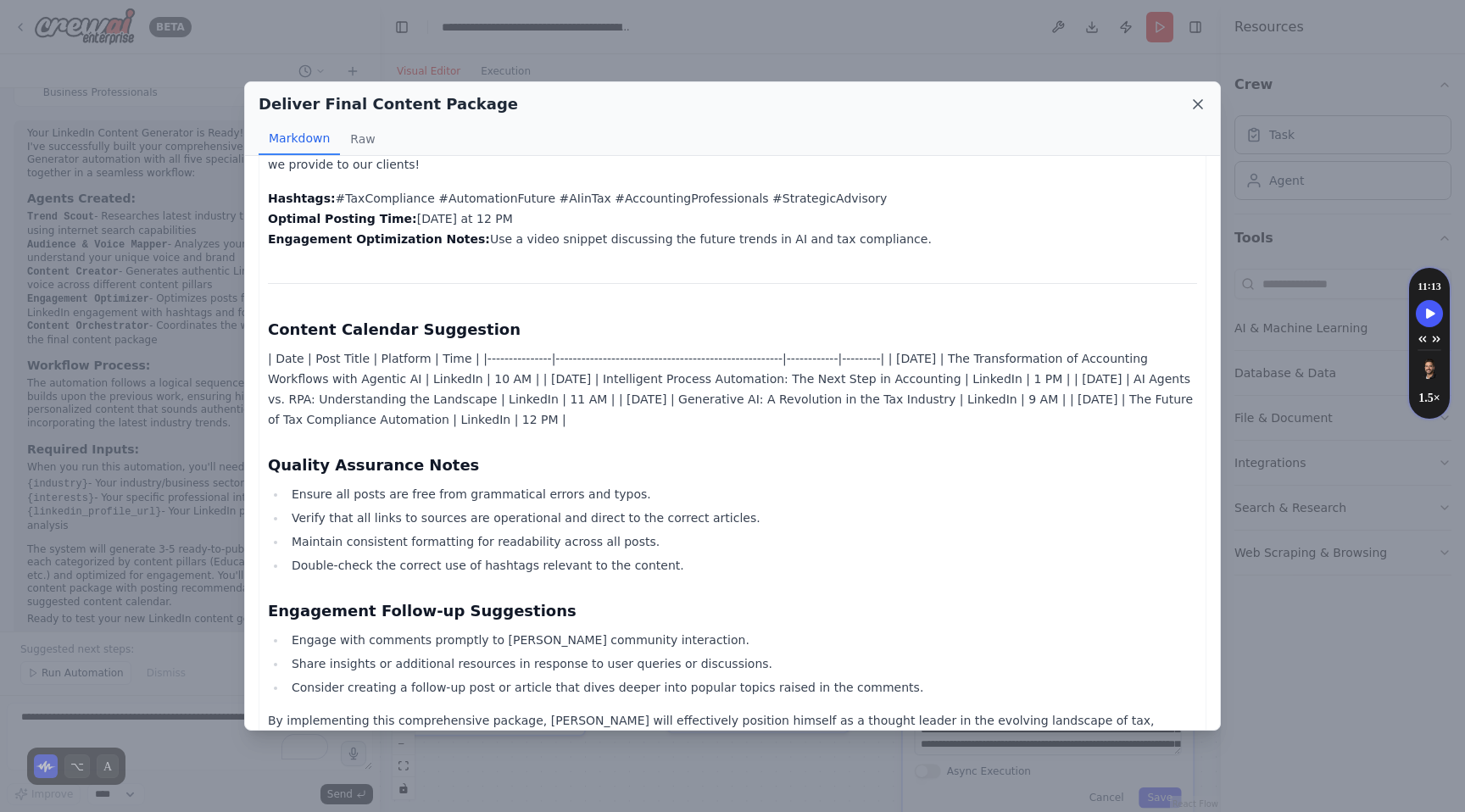
click at [1200, 99] on icon at bounding box center [1198, 104] width 17 height 17
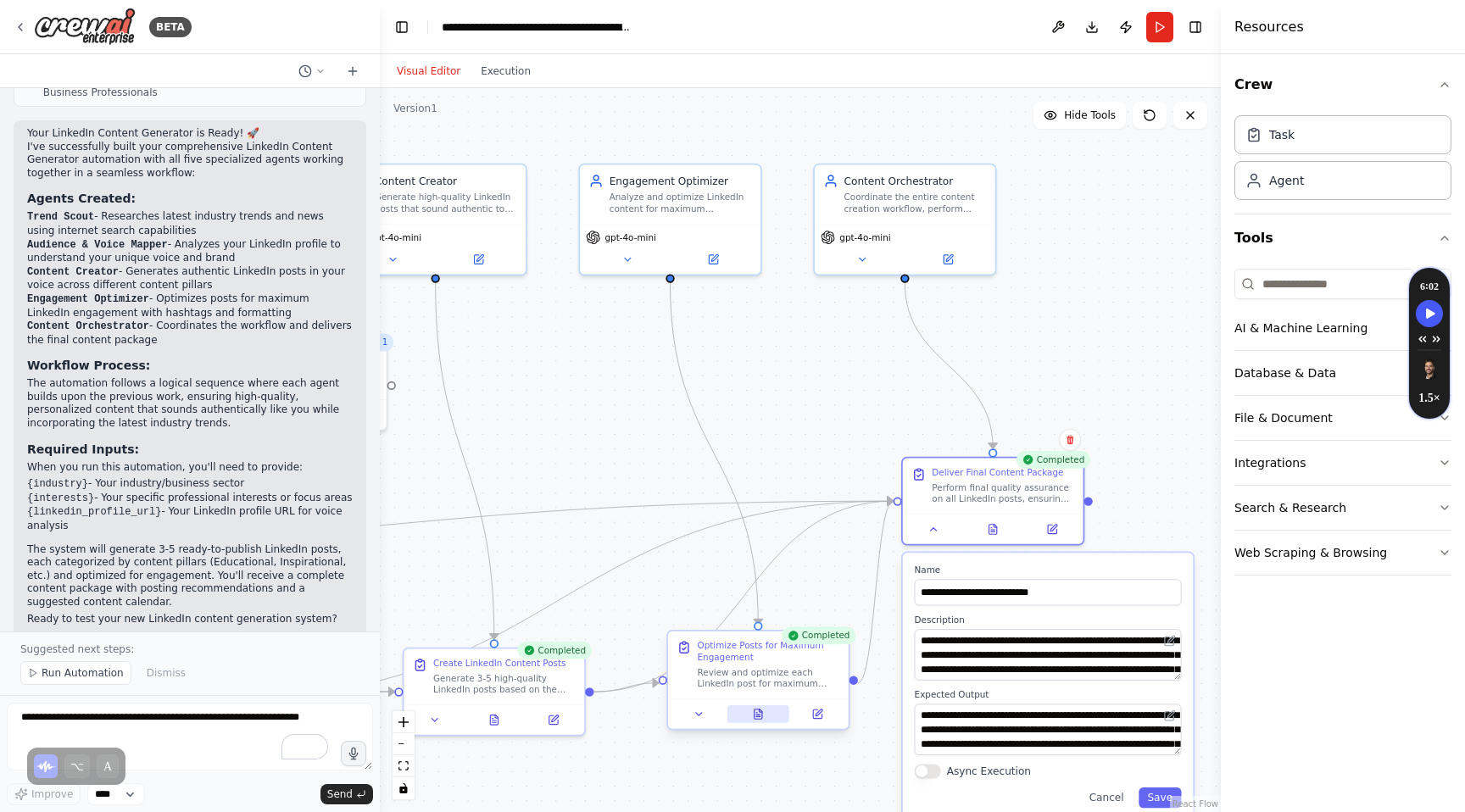
click at [753, 710] on icon at bounding box center [758, 715] width 12 height 12
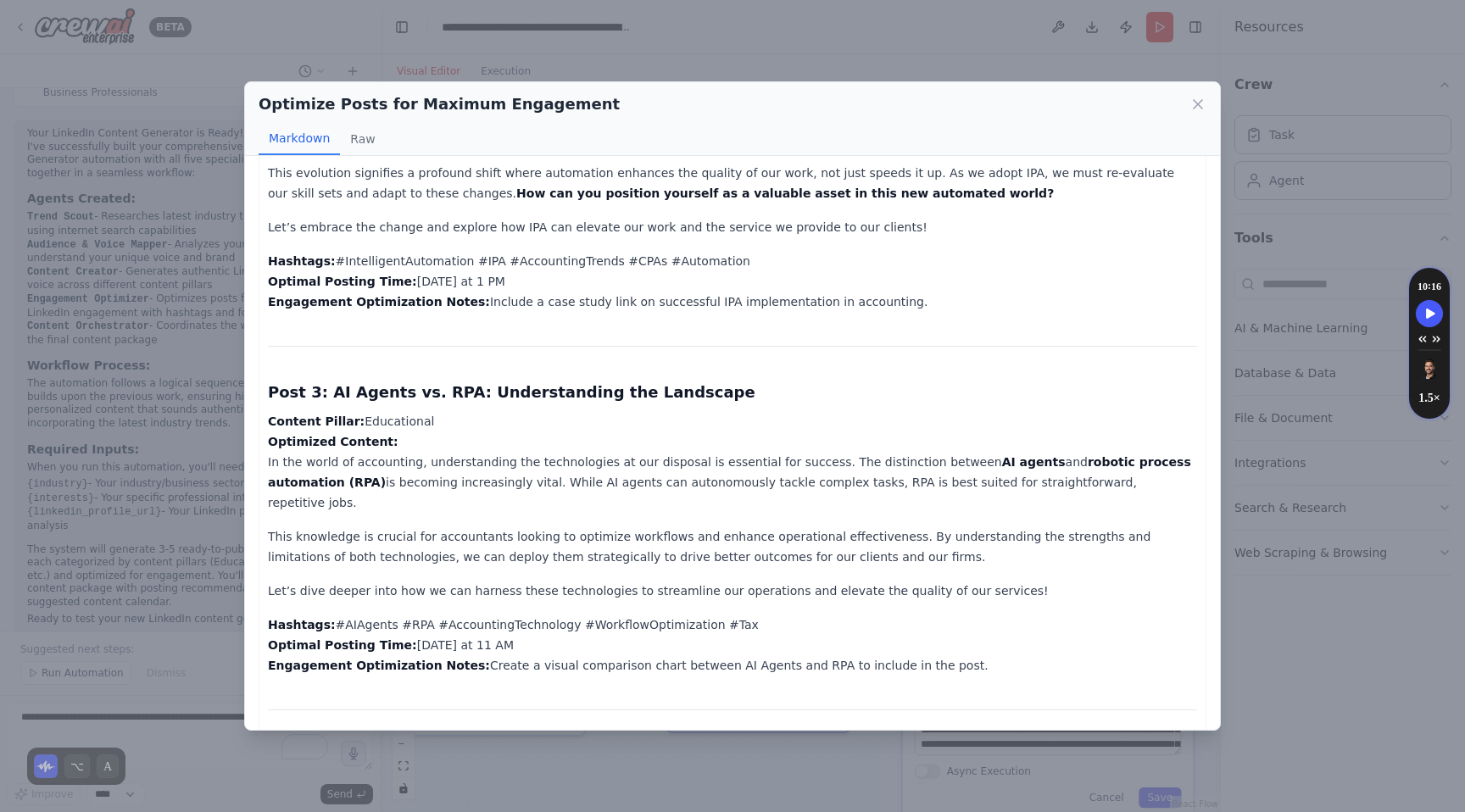
scroll to position [569, 0]
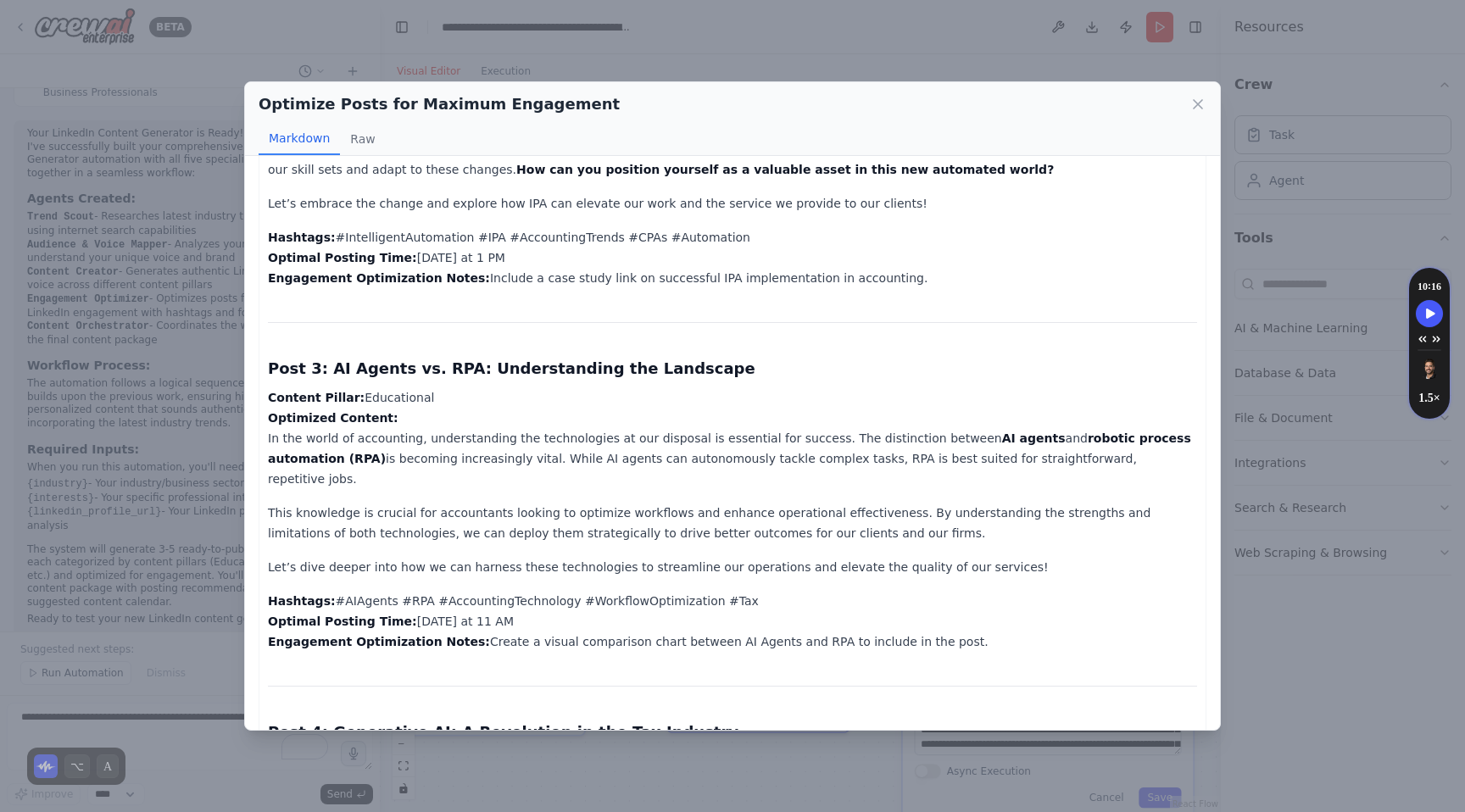
click at [179, 269] on div "Optimize Posts for Maximum Engagement Markdown Raw Post 1: The Transformation o…" at bounding box center [732, 406] width 1465 height 812
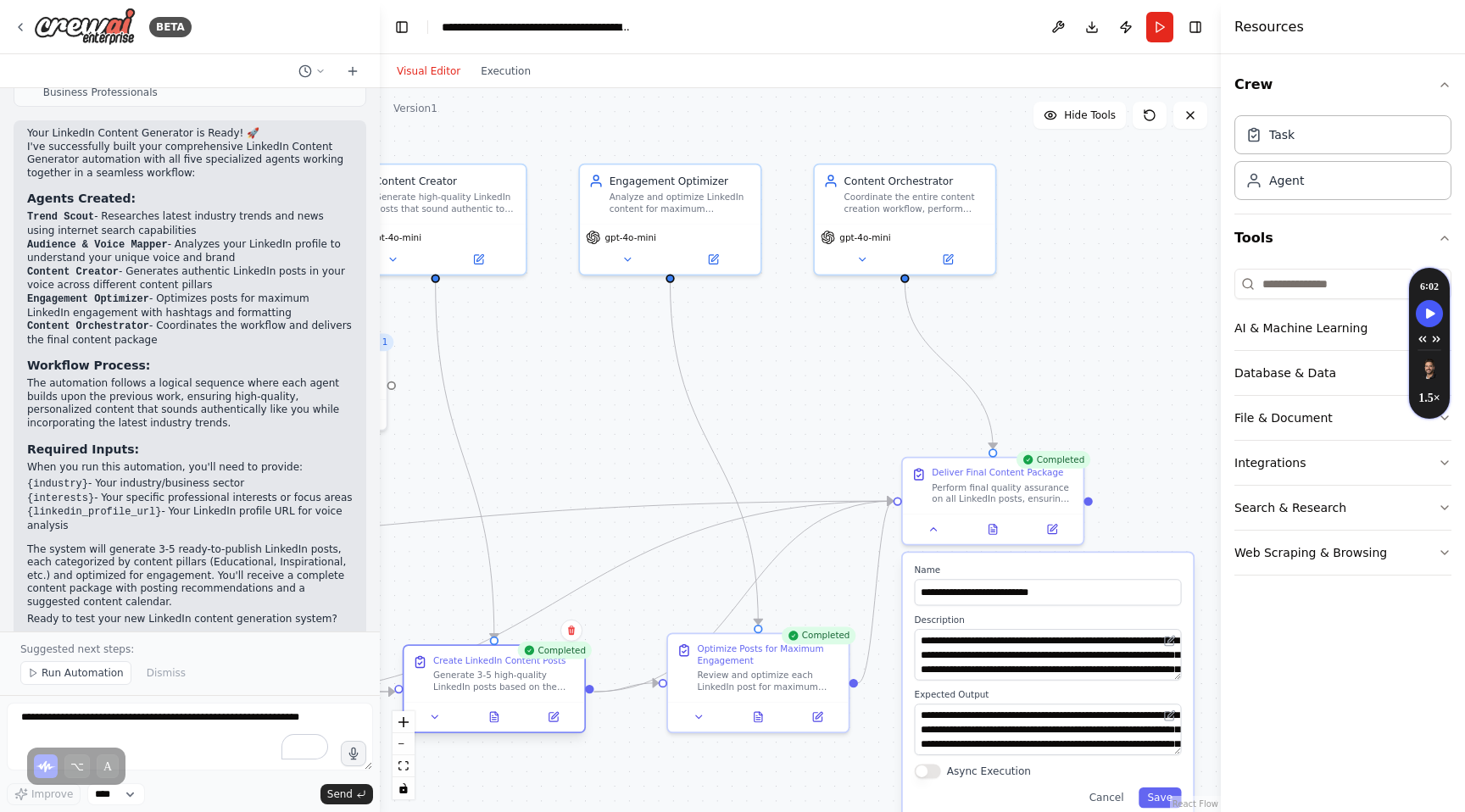
click at [494, 726] on div at bounding box center [494, 716] width 181 height 29
click at [495, 709] on button at bounding box center [494, 717] width 62 height 18
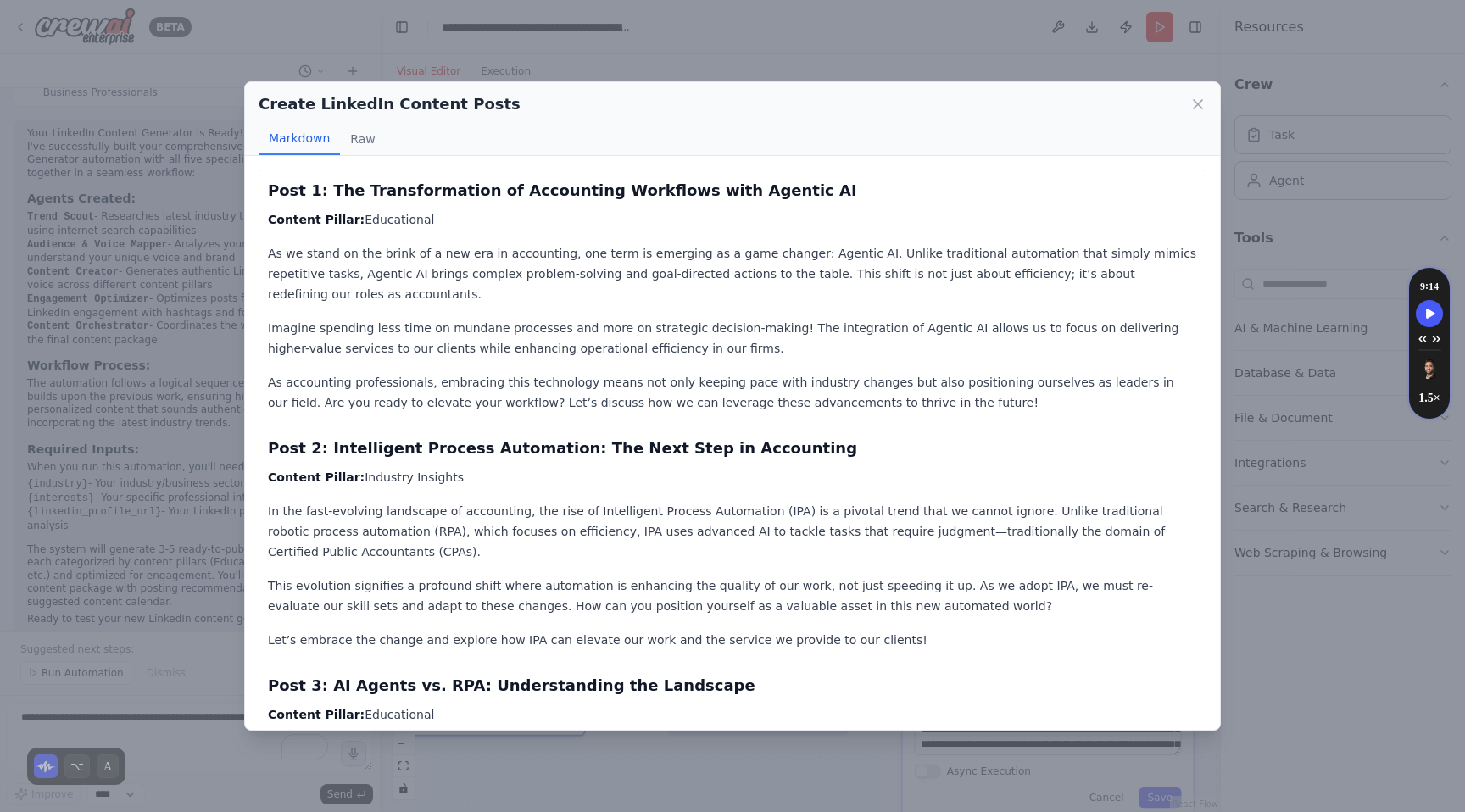
click at [626, 51] on div "Create LinkedIn Content Posts Markdown Raw Post 1: The Transformation of Accoun…" at bounding box center [732, 406] width 1465 height 812
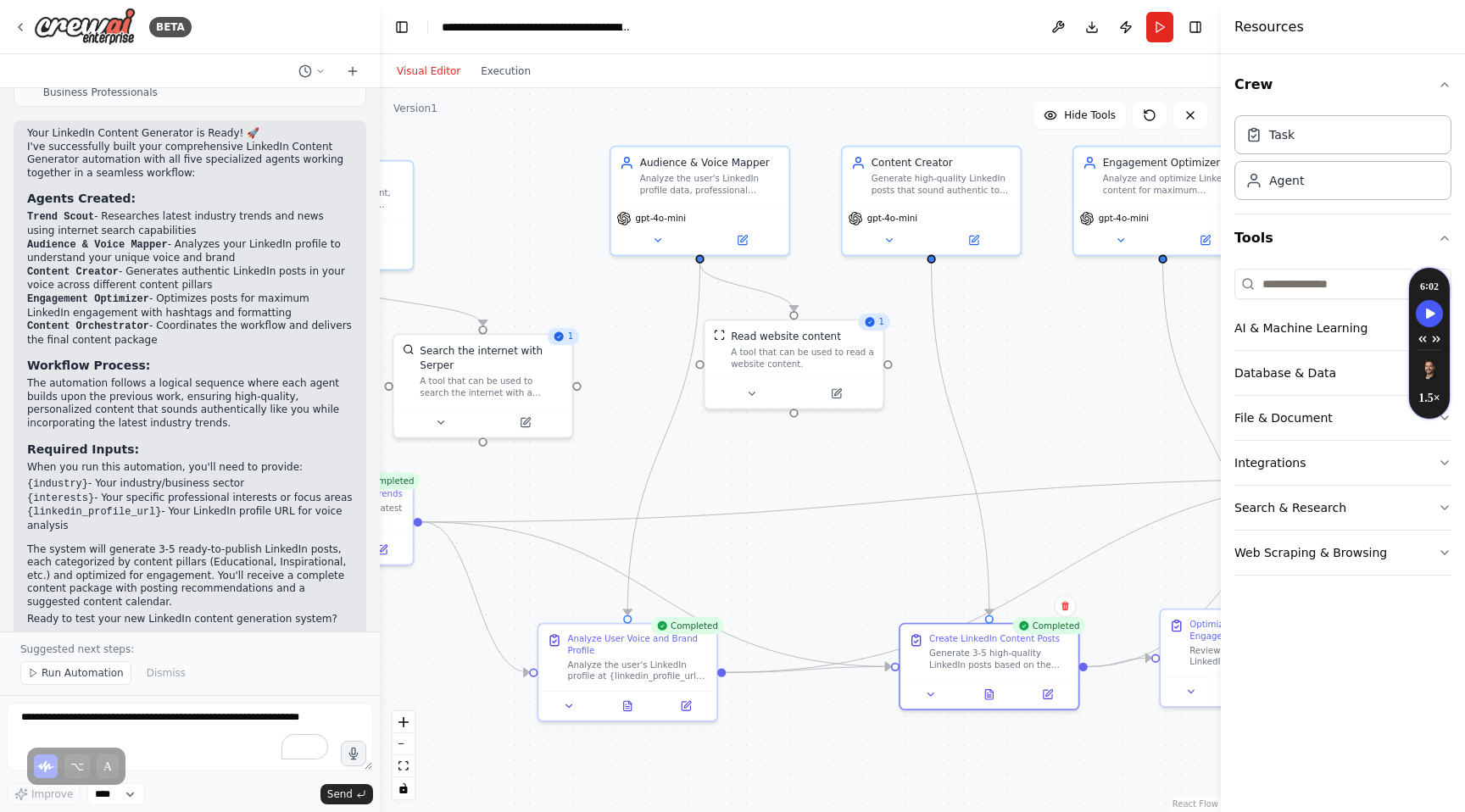
drag, startPoint x: 553, startPoint y: 344, endPoint x: 1108, endPoint y: 317, distance: 555.7
click at [1108, 317] on div ".deletable-edge-delete-btn { width: 20px; height: 20px; border: 0px solid #ffff…" at bounding box center [800, 449] width 841 height 724
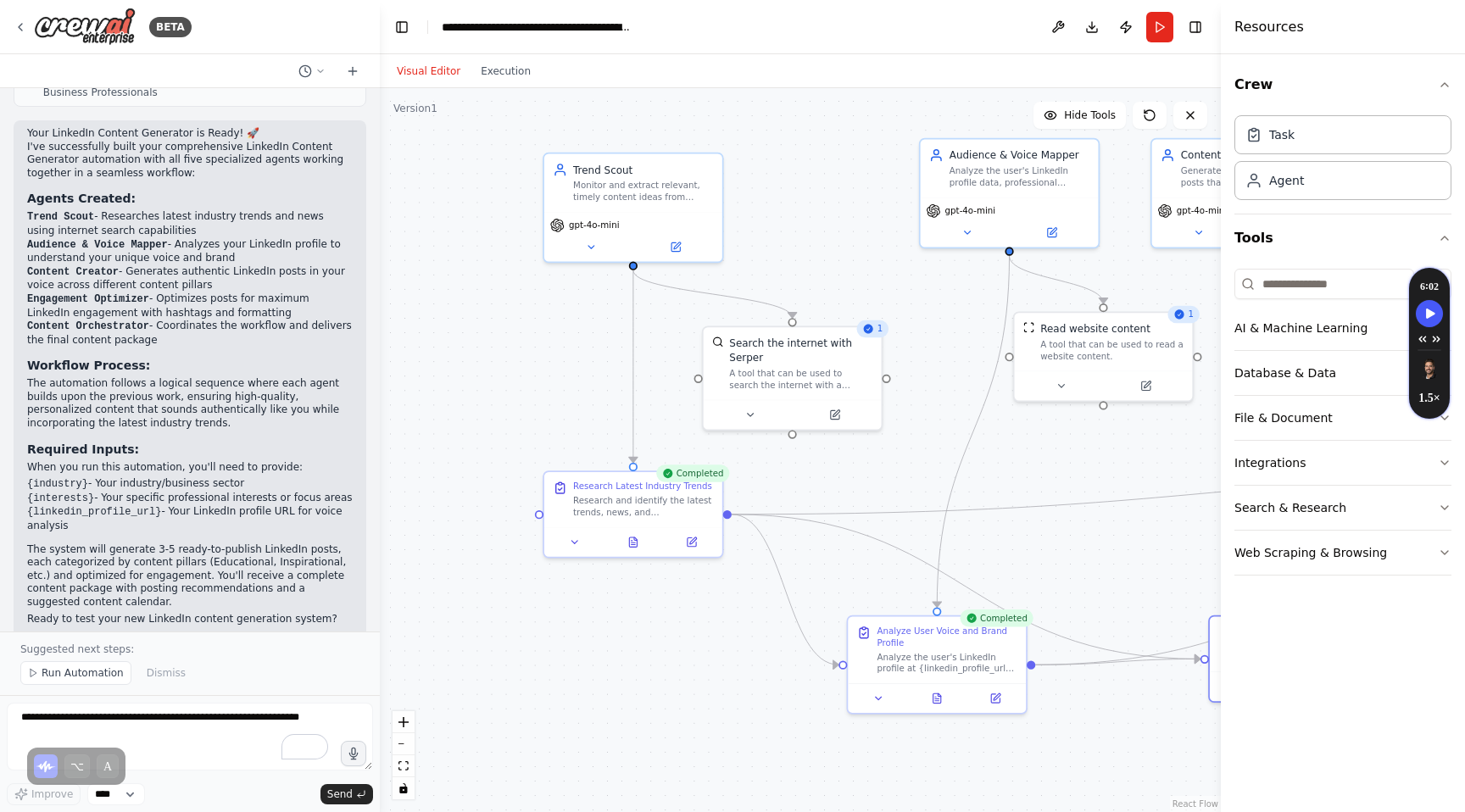
drag, startPoint x: 773, startPoint y: 467, endPoint x: 1022, endPoint y: 465, distance: 249.0
click at [1022, 465] on div ".deletable-edge-delete-btn { width: 20px; height: 20px; border: 0px solid #ffff…" at bounding box center [800, 449] width 841 height 724
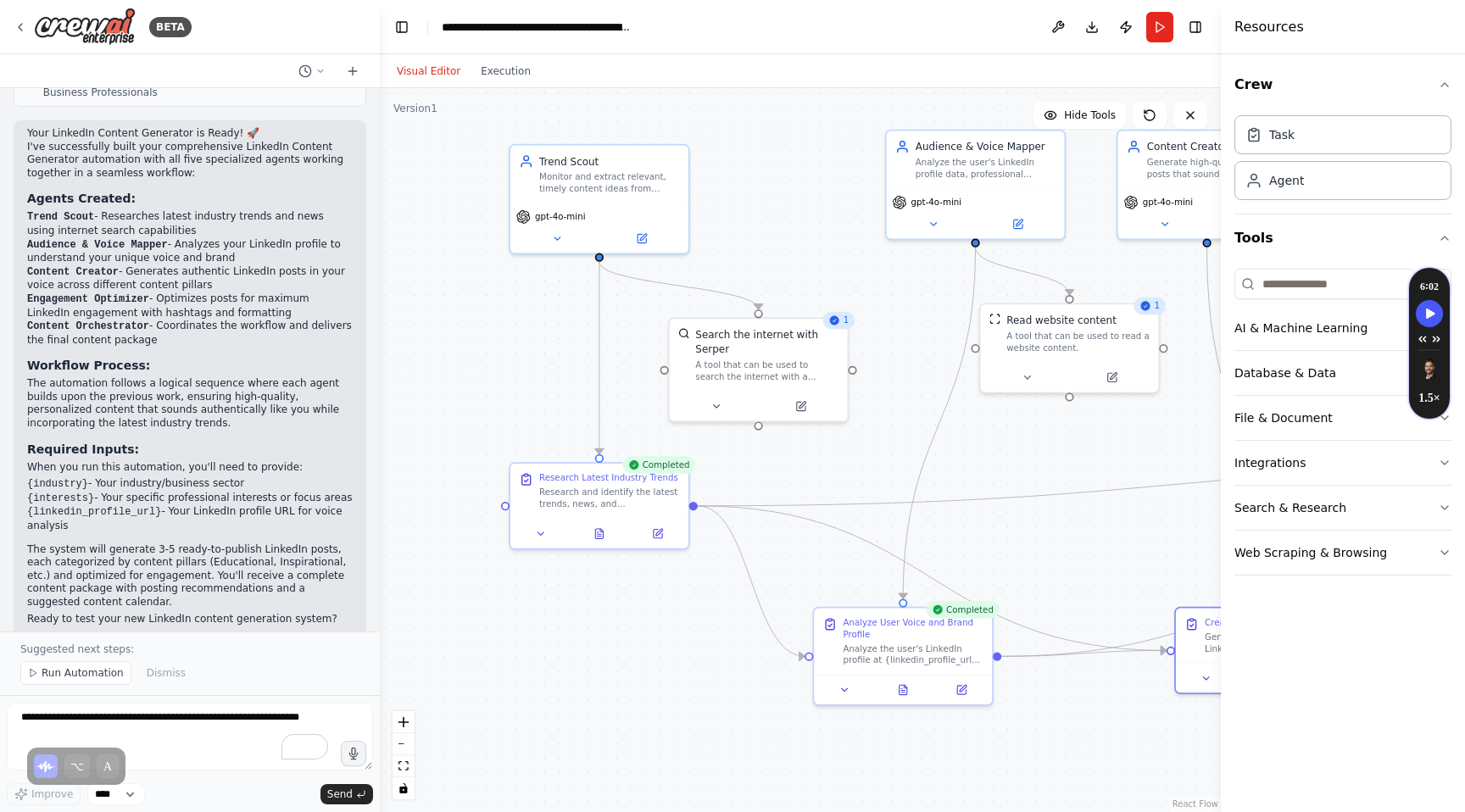
drag, startPoint x: 988, startPoint y: 766, endPoint x: 953, endPoint y: 758, distance: 35.9
click at [953, 758] on div ".deletable-edge-delete-btn { width: 20px; height: 20px; border: 0px solid #ffff…" at bounding box center [800, 449] width 841 height 724
click at [909, 691] on button at bounding box center [903, 686] width 61 height 17
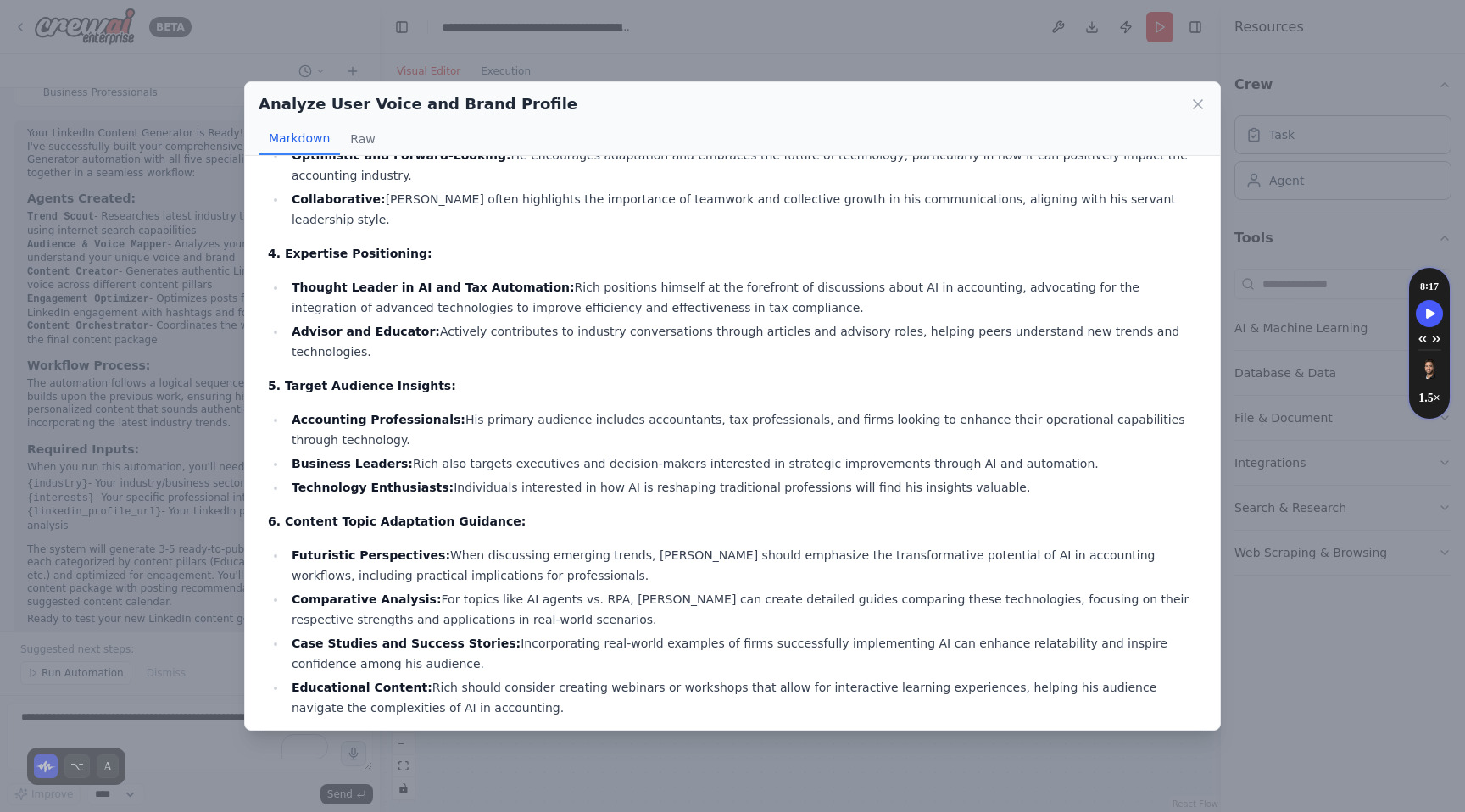
scroll to position [420, 0]
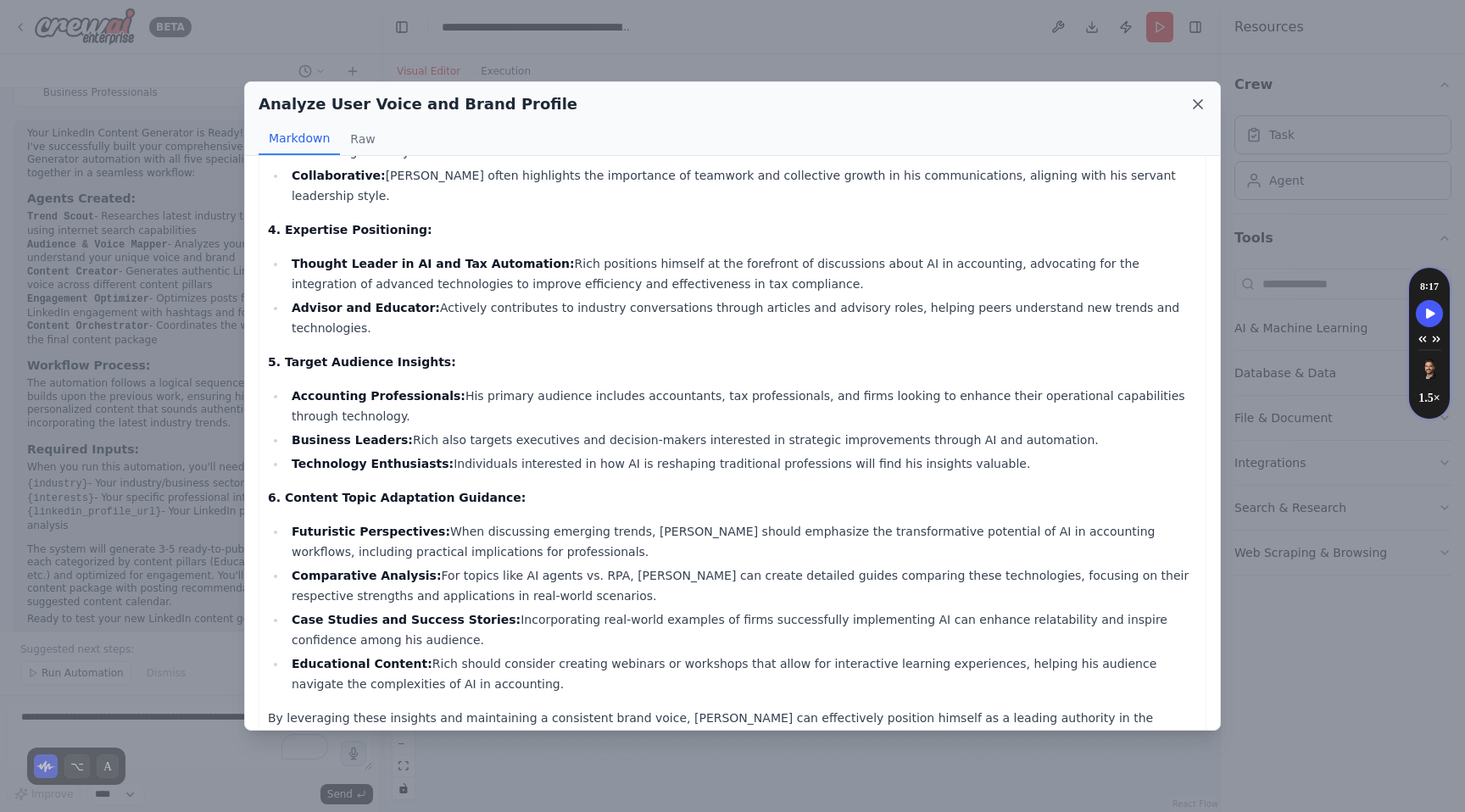
click at [1201, 104] on icon at bounding box center [1198, 104] width 17 height 17
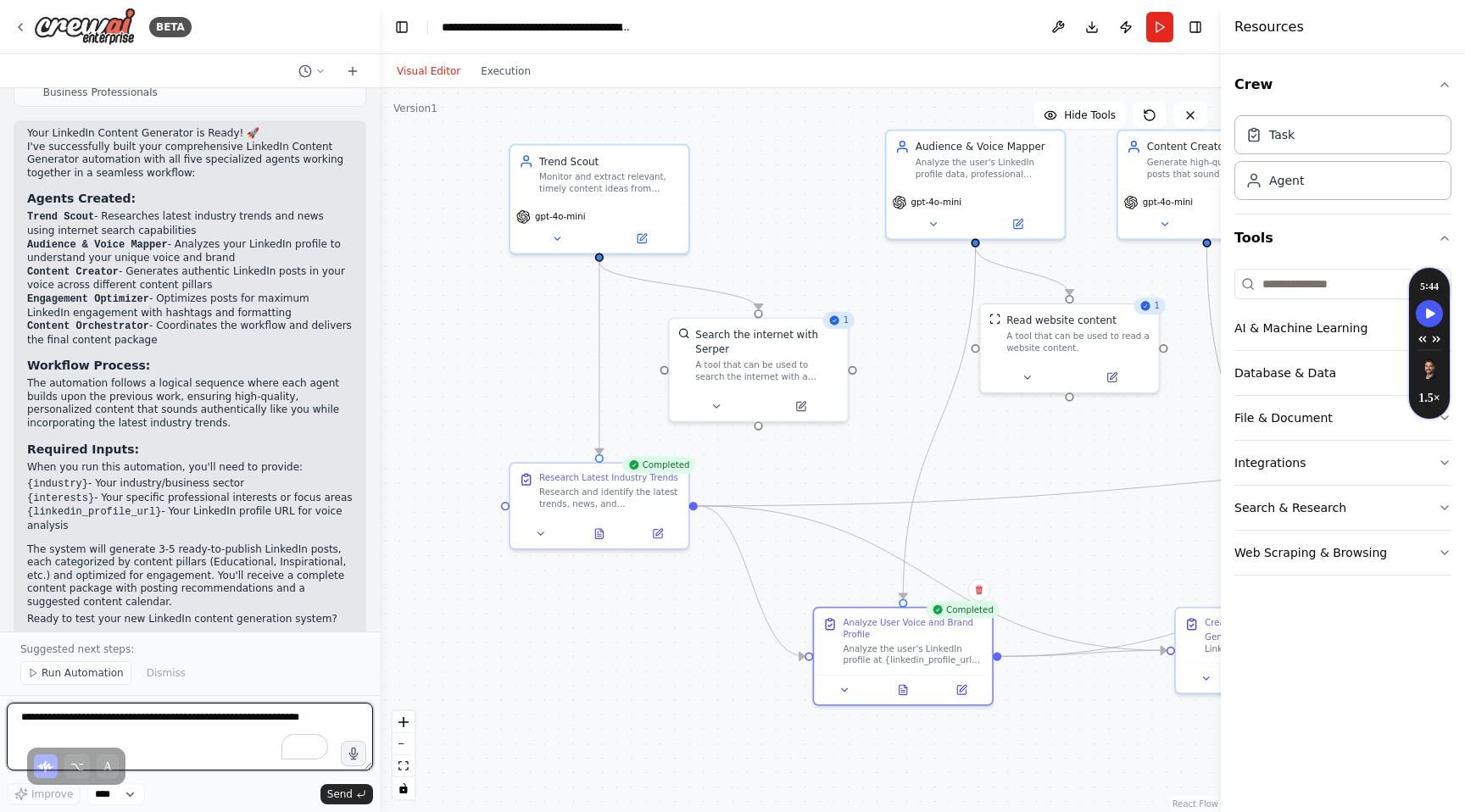
click at [155, 724] on textarea "To enrich screen reader interactions, please activate Accessibility in Grammarl…" at bounding box center [189, 736] width 366 height 68
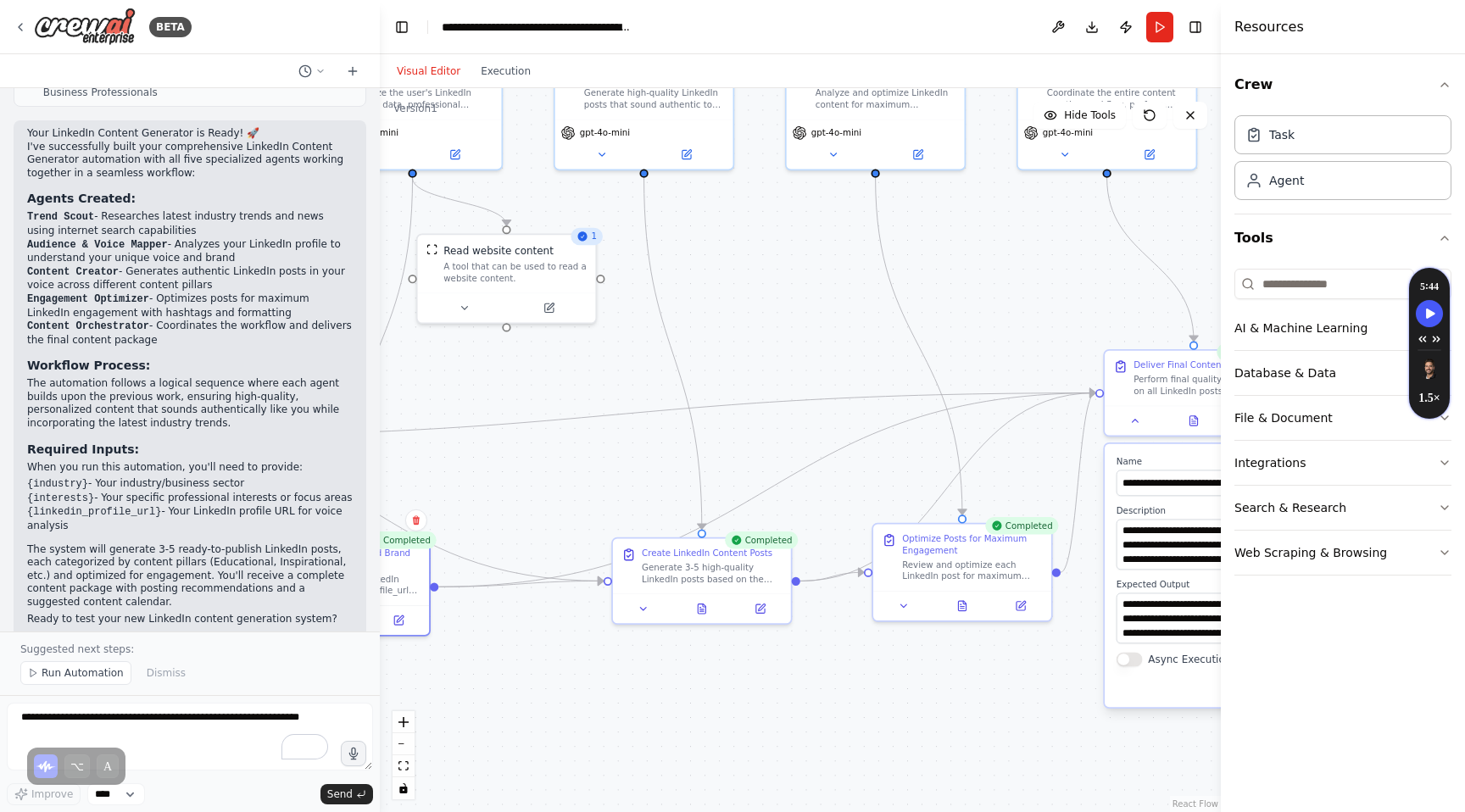
drag, startPoint x: 1158, startPoint y: 540, endPoint x: 580, endPoint y: 477, distance: 581.4
click at [580, 476] on div ".deletable-edge-delete-btn { width: 20px; height: 20px; border: 0px solid #ffff…" at bounding box center [800, 449] width 841 height 724
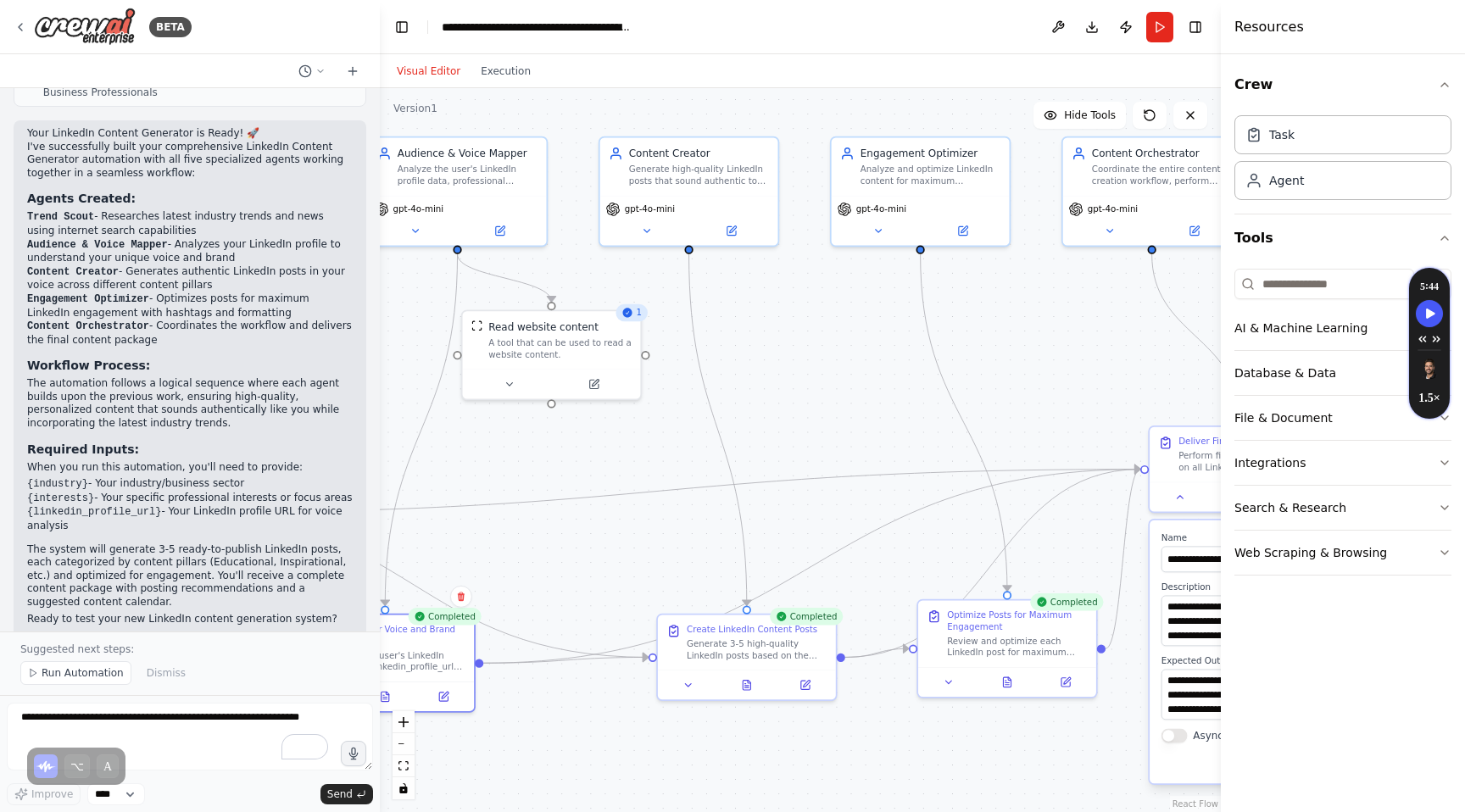
drag, startPoint x: 987, startPoint y: 254, endPoint x: 1047, endPoint y: 325, distance: 93.0
click at [1047, 325] on div ".deletable-edge-delete-btn { width: 20px; height: 20px; border: 0px solid #ffff…" at bounding box center [800, 449] width 841 height 724
click at [717, 177] on div "Generate high-quality LinkedIn posts that sound authentic to the user's voice, …" at bounding box center [698, 172] width 140 height 23
click at [650, 233] on icon at bounding box center [647, 228] width 12 height 12
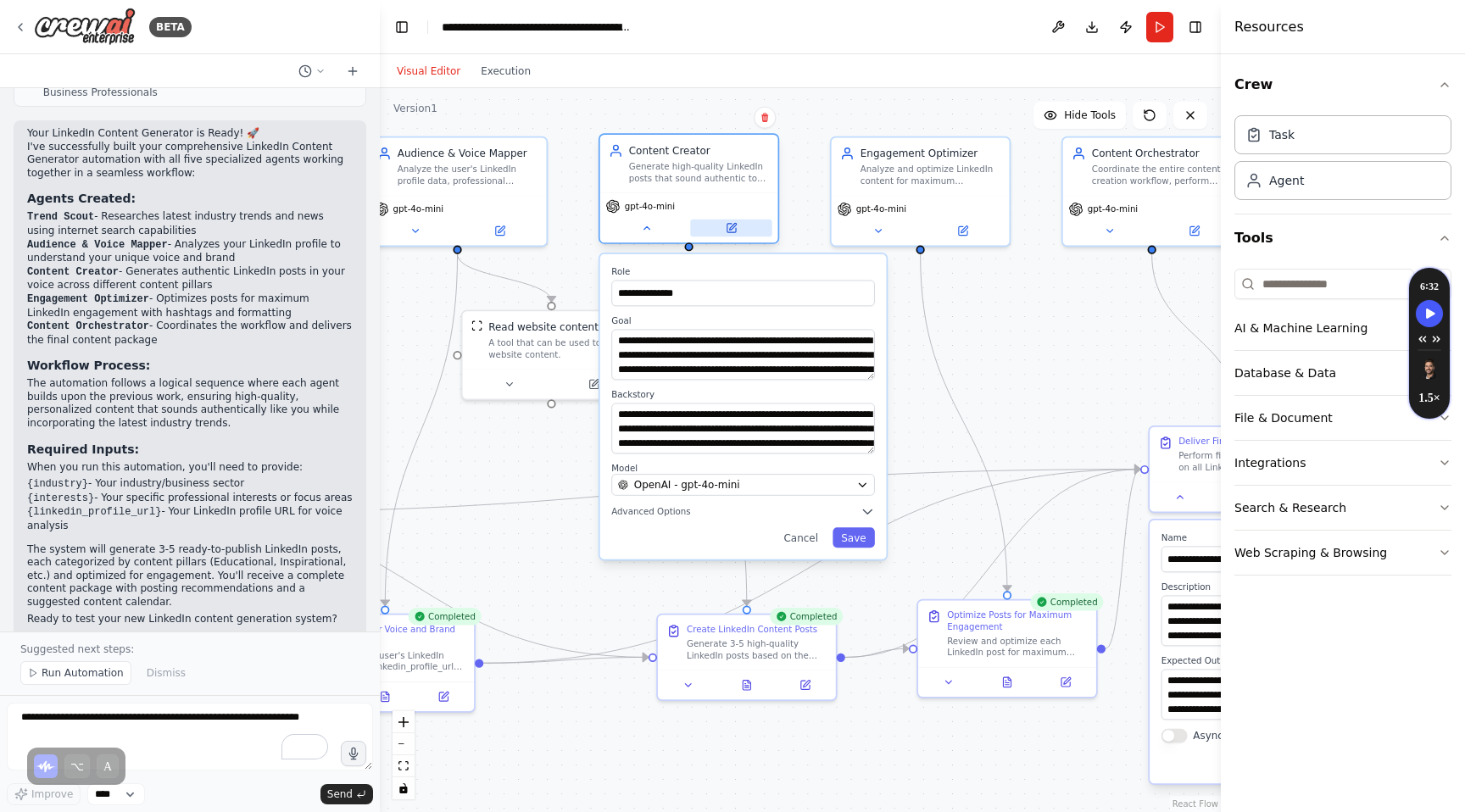
click at [736, 233] on icon at bounding box center [732, 228] width 12 height 12
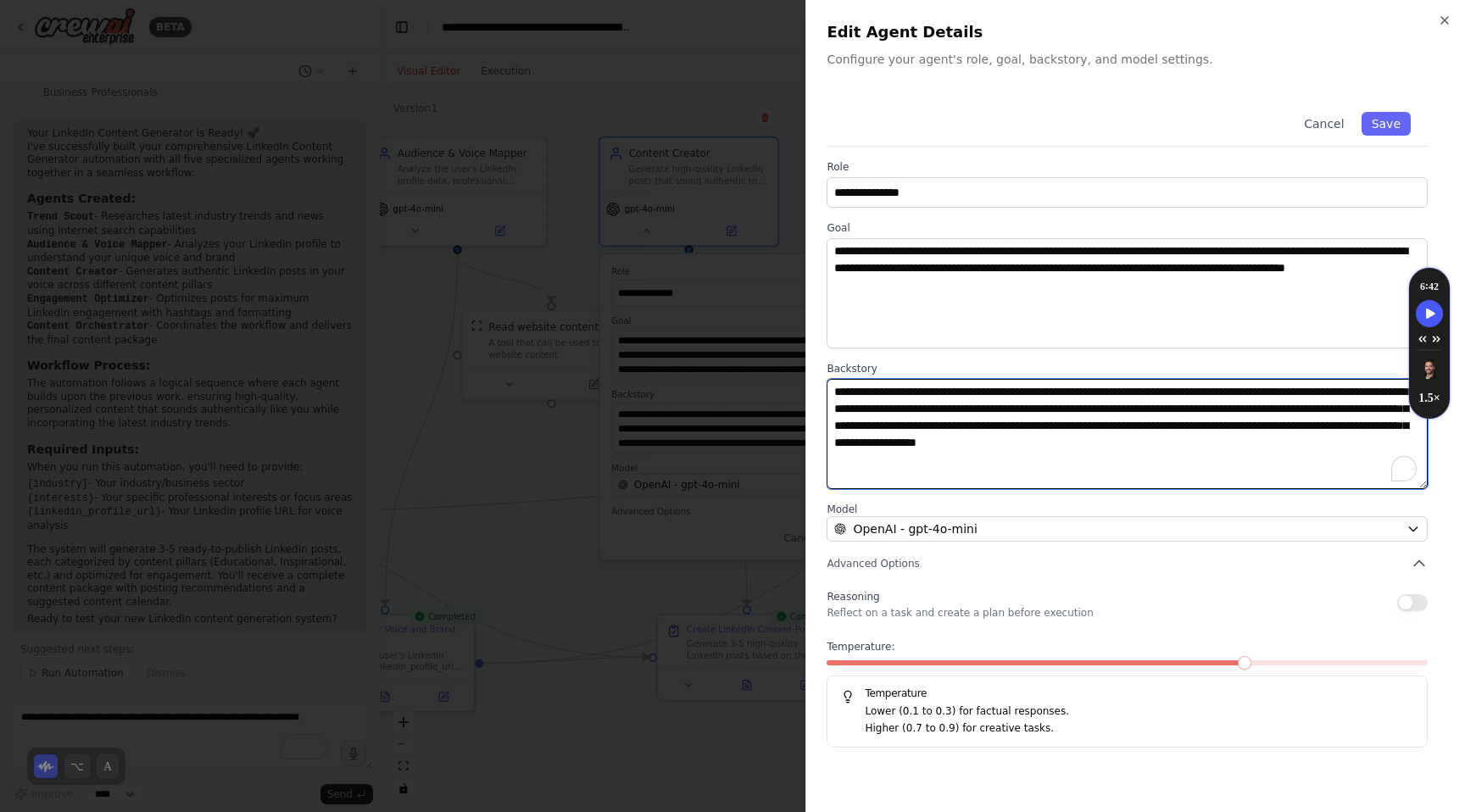
click at [1069, 469] on textarea "**********" at bounding box center [1127, 434] width 601 height 110
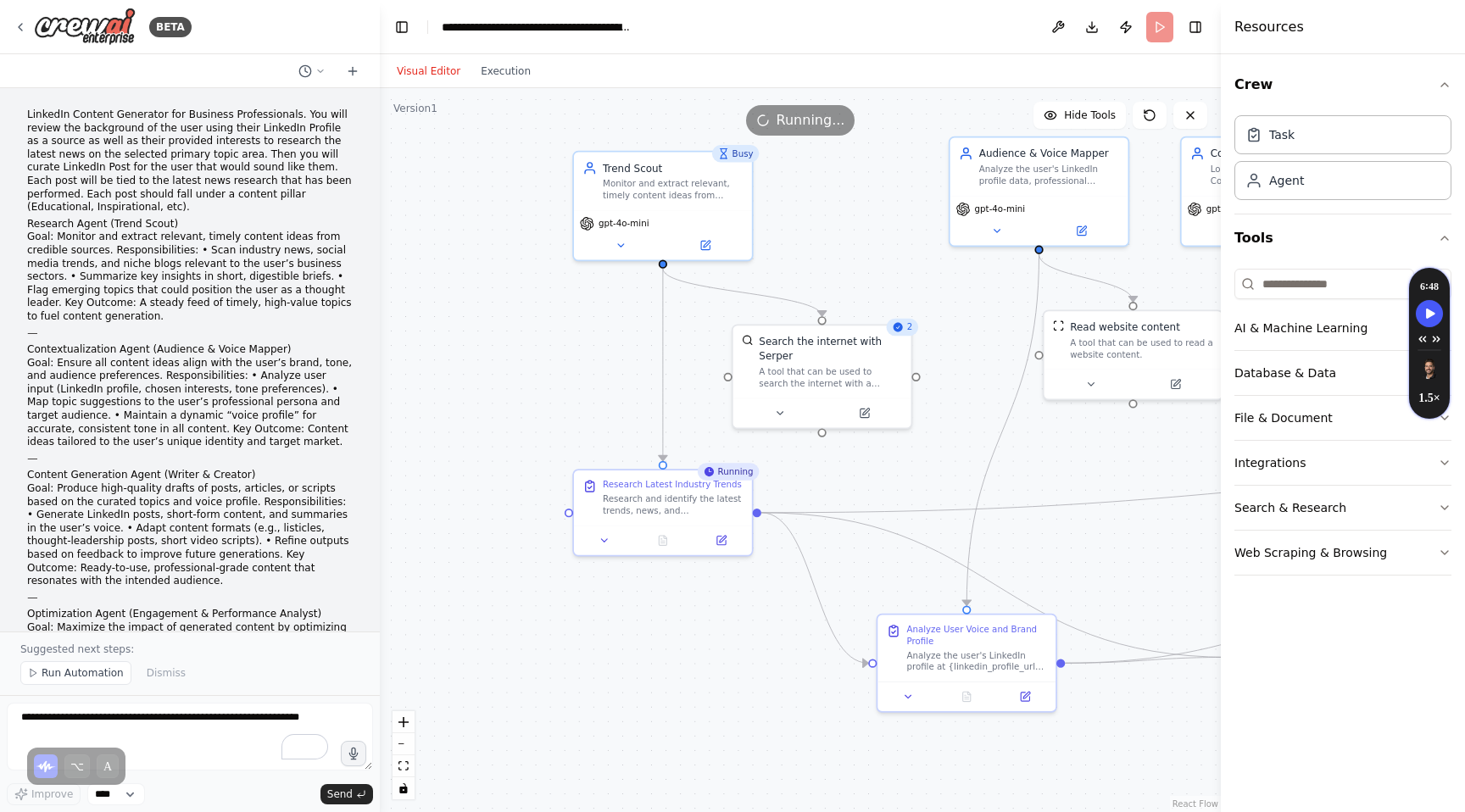
scroll to position [1975, 0]
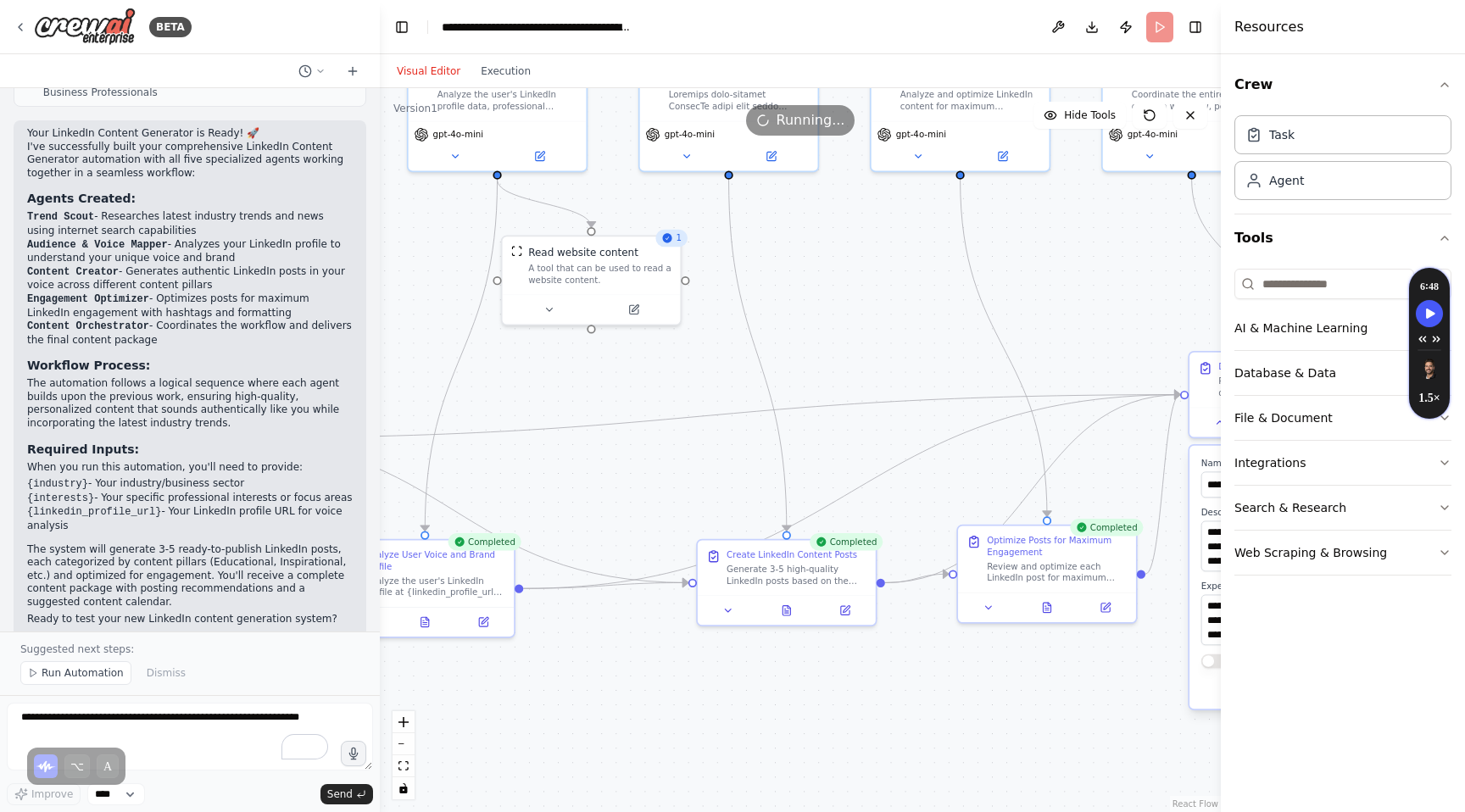
drag, startPoint x: 1156, startPoint y: 448, endPoint x: 518, endPoint y: 369, distance: 642.9
click at [521, 369] on div ".deletable-edge-delete-btn { width: 20px; height: 20px; border: 0px solid #ffff…" at bounding box center [800, 449] width 841 height 724
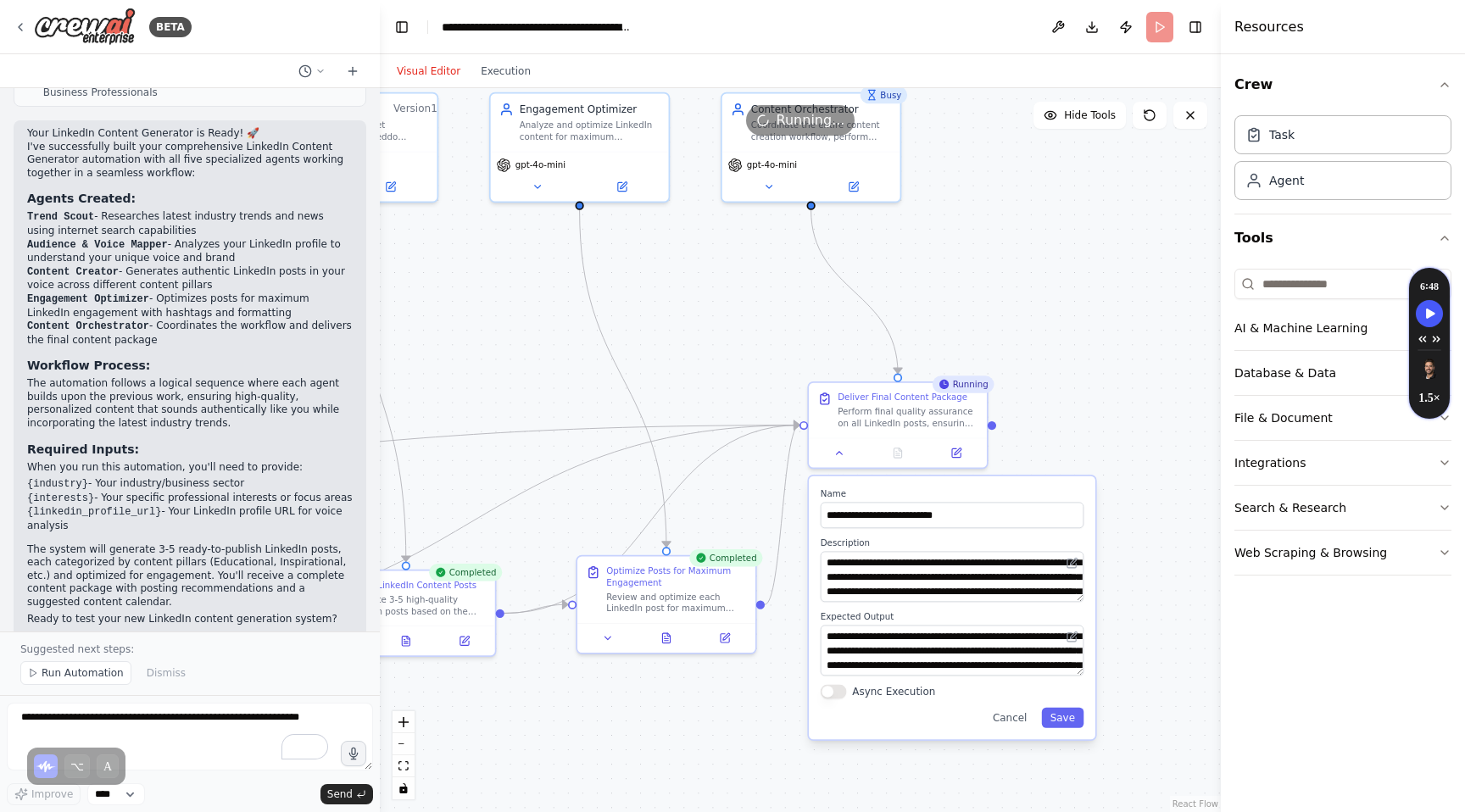
drag, startPoint x: 847, startPoint y: 313, endPoint x: 554, endPoint y: 350, distance: 295.3
click at [555, 349] on div ".deletable-edge-delete-btn { width: 20px; height: 20px; border: 0px solid #ffff…" at bounding box center [800, 449] width 841 height 724
click at [1005, 720] on button "Cancel" at bounding box center [1005, 718] width 52 height 21
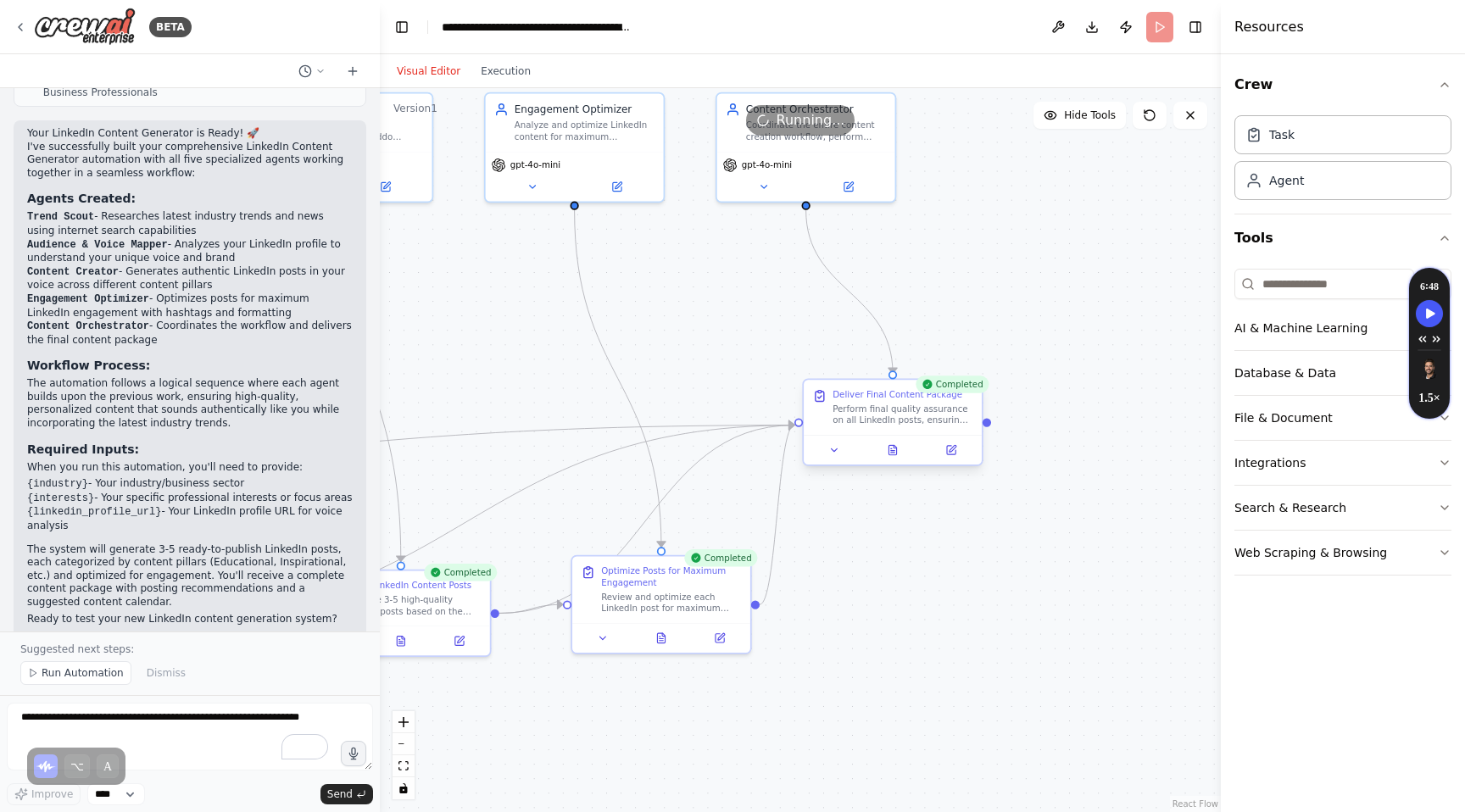
click at [878, 418] on div "Perform final quality assurance on all LinkedIn posts, ensuring consistency, ac…" at bounding box center [903, 415] width 140 height 23
click at [844, 455] on button at bounding box center [835, 450] width 50 height 17
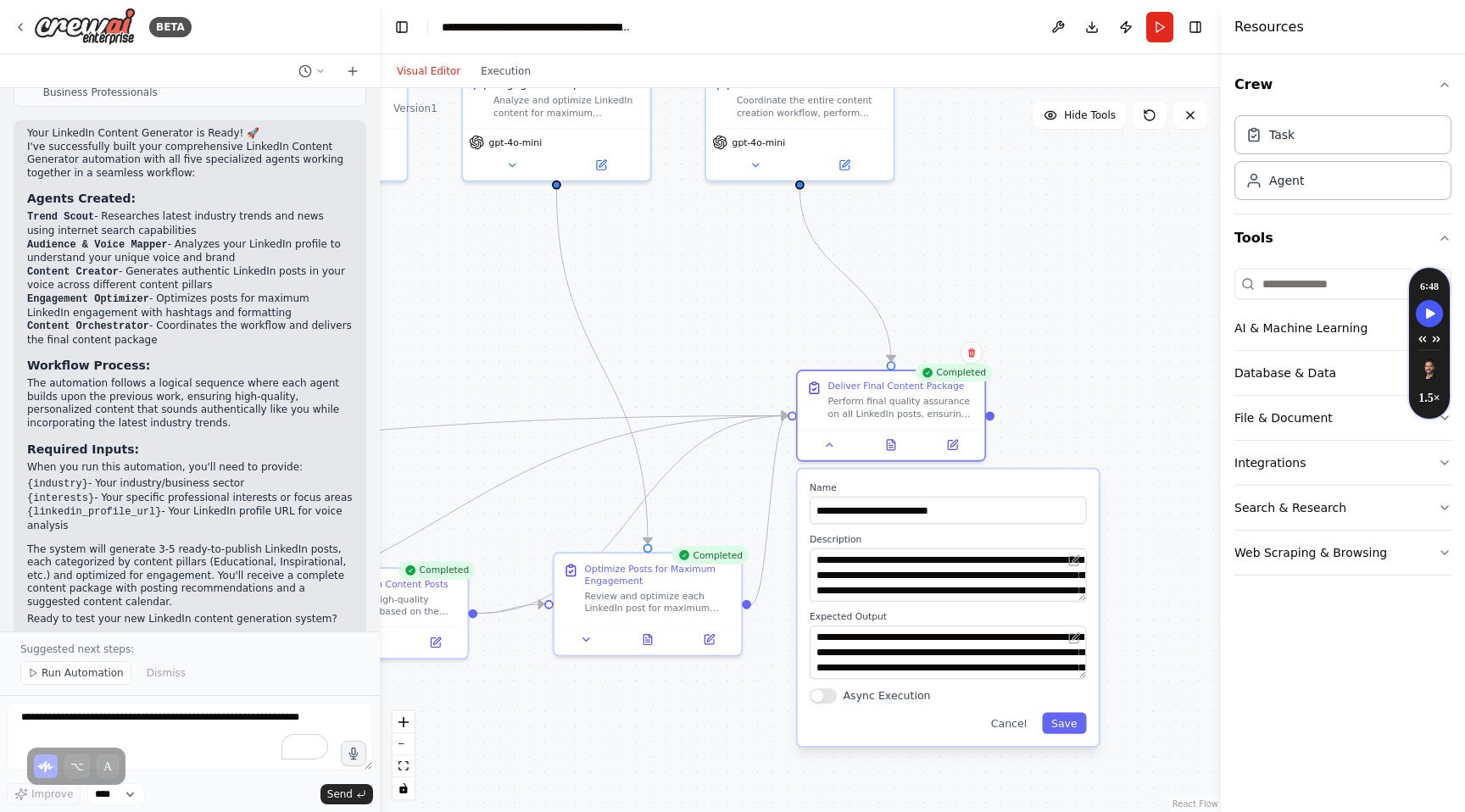
click at [1164, 623] on div ".deletable-edge-delete-btn { width: 20px; height: 20px; border: 0px solid #ffff…" at bounding box center [800, 449] width 841 height 724
click at [829, 449] on button at bounding box center [829, 443] width 53 height 19
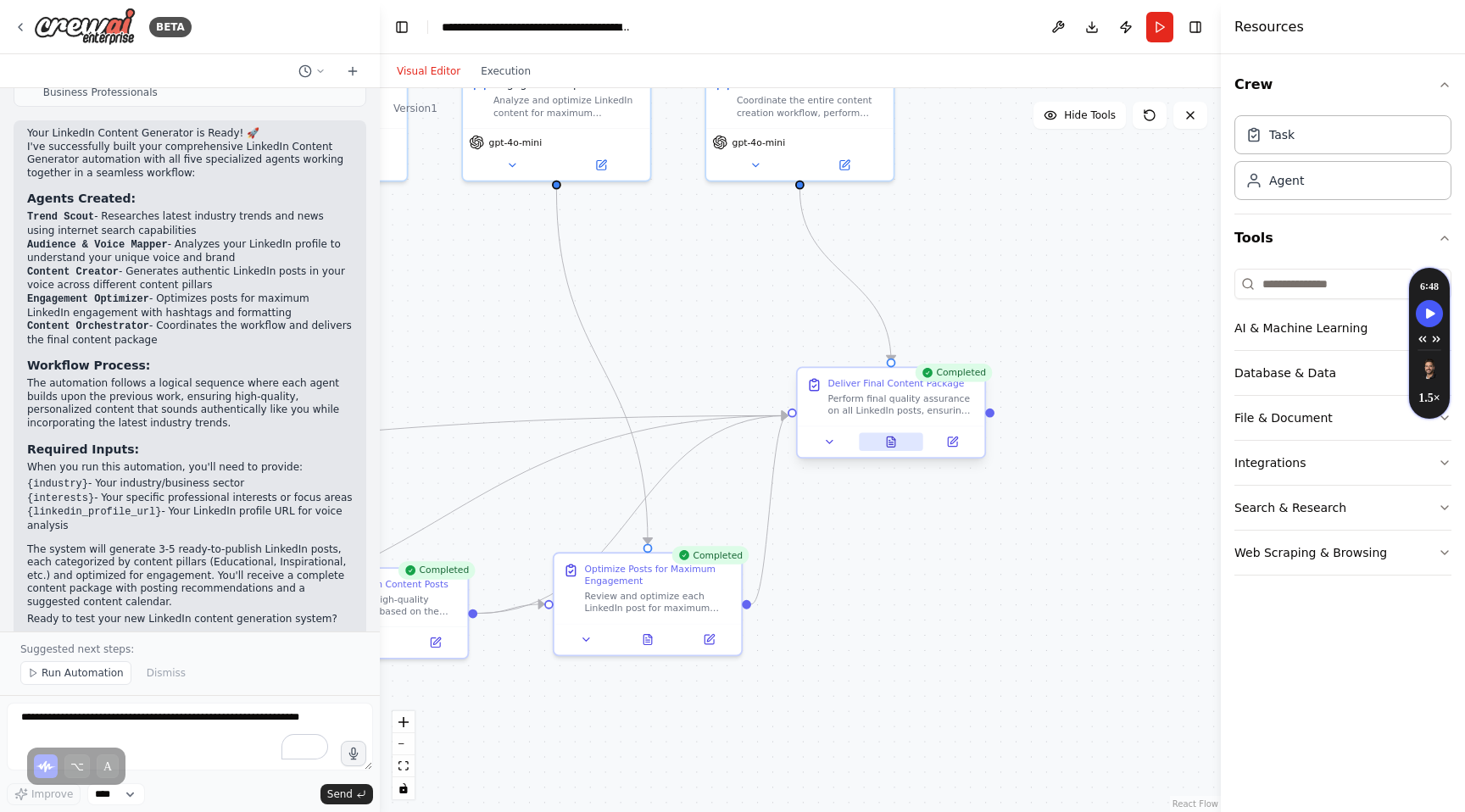
click at [892, 448] on icon at bounding box center [891, 442] width 12 height 12
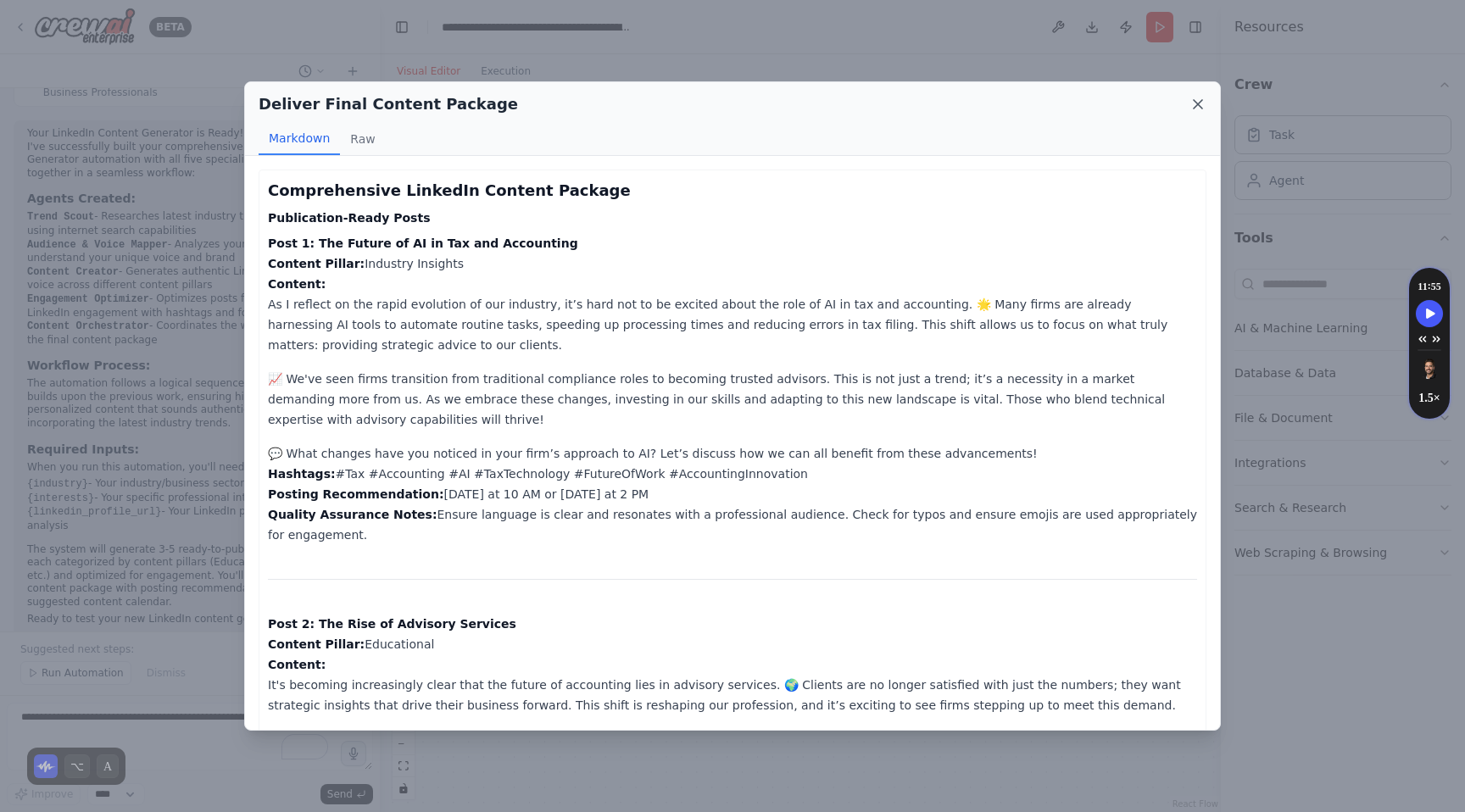
click at [1196, 108] on icon at bounding box center [1198, 104] width 17 height 17
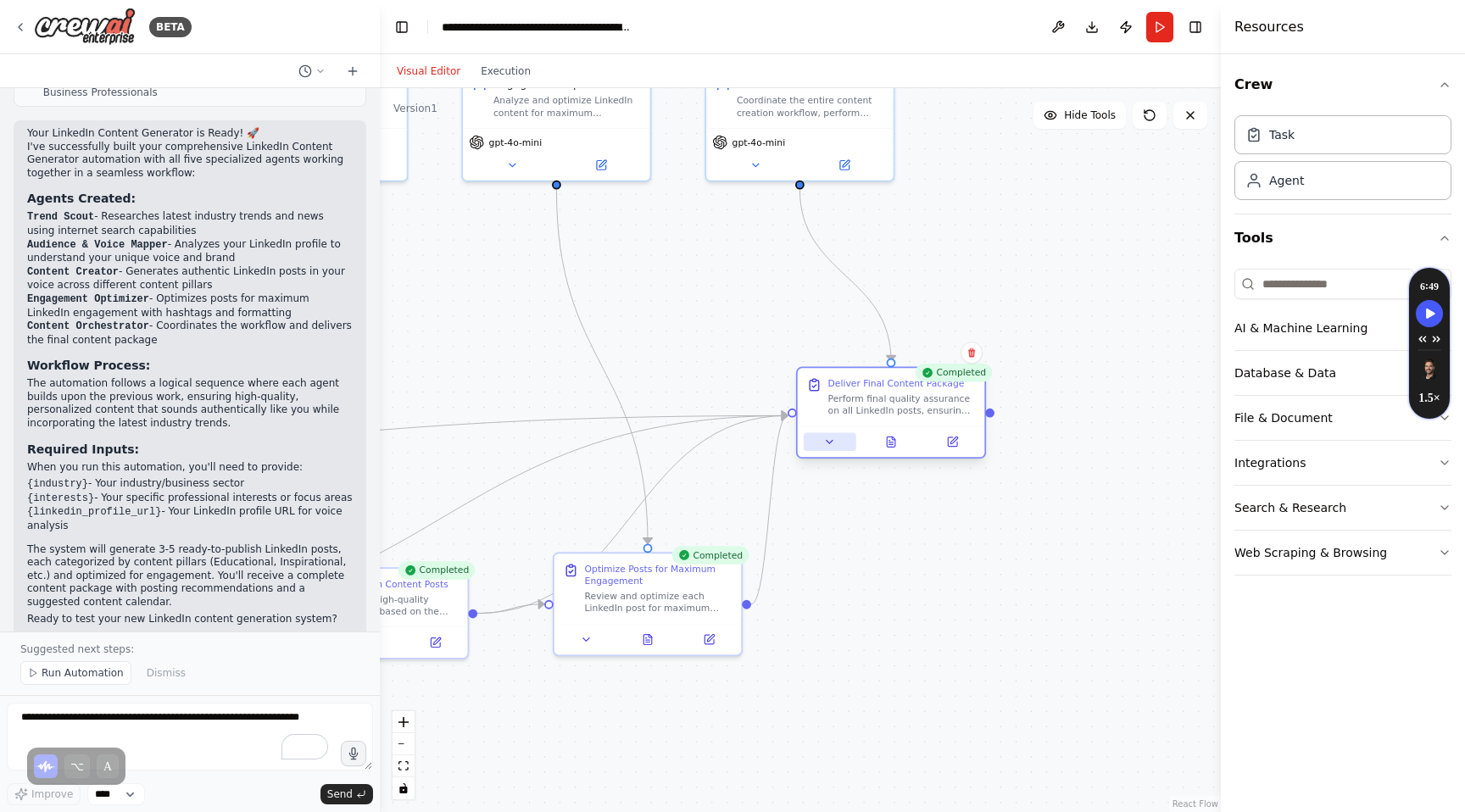
click at [836, 449] on button at bounding box center [829, 443] width 53 height 19
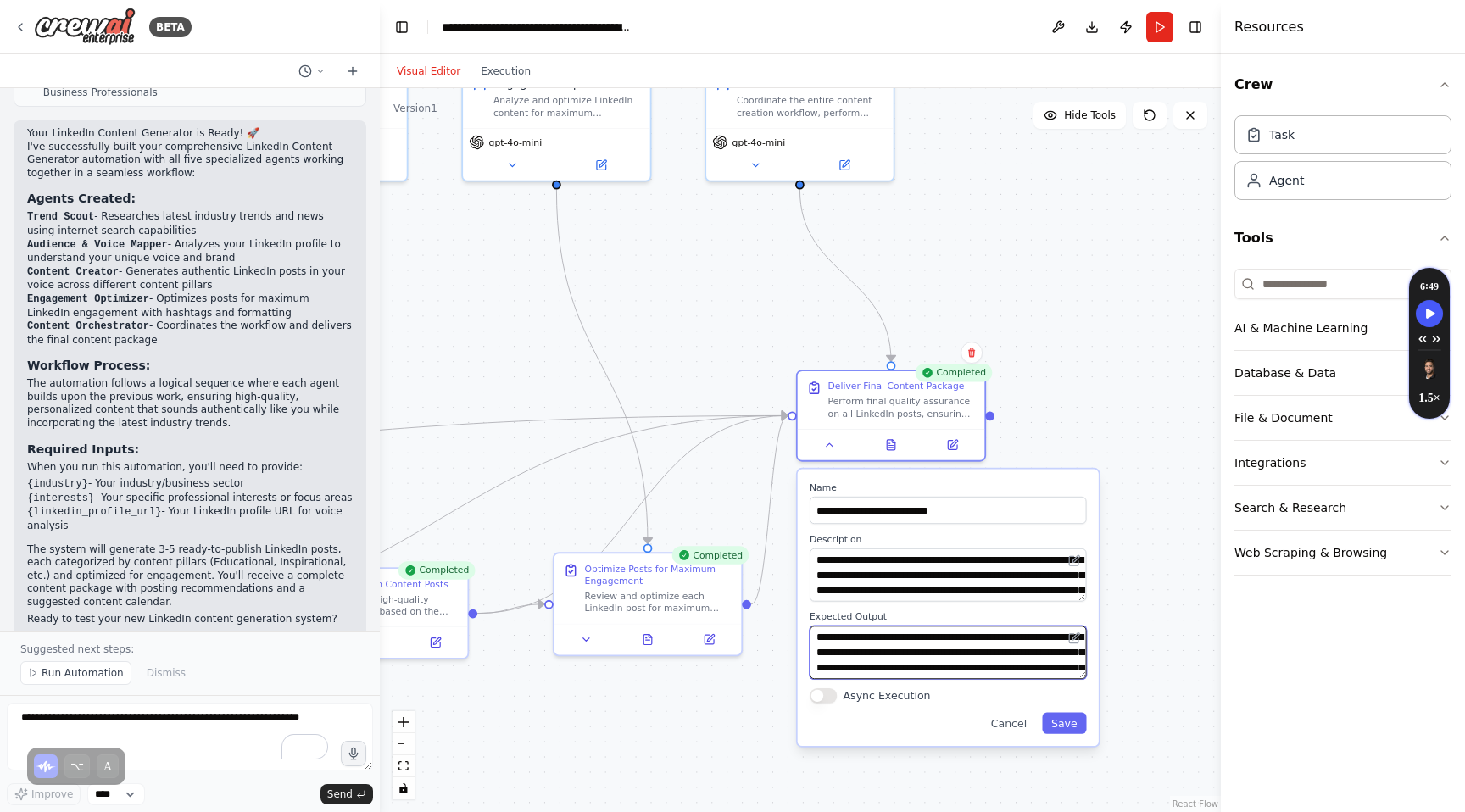
click at [1009, 646] on textarea "**********" at bounding box center [947, 652] width 276 height 53
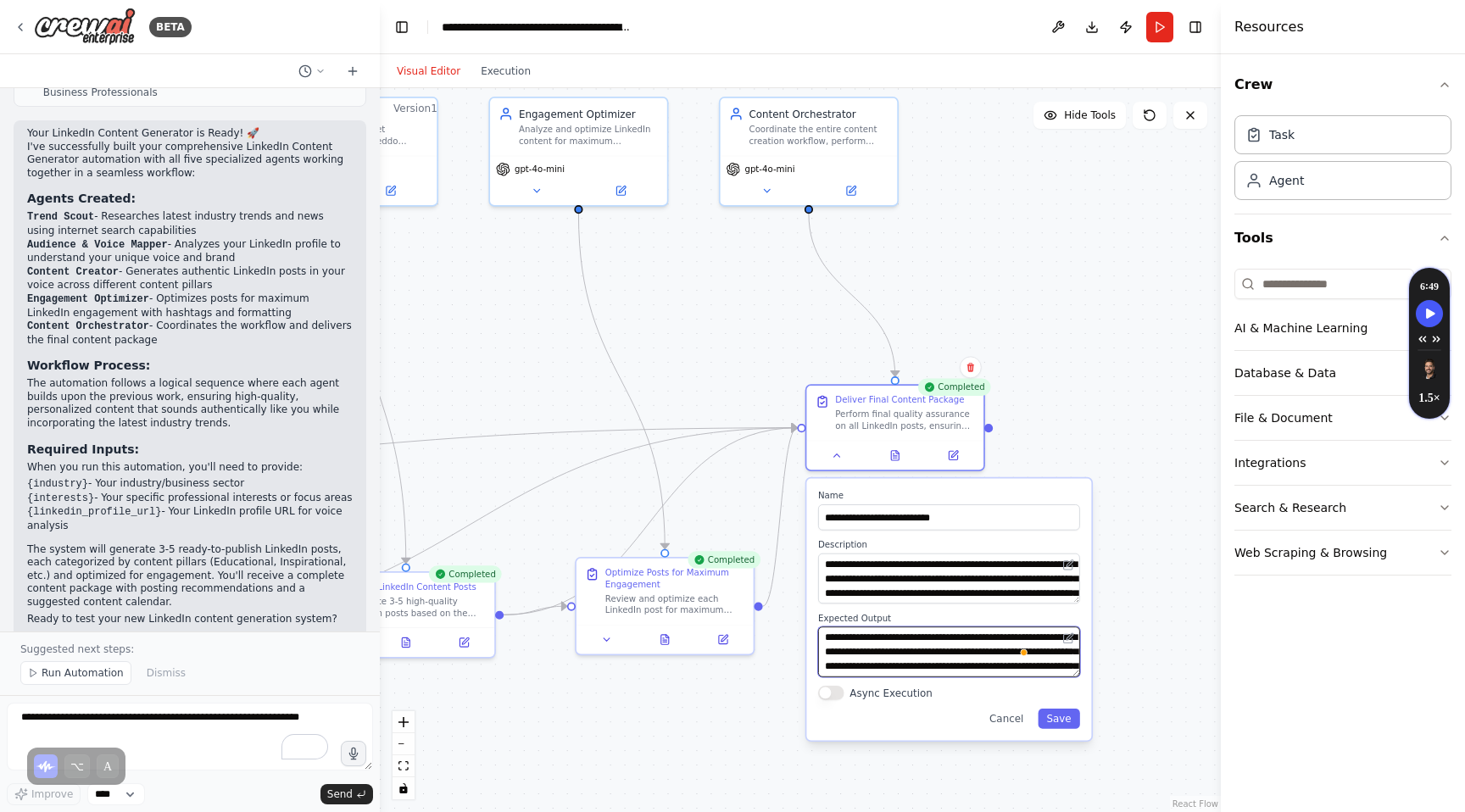
click at [1043, 667] on textarea "**********" at bounding box center [949, 651] width 262 height 50
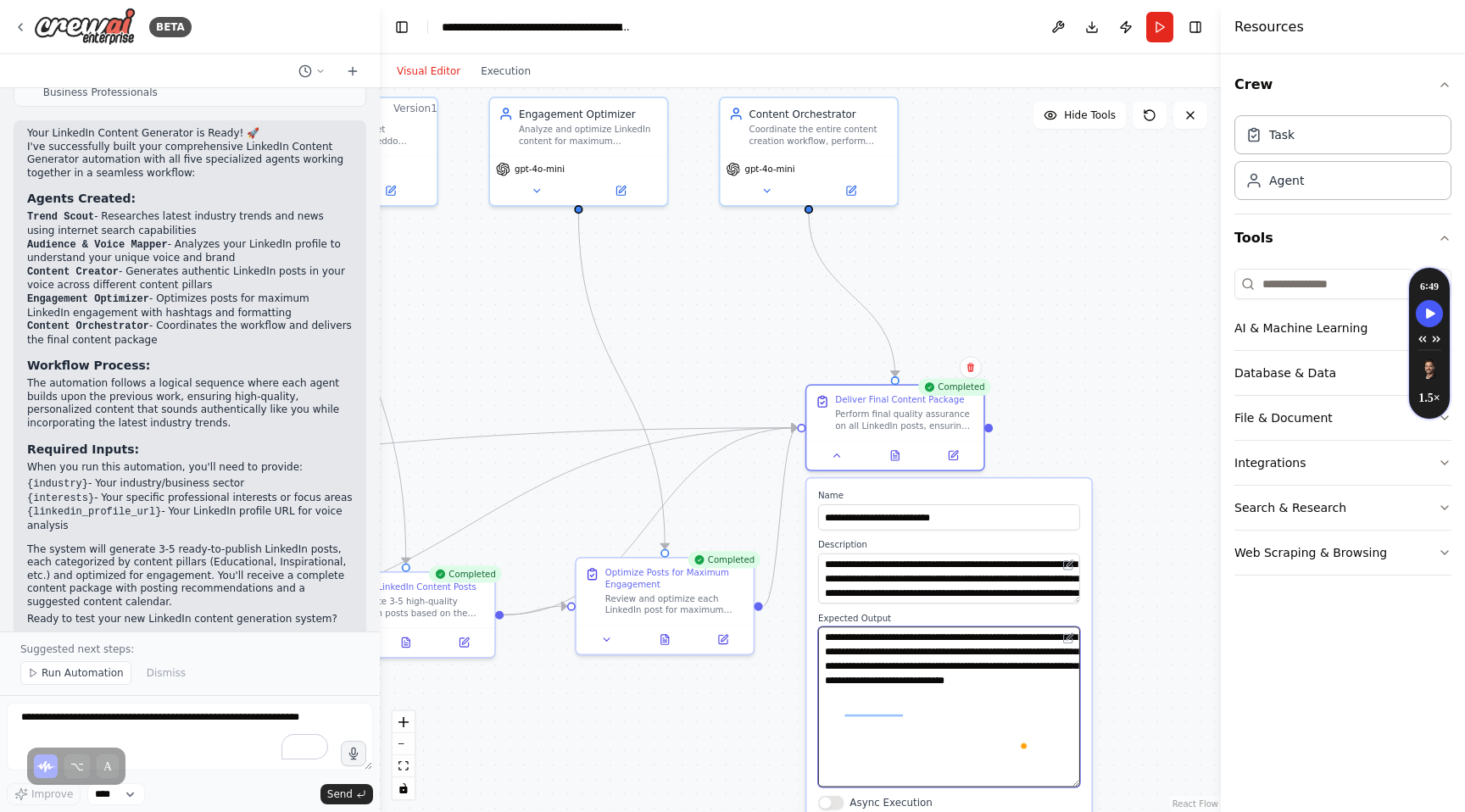
drag, startPoint x: 1071, startPoint y: 668, endPoint x: 1076, endPoint y: 778, distance: 110.1
click at [1076, 778] on textarea "**********" at bounding box center [949, 706] width 262 height 160
click at [950, 722] on textarea "**********" at bounding box center [949, 706] width 262 height 160
paste textarea "**********"
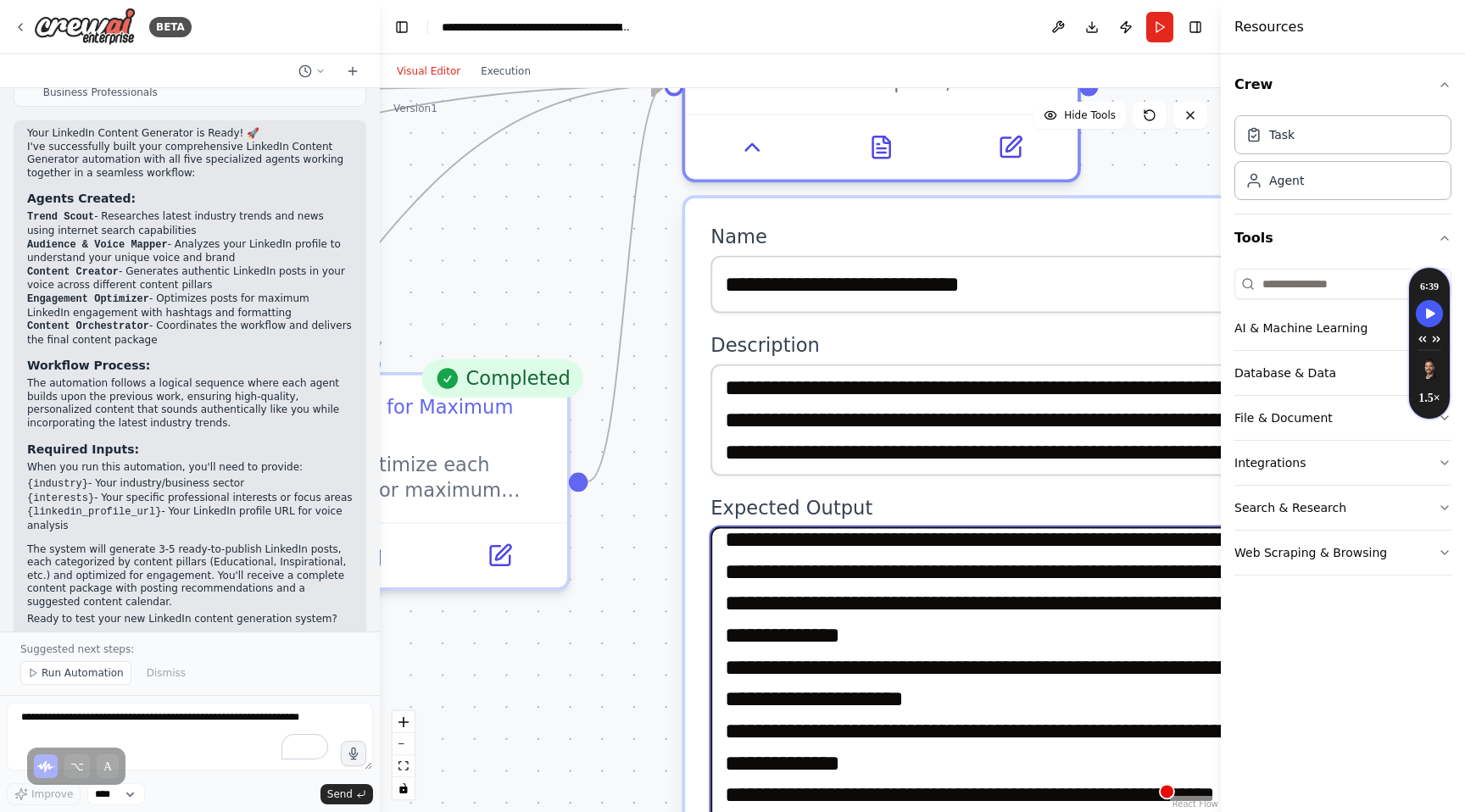
scroll to position [94, 0]
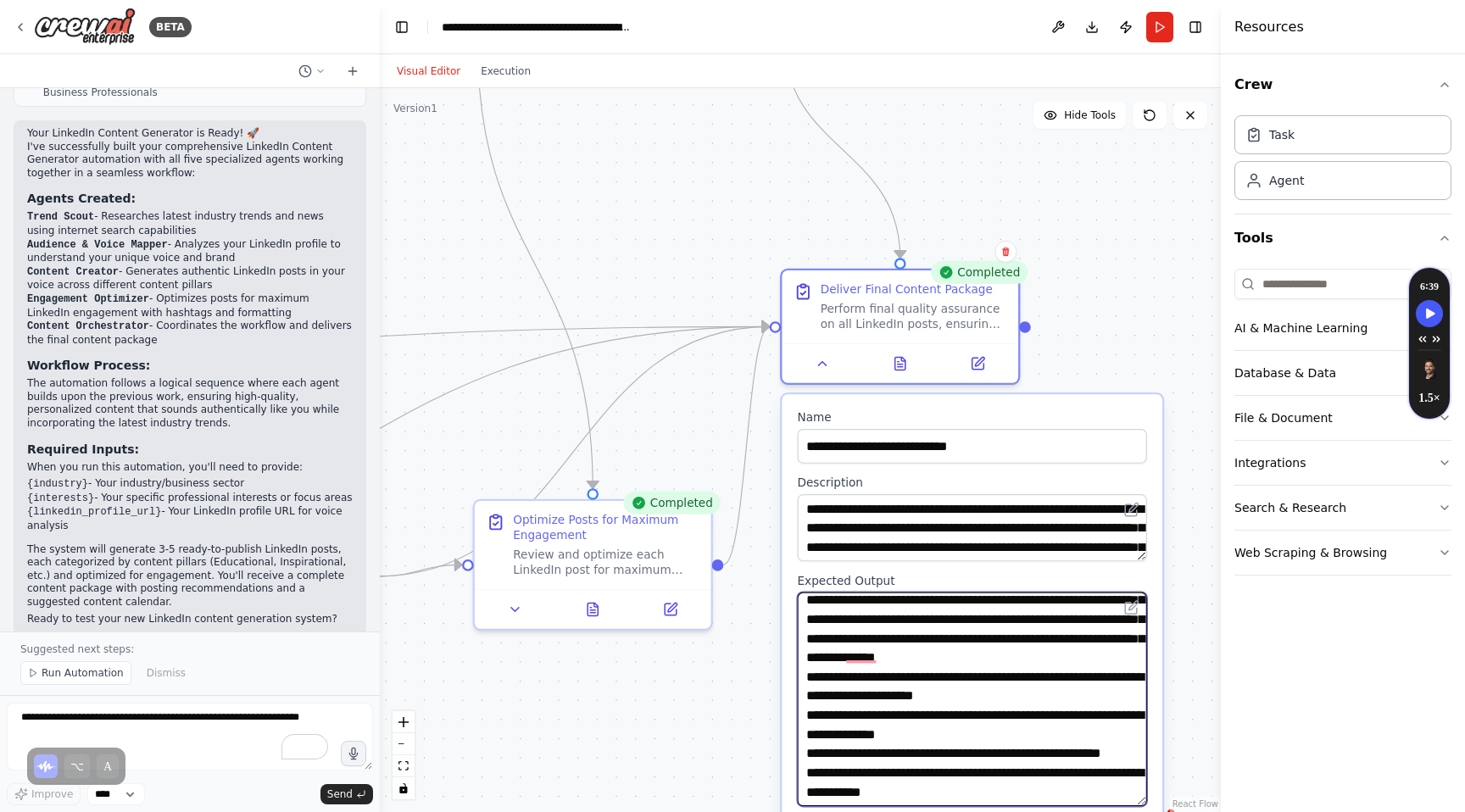
type textarea "**********"
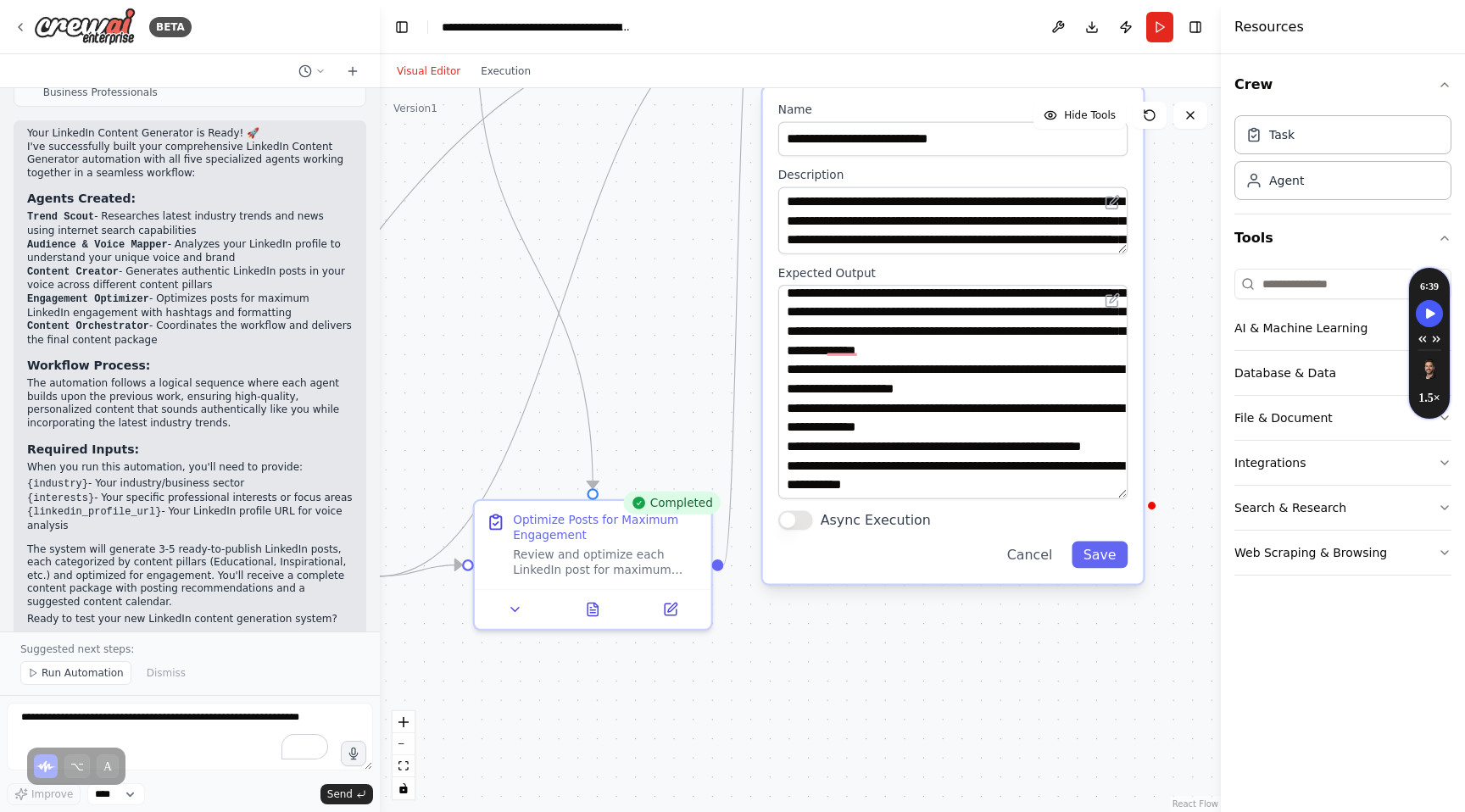
drag, startPoint x: 1158, startPoint y: 580, endPoint x: 1139, endPoint y: 269, distance: 311.6
click at [1139, 268] on div "**********" at bounding box center [953, 335] width 381 height 497
click at [1112, 555] on button "Save" at bounding box center [1099, 555] width 56 height 27
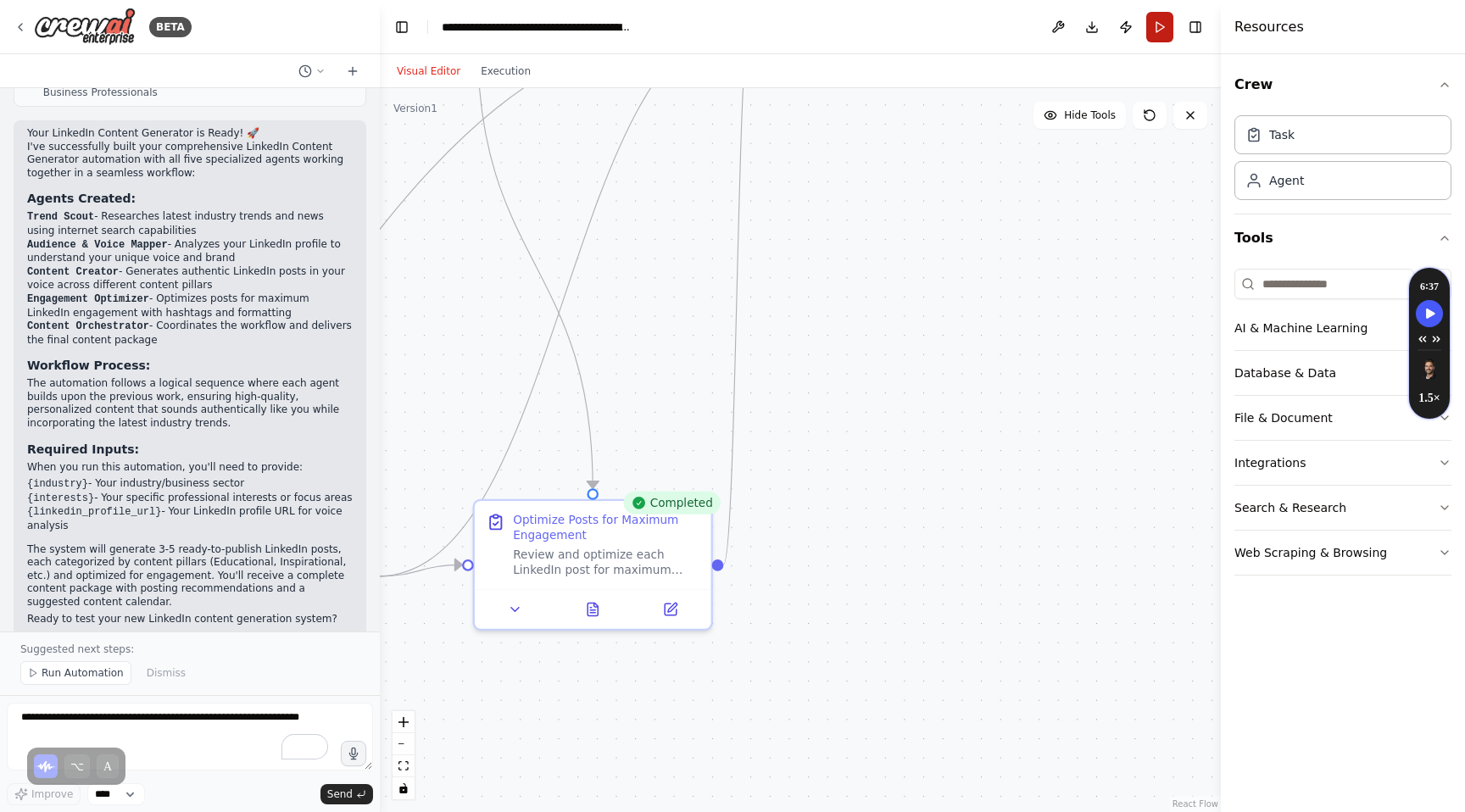
click at [1155, 24] on button "Run" at bounding box center [1159, 27] width 27 height 30
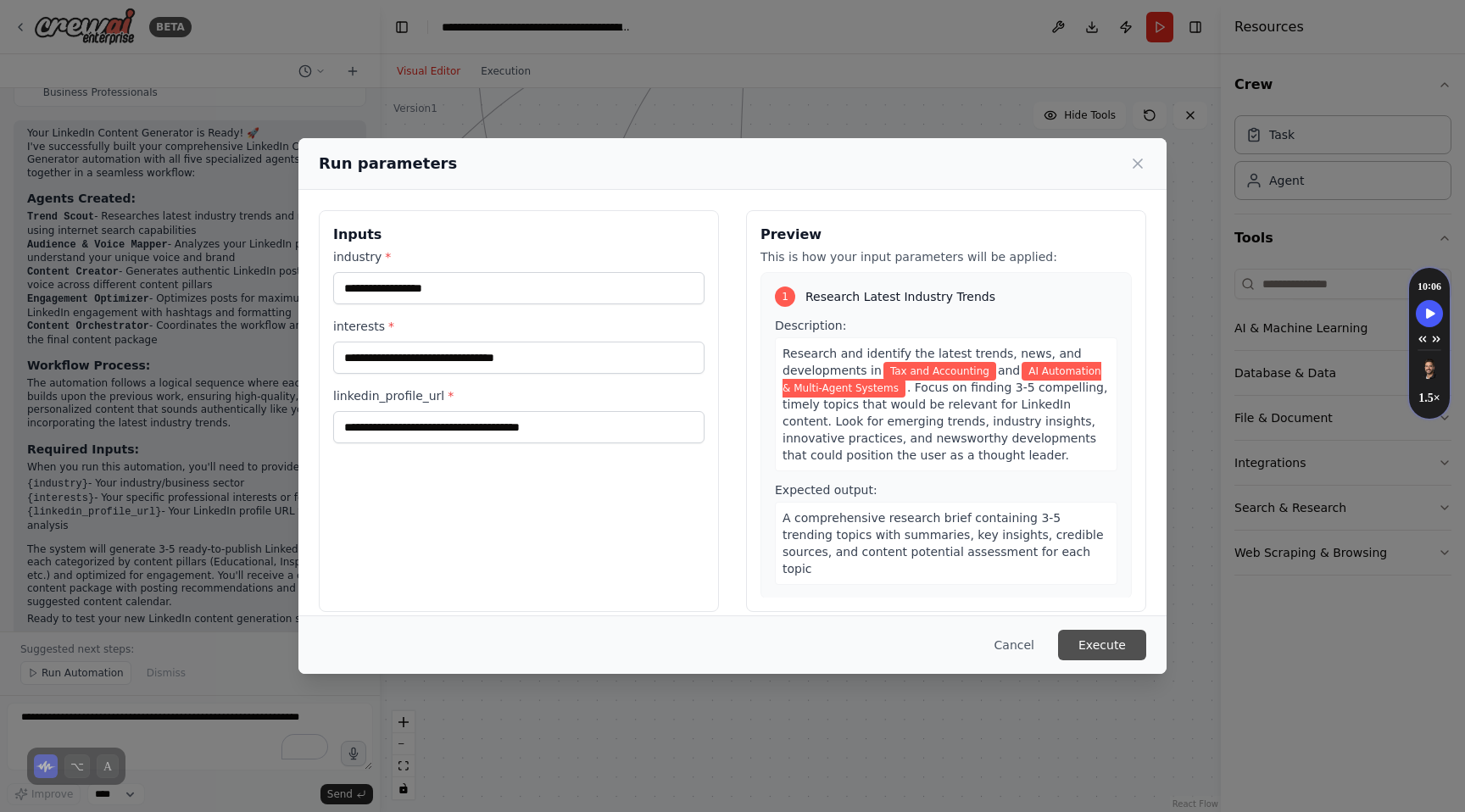
click at [1120, 655] on button "Execute" at bounding box center [1102, 644] width 88 height 30
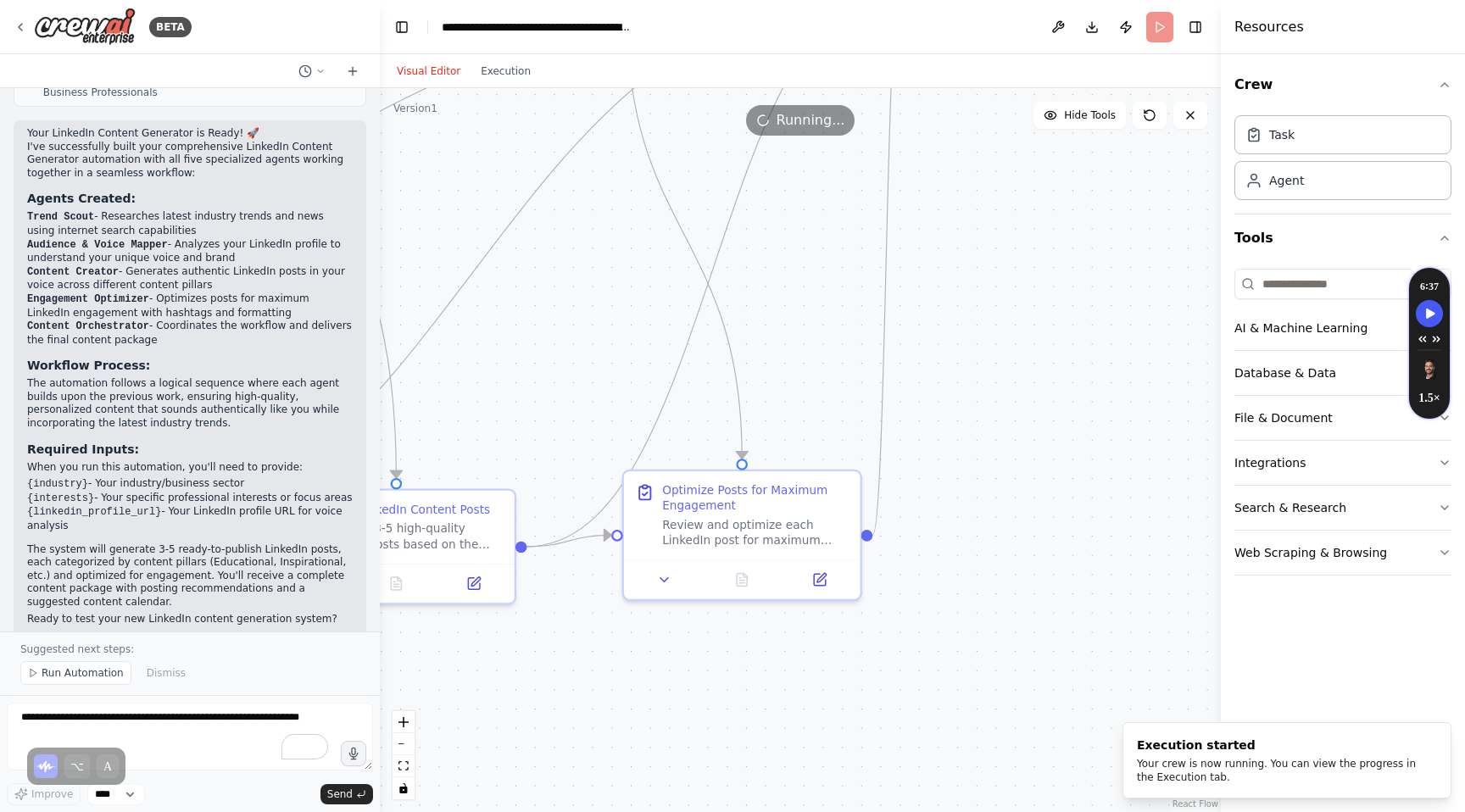
drag, startPoint x: 893, startPoint y: 460, endPoint x: 1100, endPoint y: 434, distance: 208.6
click at [1100, 434] on div ".deletable-edge-delete-btn { width: 20px; height: 20px; border: 0px solid #ffff…" at bounding box center [800, 449] width 841 height 724
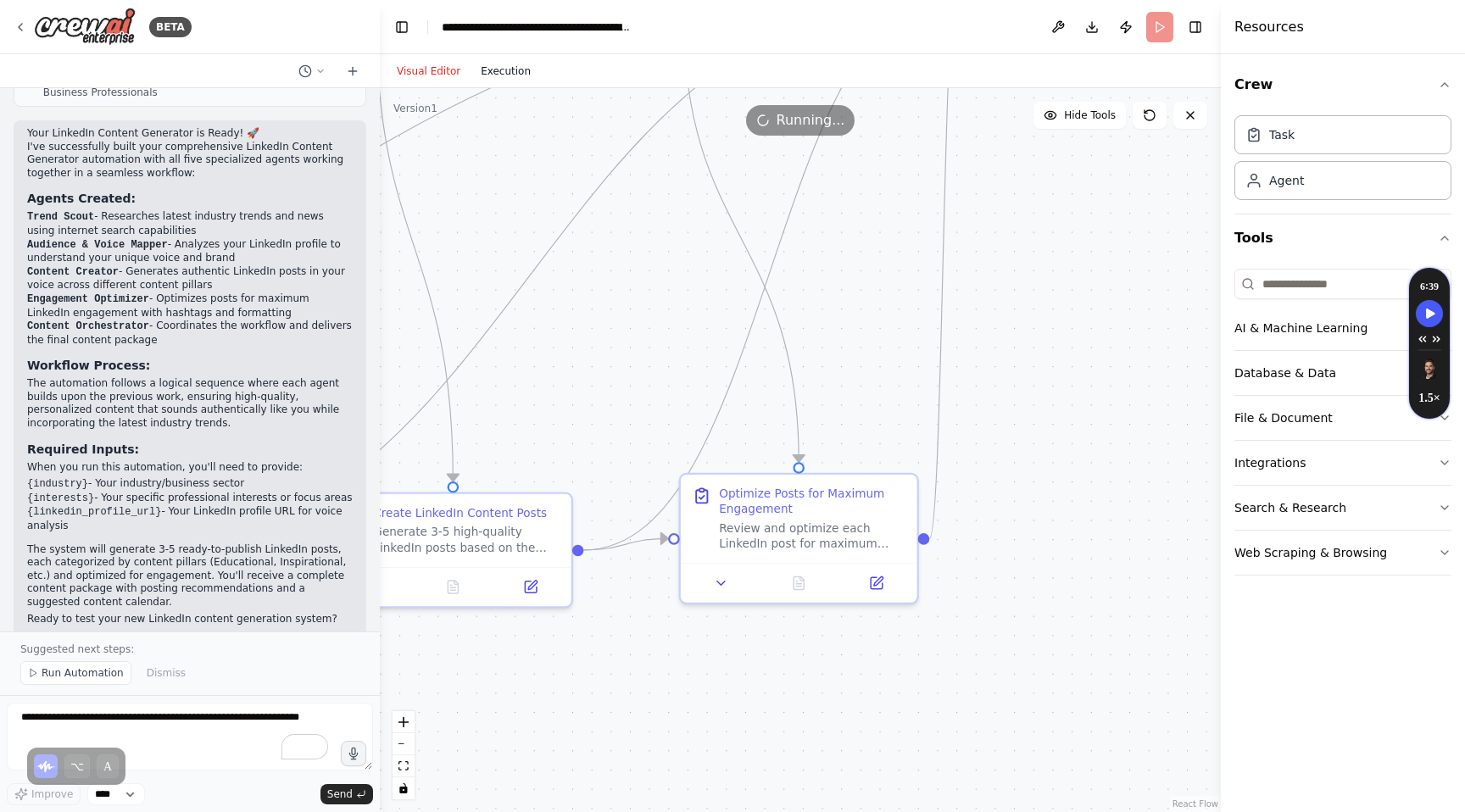
click at [507, 73] on button "Execution" at bounding box center [506, 71] width 71 height 21
click at [409, 71] on button "Visual Editor" at bounding box center [428, 71] width 84 height 21
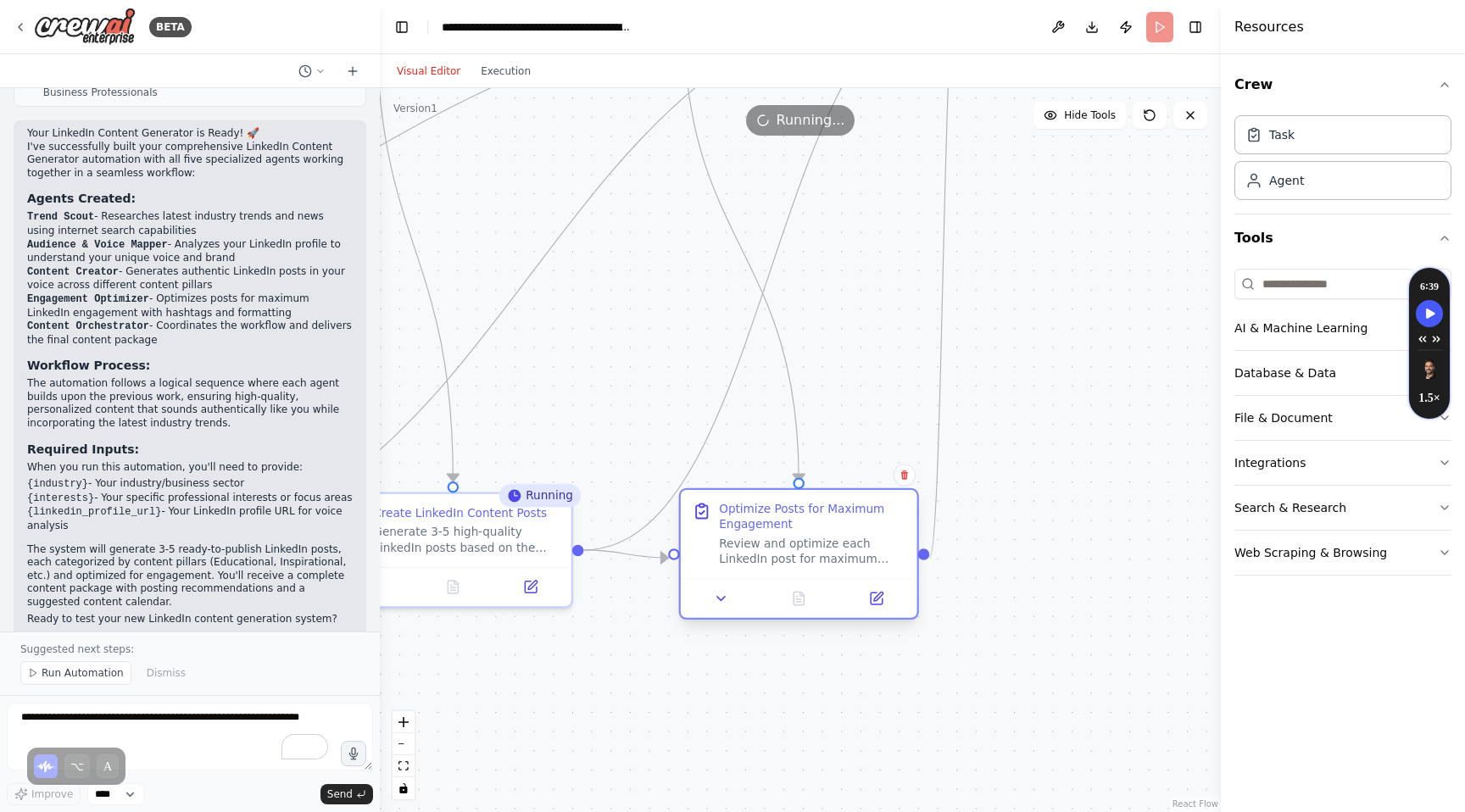
drag, startPoint x: 853, startPoint y: 525, endPoint x: 854, endPoint y: 536, distance: 11.0
click at [854, 536] on div "Review and optimize each LinkedIn post for maximum engagement potential. Add st…" at bounding box center [812, 550] width 187 height 30
click at [1052, 539] on div ".deletable-edge-delete-btn { width: 20px; height: 20px; border: 0px solid #ffff…" at bounding box center [800, 449] width 841 height 724
click at [785, 599] on button at bounding box center [798, 598] width 81 height 23
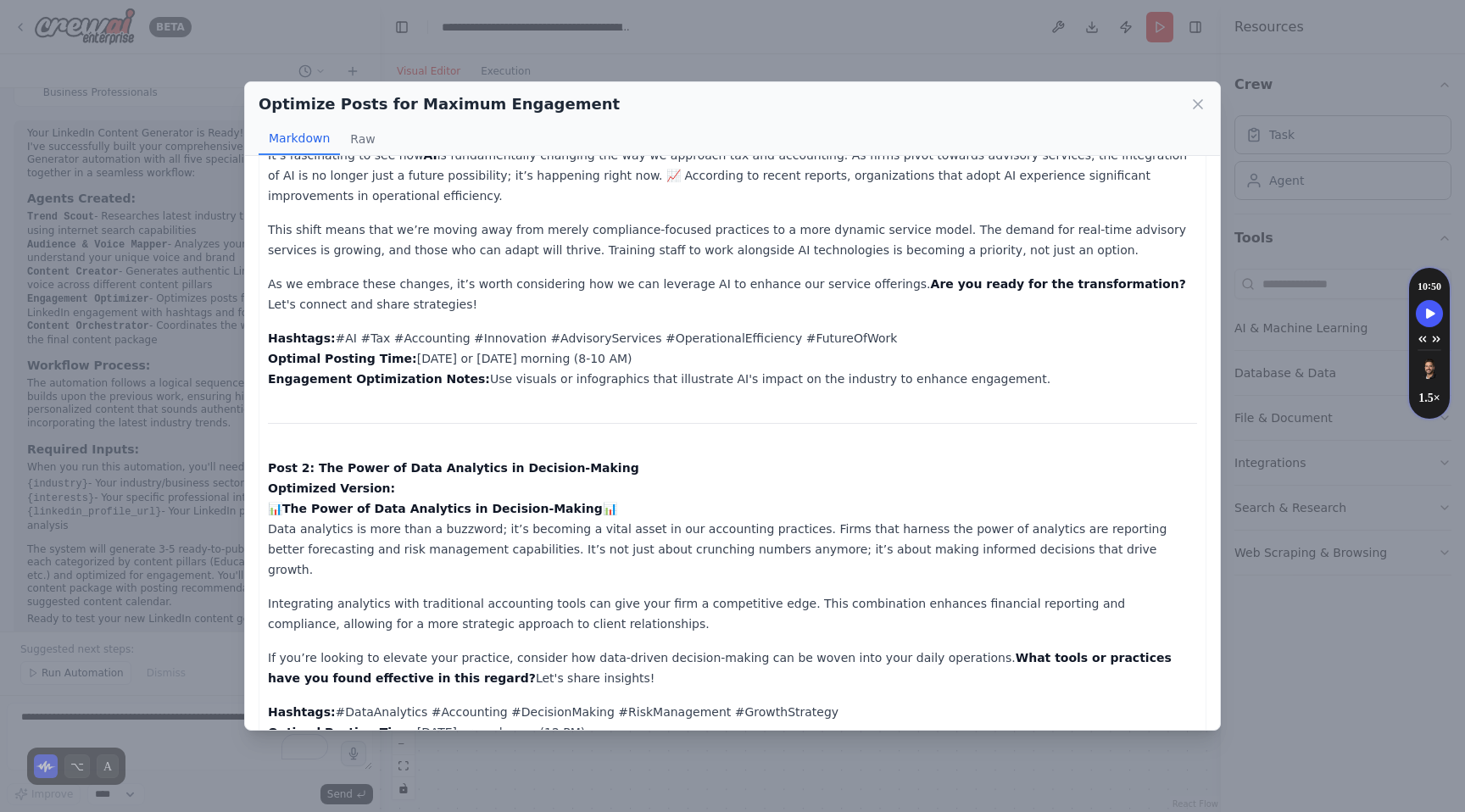
scroll to position [0, 0]
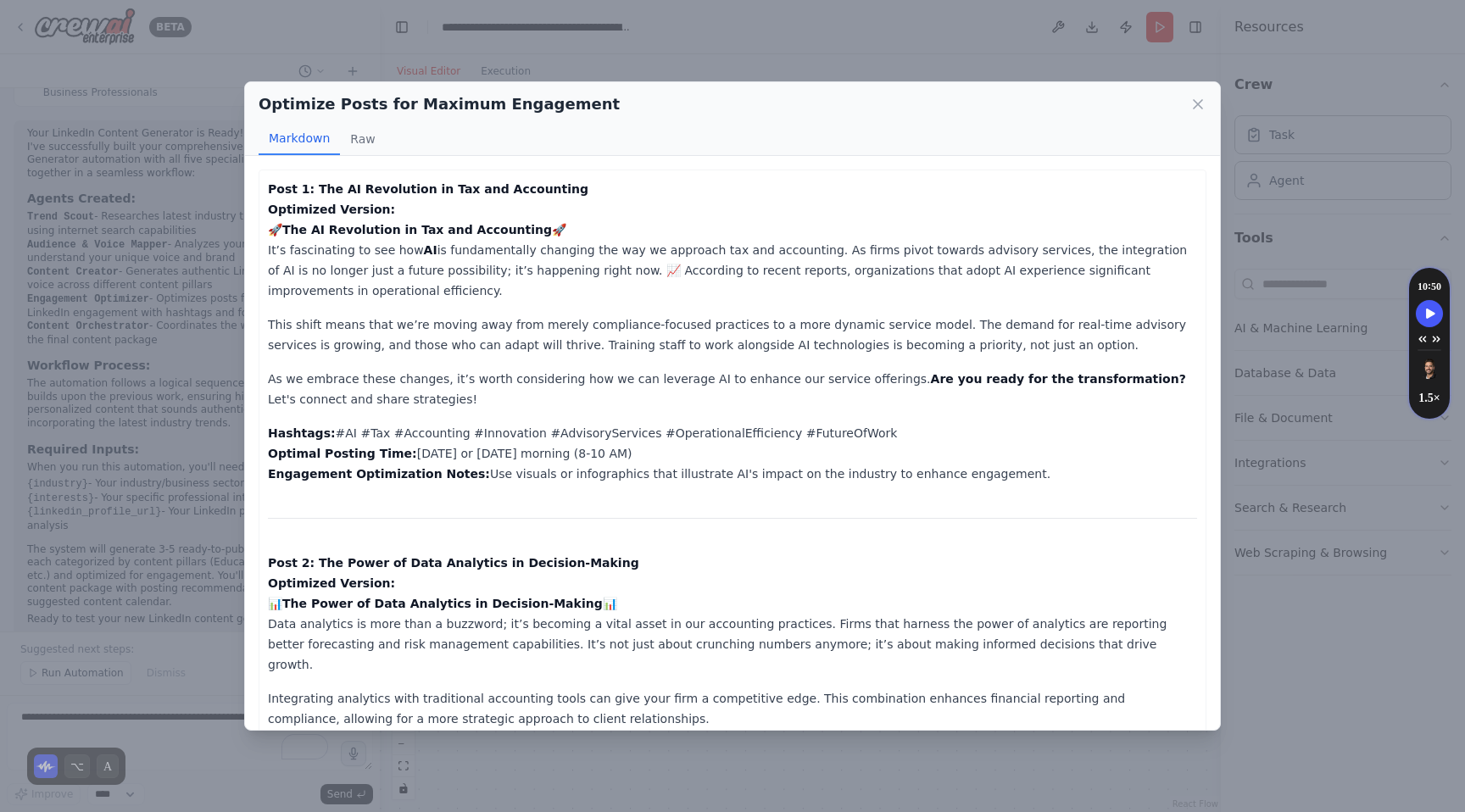
click at [694, 56] on div "Optimize Posts for Maximum Engagement Markdown Raw Post 1: The AI Revolution in…" at bounding box center [732, 406] width 1465 height 812
